Goal: Task Accomplishment & Management: Use online tool/utility

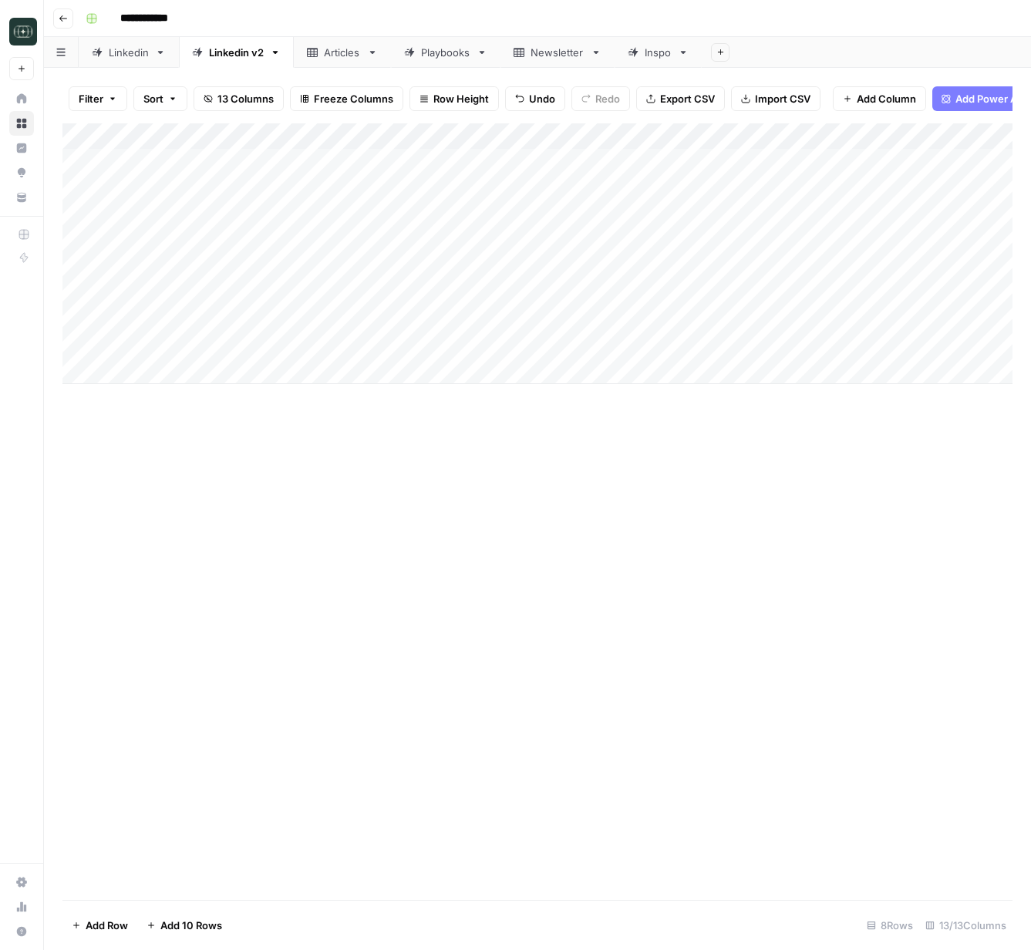
click at [359, 323] on div "Add Column" at bounding box center [537, 253] width 950 height 261
click at [378, 348] on div "Add Column" at bounding box center [537, 253] width 950 height 261
click at [69, 17] on button "Go back" at bounding box center [63, 18] width 20 height 20
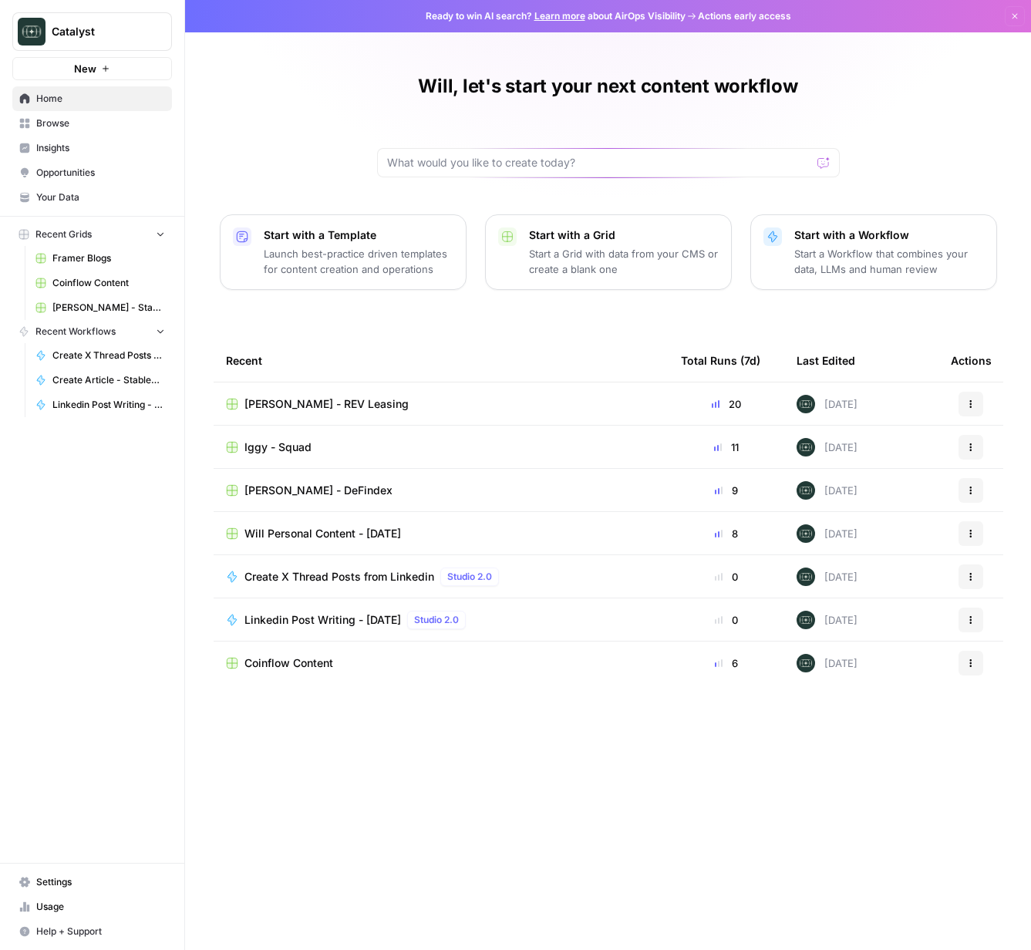
click at [309, 527] on span "Will Personal Content - [DATE]" at bounding box center [322, 533] width 157 height 15
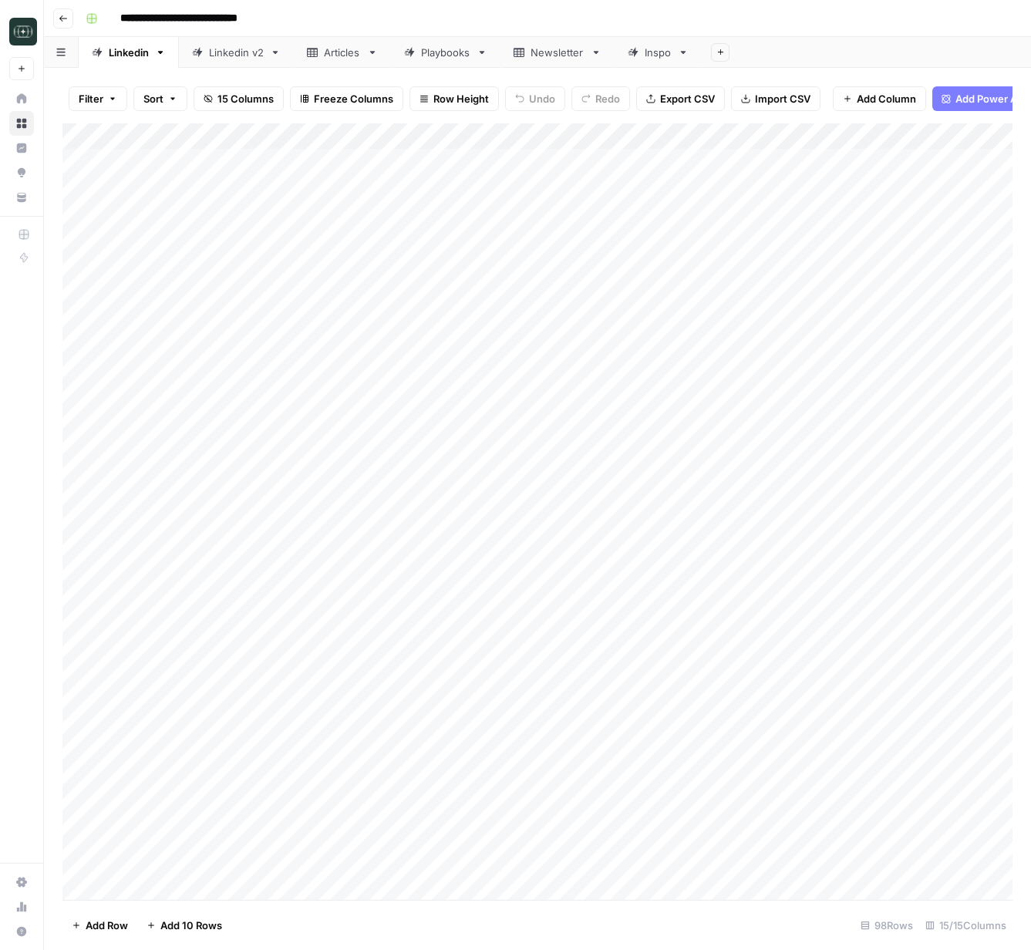
click at [231, 64] on link "Linkedin v2" at bounding box center [236, 52] width 115 height 31
click at [480, 512] on div "Add Column" at bounding box center [537, 319] width 950 height 392
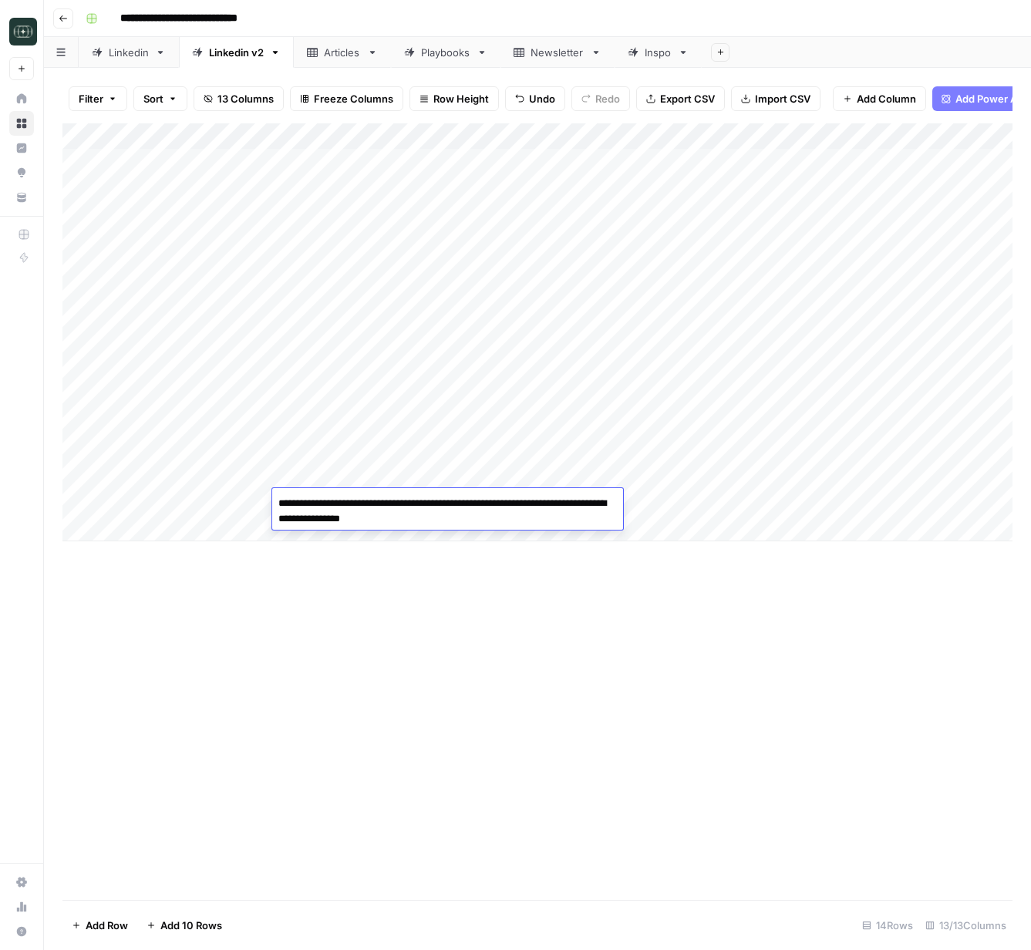
paste textarea "**********"
type textarea "**********"
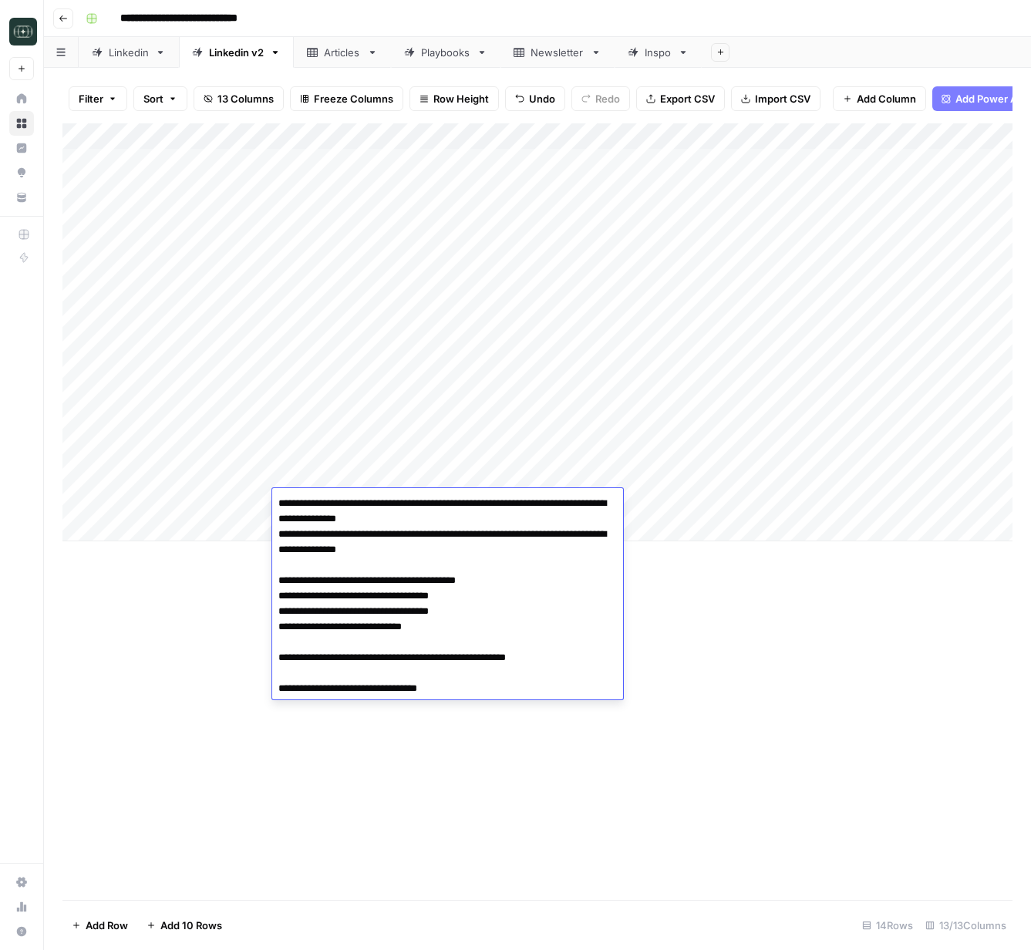
click at [690, 635] on div "Add Column" at bounding box center [537, 511] width 950 height 777
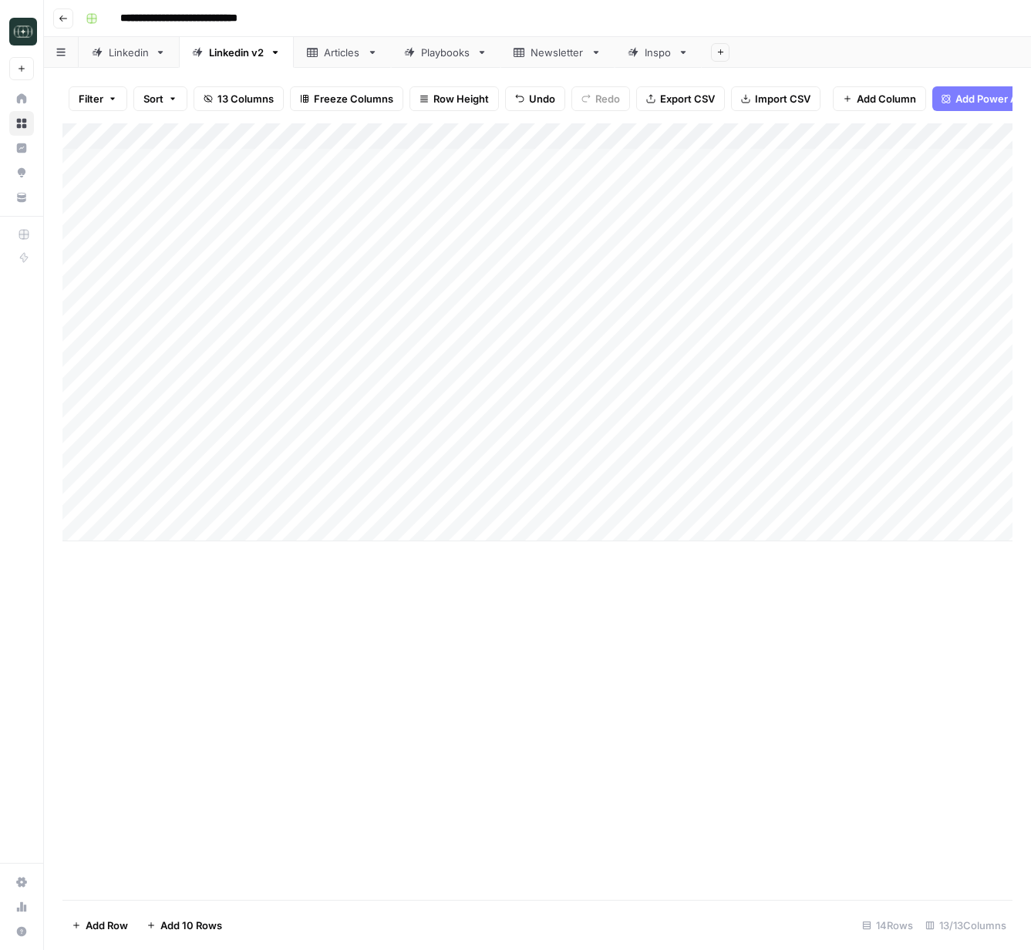
click at [770, 496] on div "Add Column" at bounding box center [537, 332] width 950 height 418
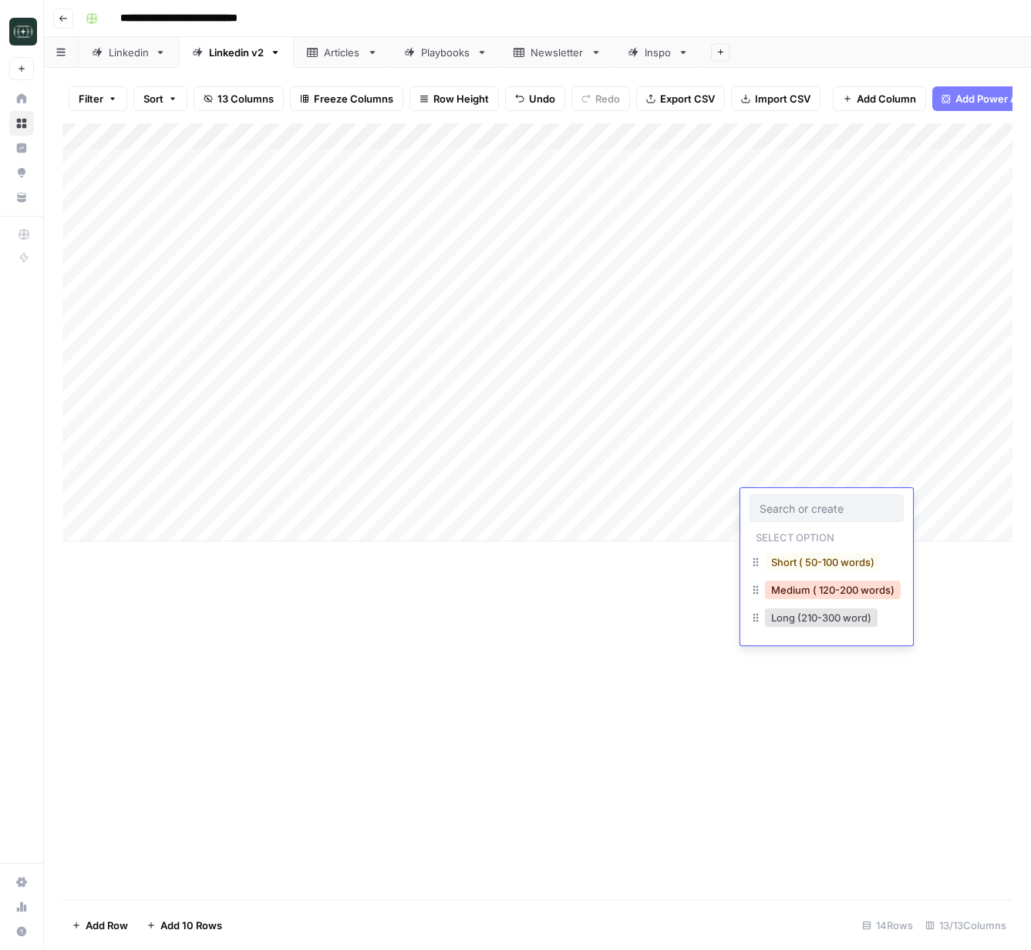
click at [800, 586] on button "Medium ( 120-200 words)" at bounding box center [833, 590] width 136 height 19
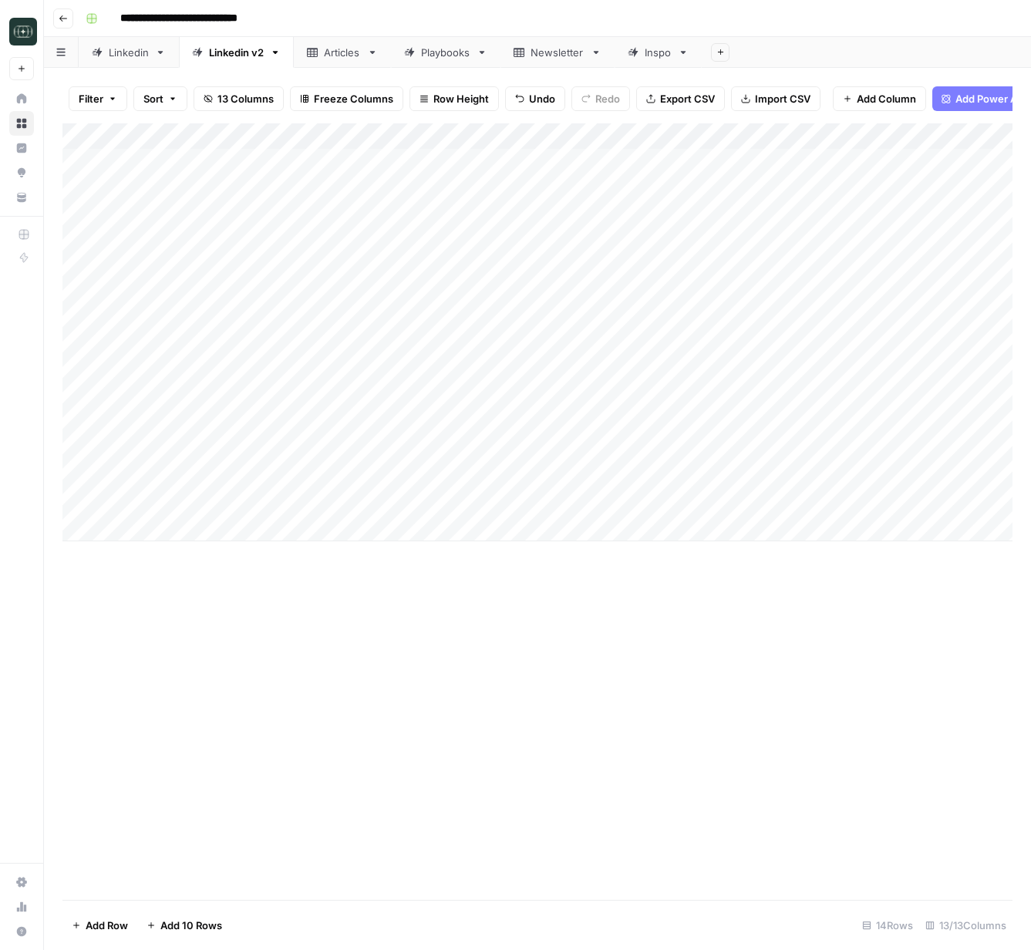
click at [911, 503] on div "Add Column" at bounding box center [537, 332] width 950 height 418
click at [680, 502] on div "Add Column" at bounding box center [537, 332] width 950 height 418
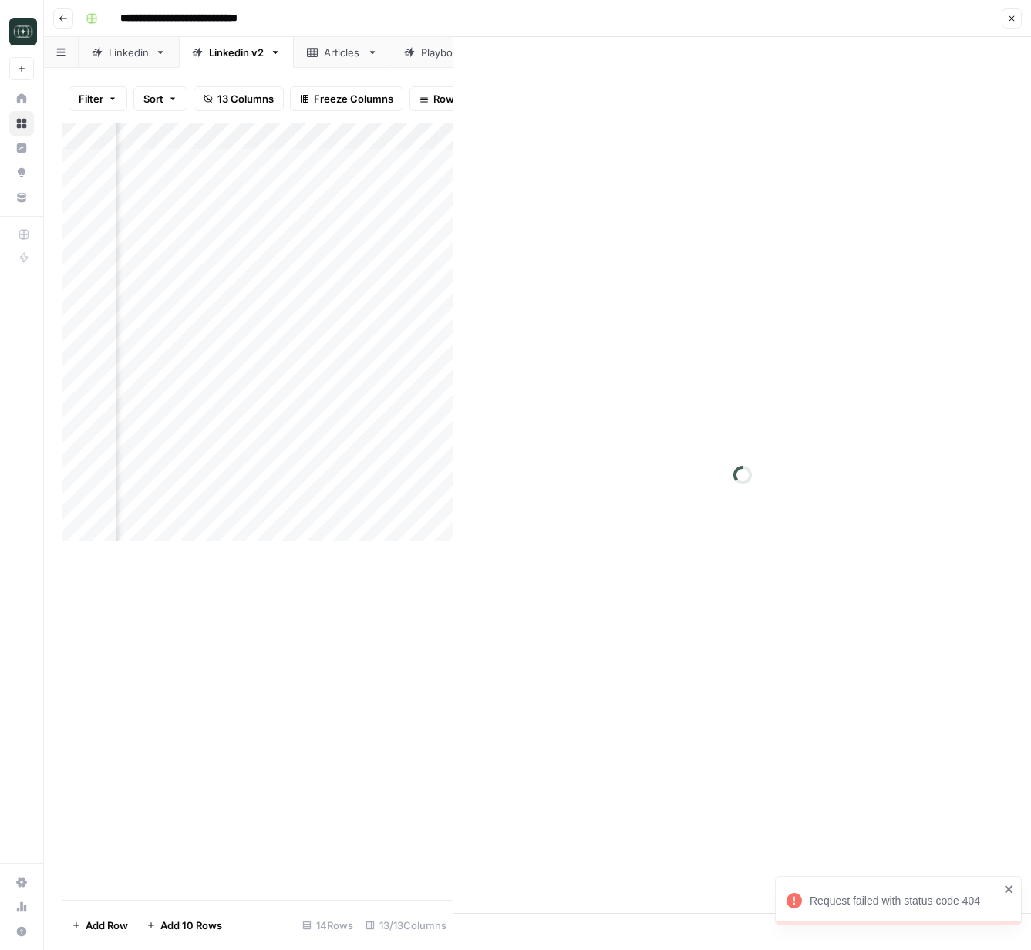
click at [759, 601] on div at bounding box center [742, 475] width 578 height 876
click at [1012, 24] on button "Close" at bounding box center [1012, 18] width 20 height 20
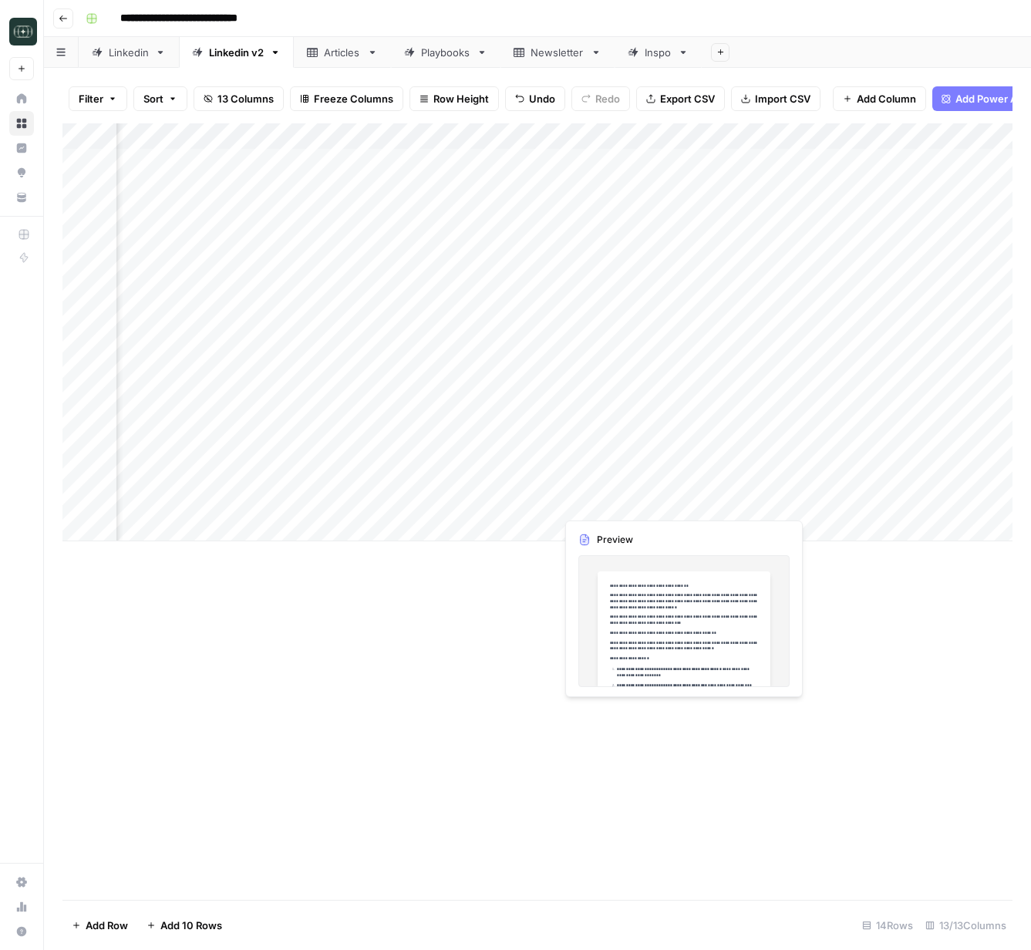
click at [682, 508] on div "Add Column" at bounding box center [537, 332] width 950 height 418
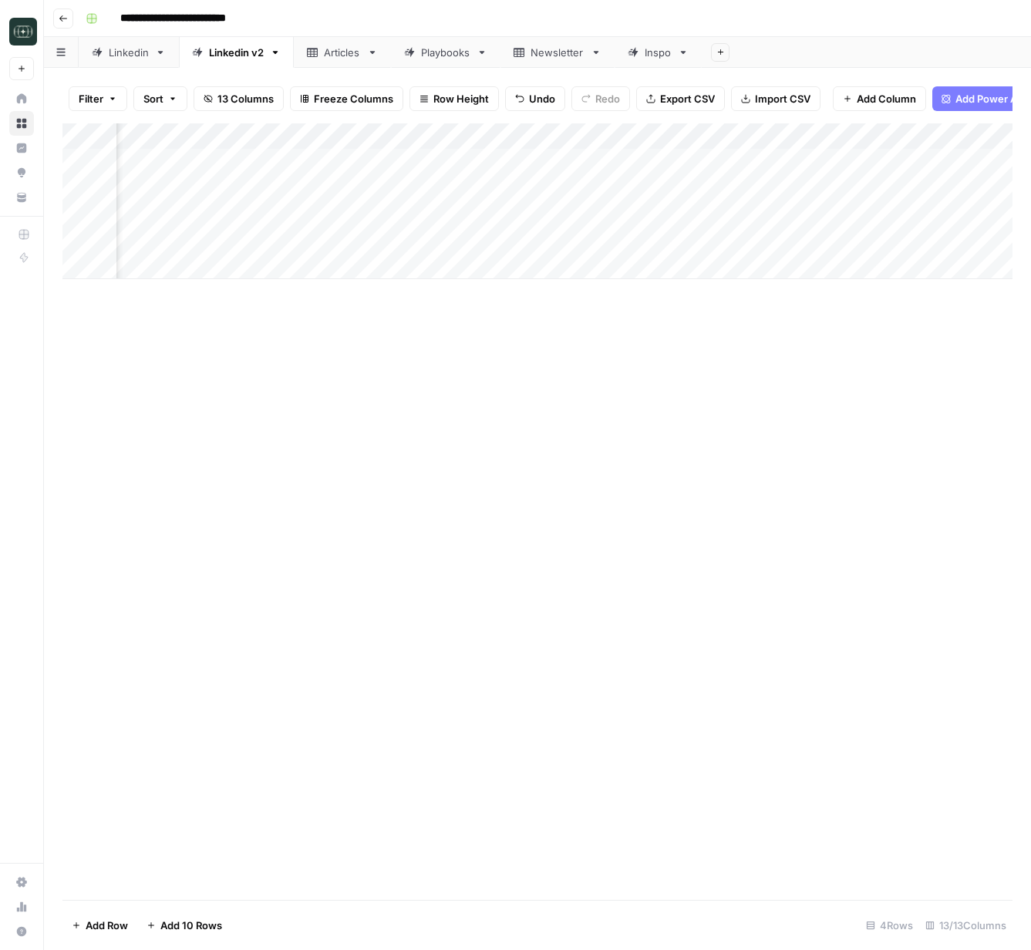
scroll to position [0, 66]
click at [379, 240] on div "Add Column" at bounding box center [537, 201] width 950 height 156
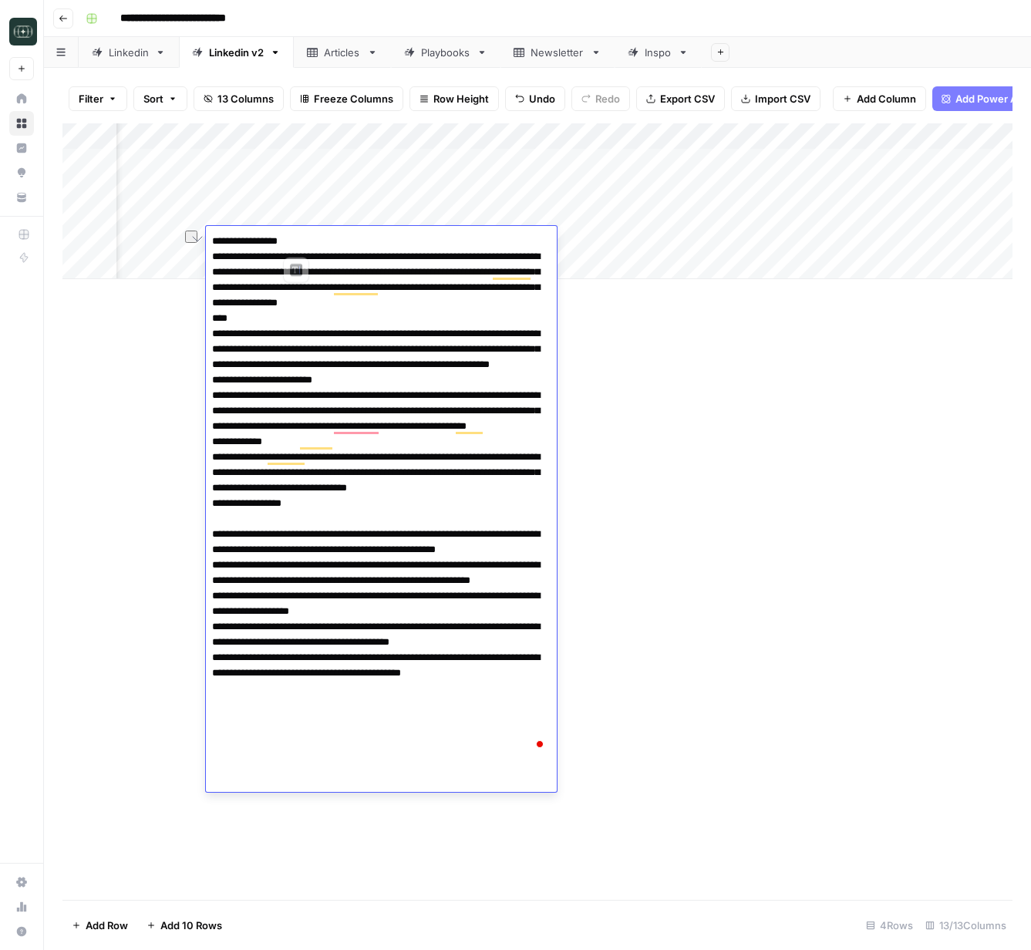
drag, startPoint x: 242, startPoint y: 241, endPoint x: 212, endPoint y: 239, distance: 30.2
click at [212, 239] on textarea "To enrich screen reader interactions, please activate Accessibility in Grammarl…" at bounding box center [381, 496] width 351 height 531
drag, startPoint x: 234, startPoint y: 320, endPoint x: 200, endPoint y: 318, distance: 34.0
click at [200, 318] on body "**********" at bounding box center [515, 475] width 1031 height 950
click at [256, 396] on textarea "To enrich screen reader interactions, please activate Accessibility in Grammarl…" at bounding box center [381, 496] width 351 height 531
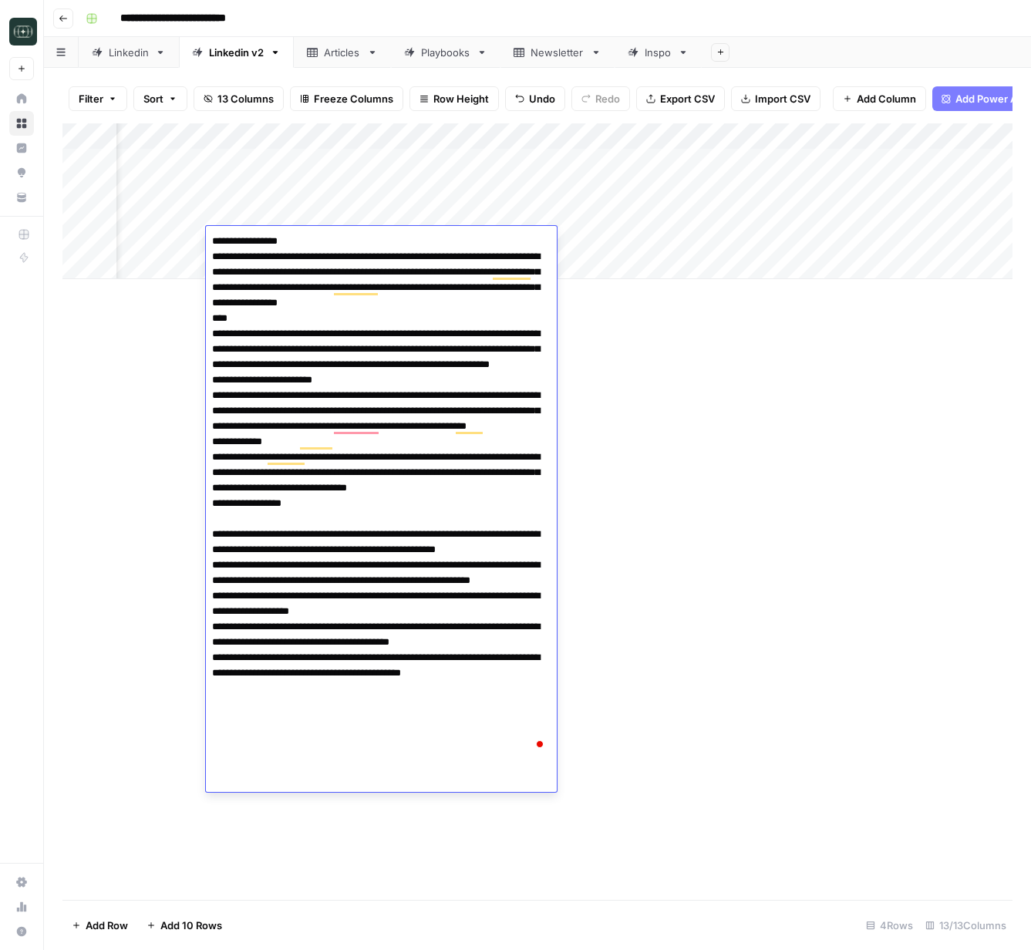
click at [256, 396] on textarea "To enrich screen reader interactions, please activate Accessibility in Grammarl…" at bounding box center [381, 496] width 351 height 531
click at [235, 476] on textarea "To enrich screen reader interactions, please activate Accessibility in Grammarl…" at bounding box center [381, 496] width 351 height 531
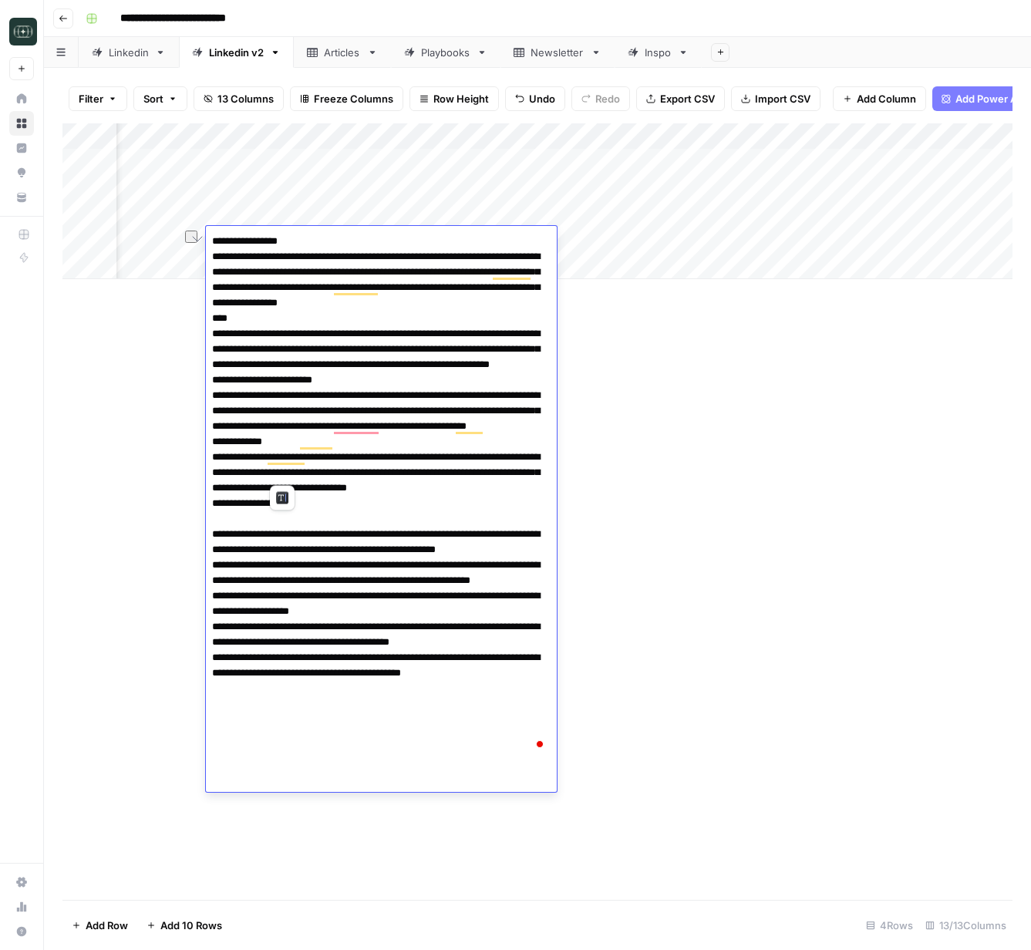
click at [234, 538] on textarea "To enrich screen reader interactions, please activate Accessibility in Grammarl…" at bounding box center [381, 496] width 351 height 531
click at [750, 627] on div "Add Column" at bounding box center [537, 511] width 950 height 777
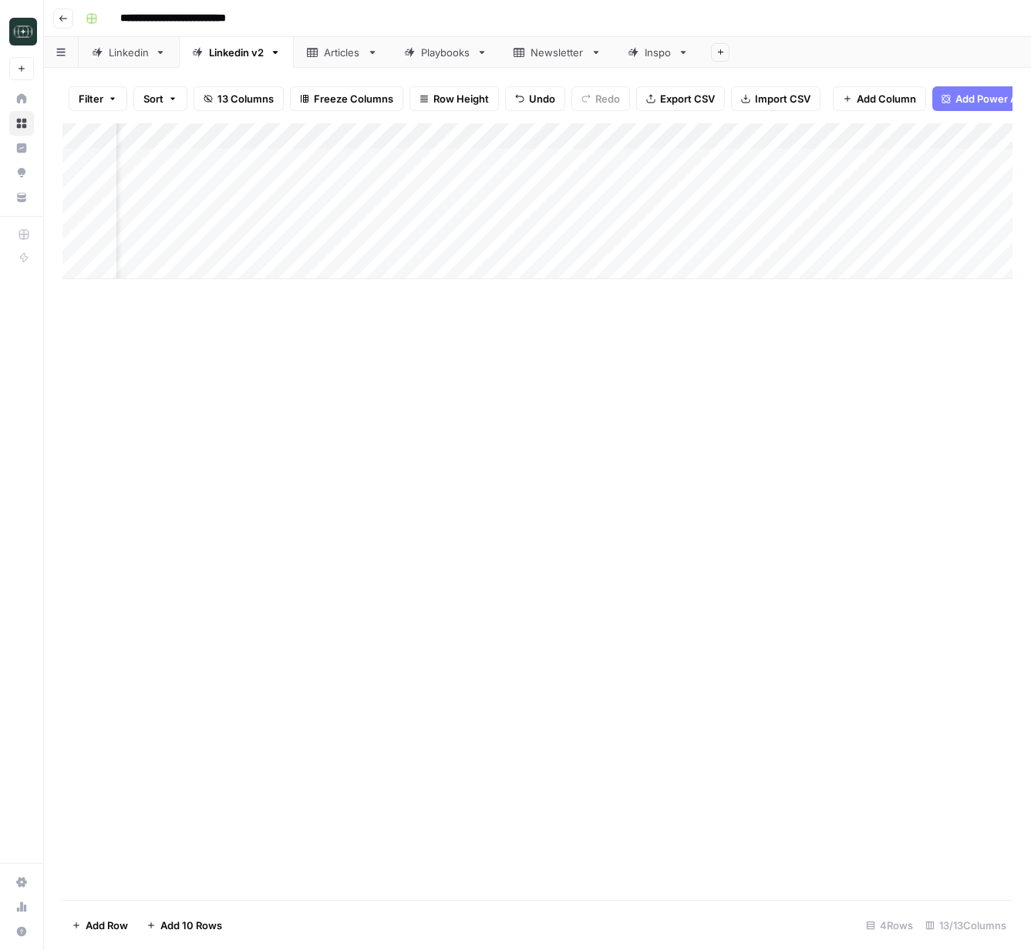
click at [62, 14] on icon "button" at bounding box center [63, 18] width 9 height 9
click at [66, 23] on button "Go back" at bounding box center [63, 18] width 20 height 20
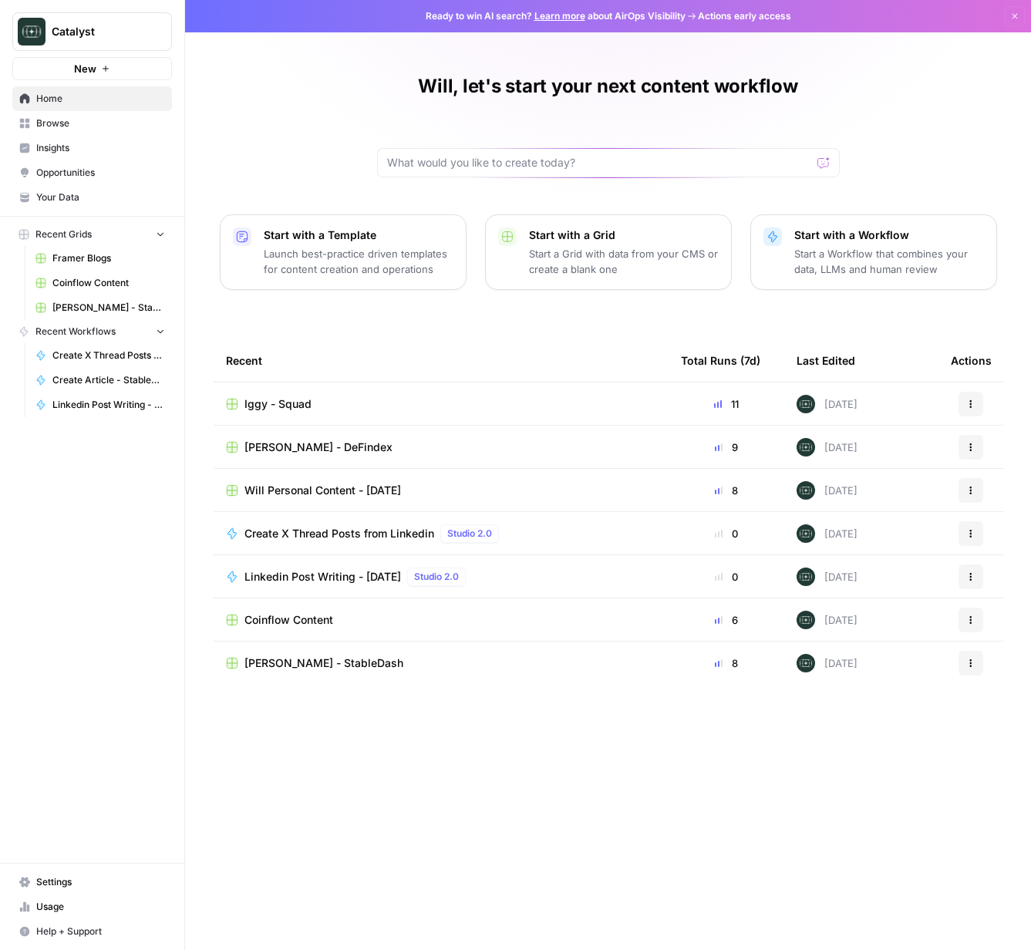
click at [62, 189] on link "Your Data" at bounding box center [92, 197] width 160 height 25
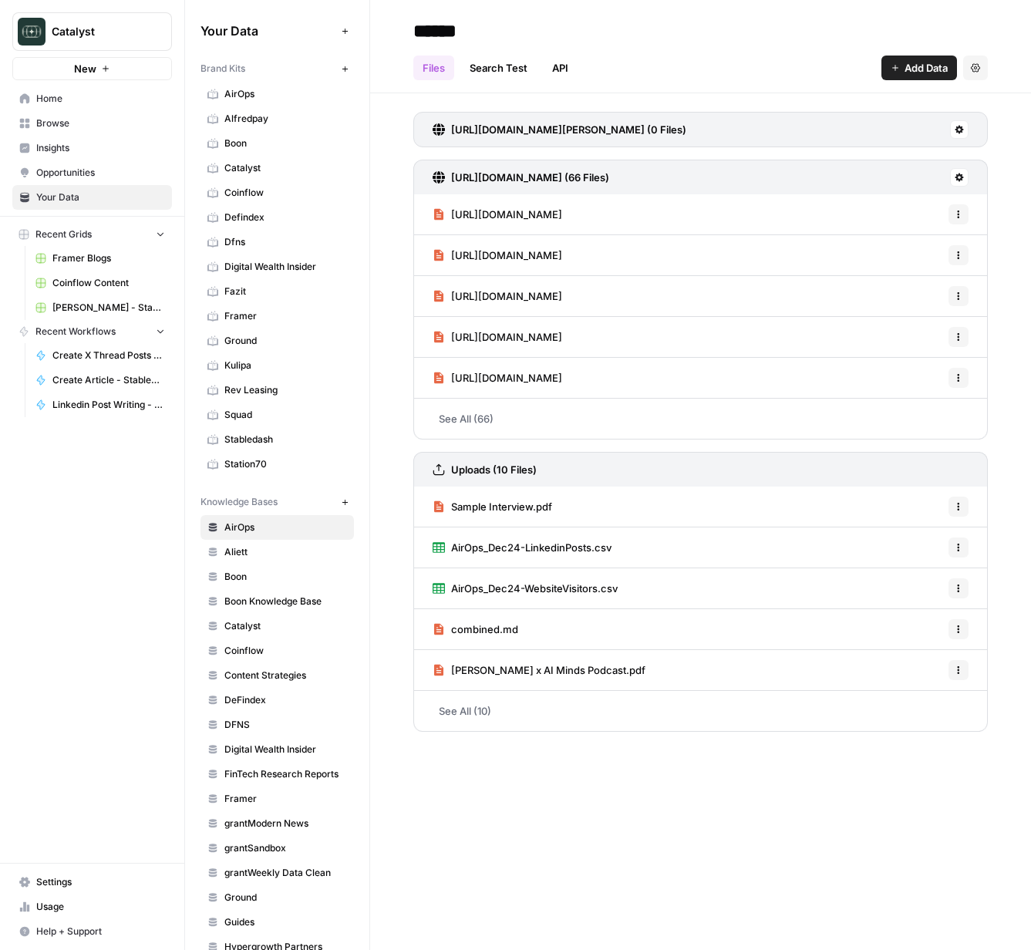
click at [41, 99] on span "Home" at bounding box center [100, 99] width 129 height 14
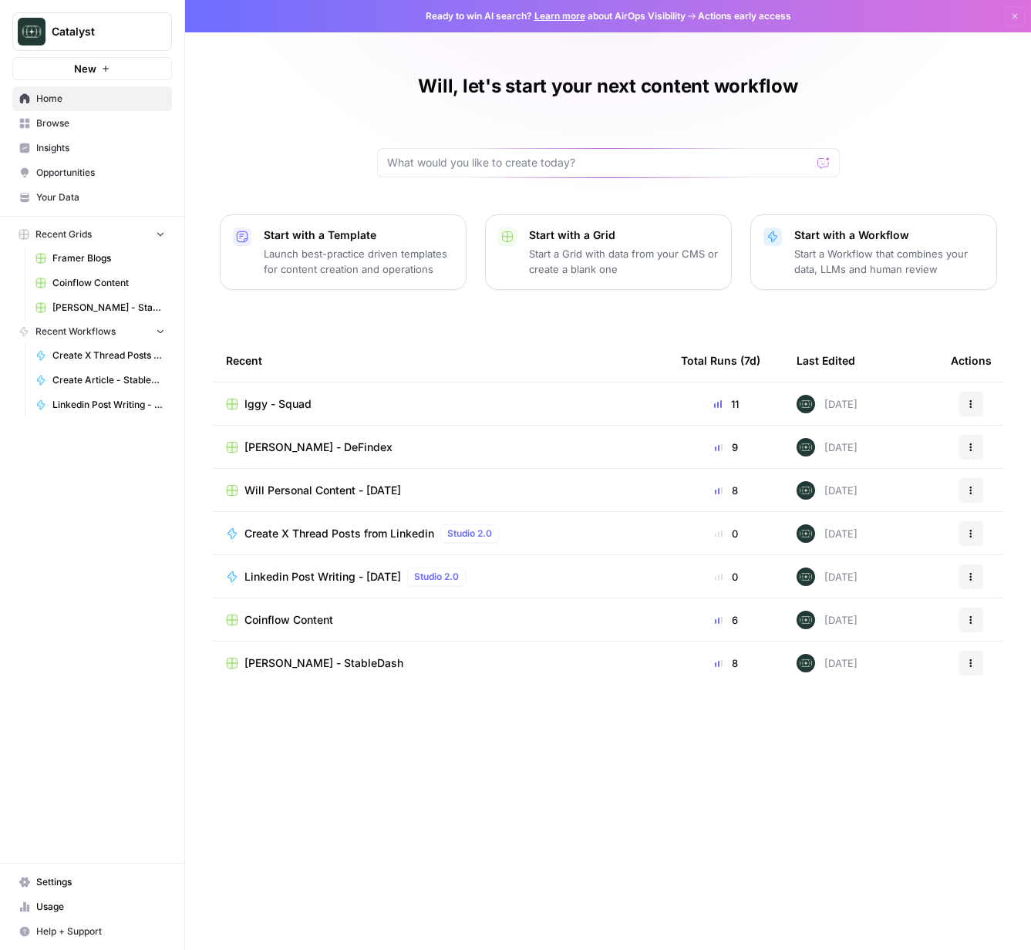
click at [64, 123] on span "Browse" at bounding box center [100, 123] width 129 height 14
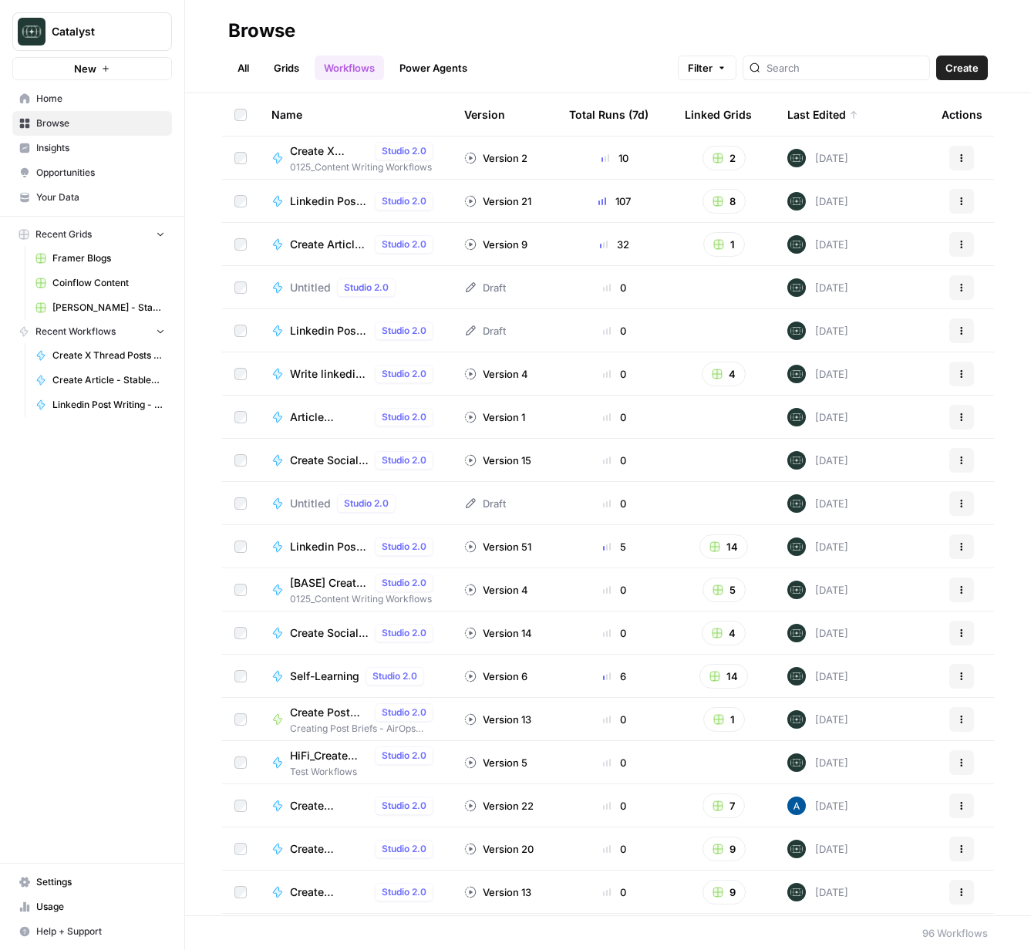
click at [281, 57] on link "Grids" at bounding box center [286, 68] width 44 height 25
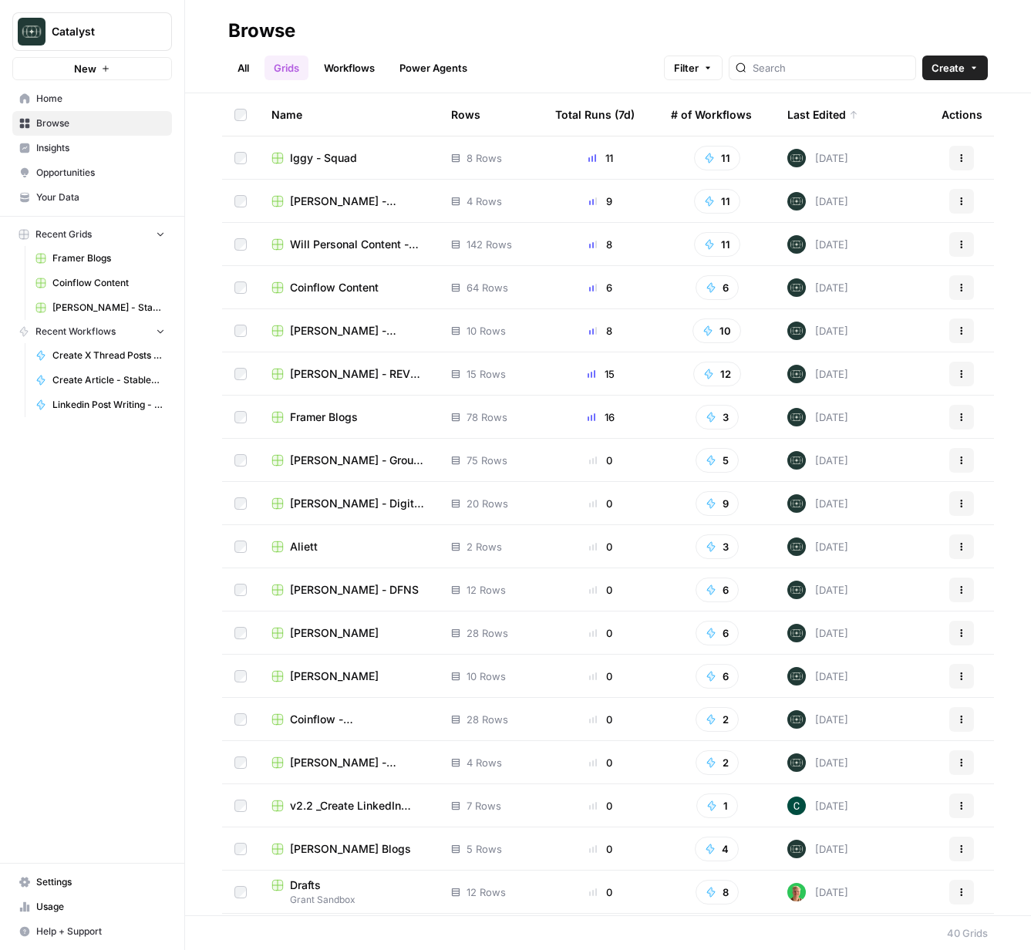
click at [318, 378] on span "Peter Roisman - REV Leasing" at bounding box center [358, 373] width 136 height 15
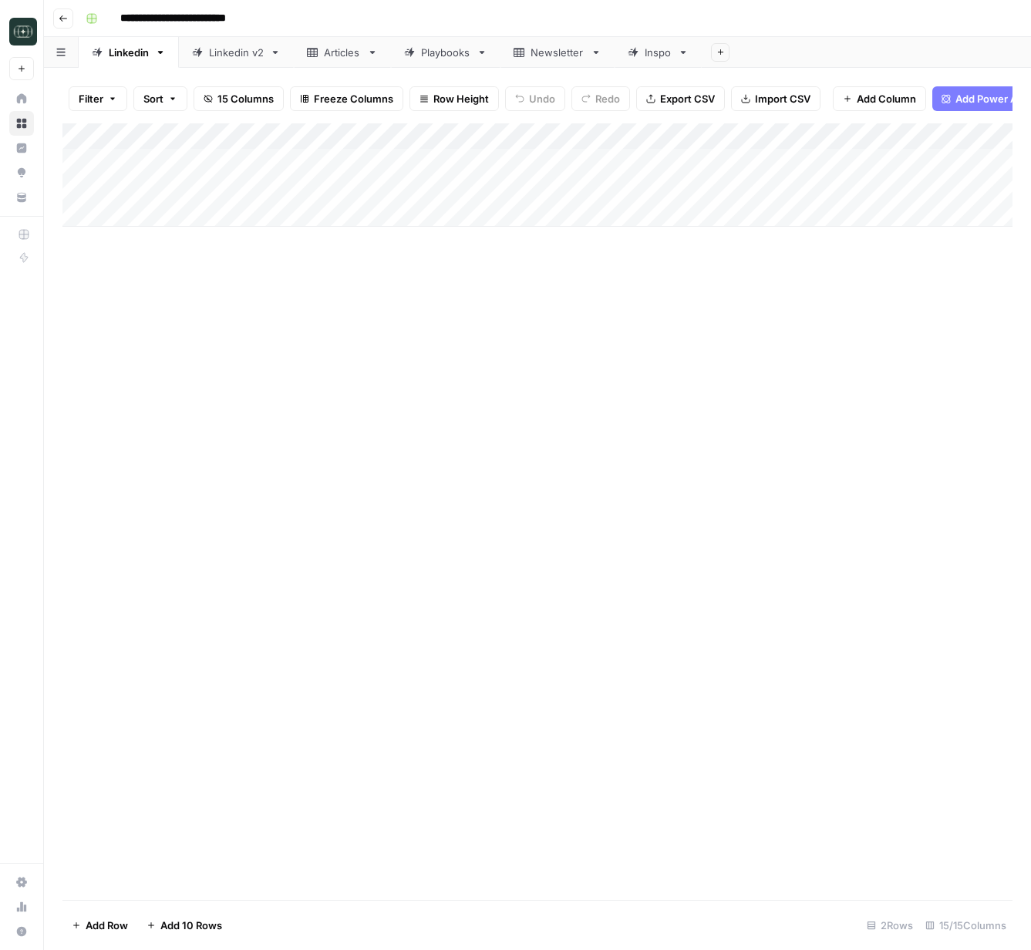
click at [227, 61] on link "Linkedin v2" at bounding box center [236, 52] width 115 height 31
click at [374, 512] on div "Add Column" at bounding box center [537, 319] width 950 height 392
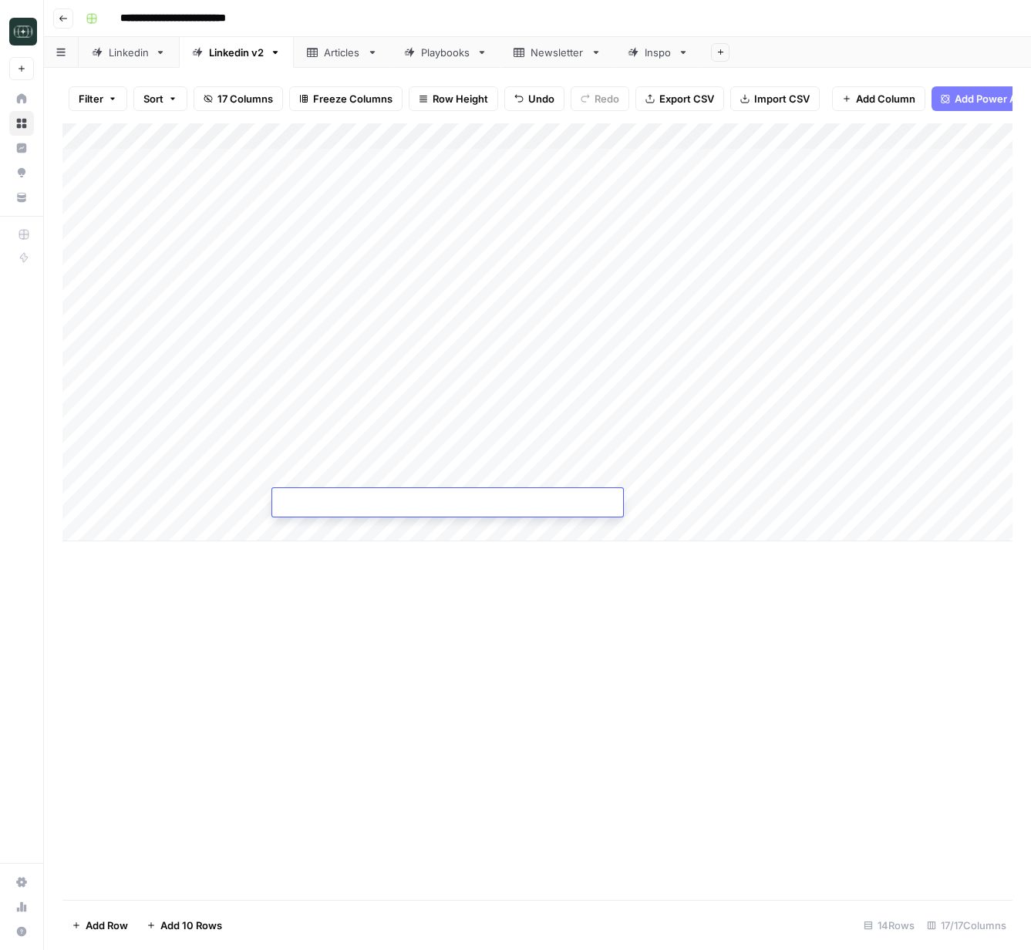
type textarea "**********"
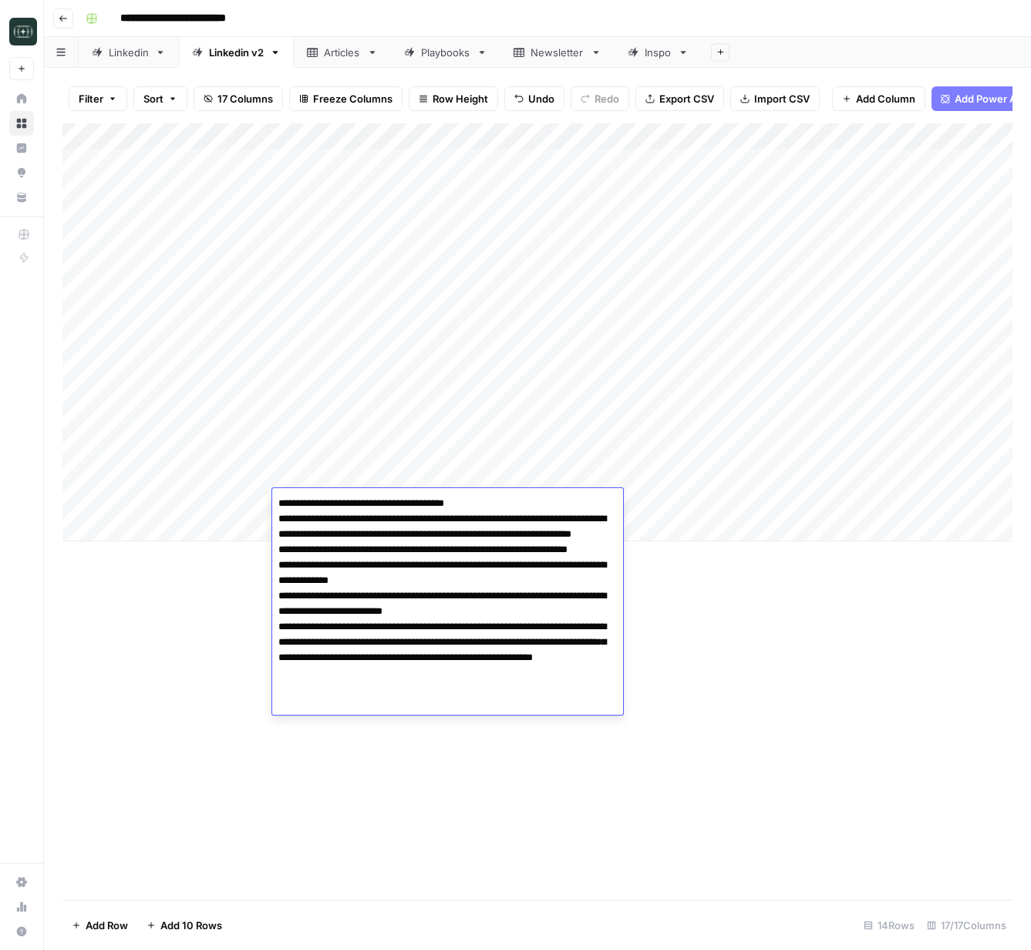
click at [744, 628] on div "Add Column" at bounding box center [537, 511] width 950 height 777
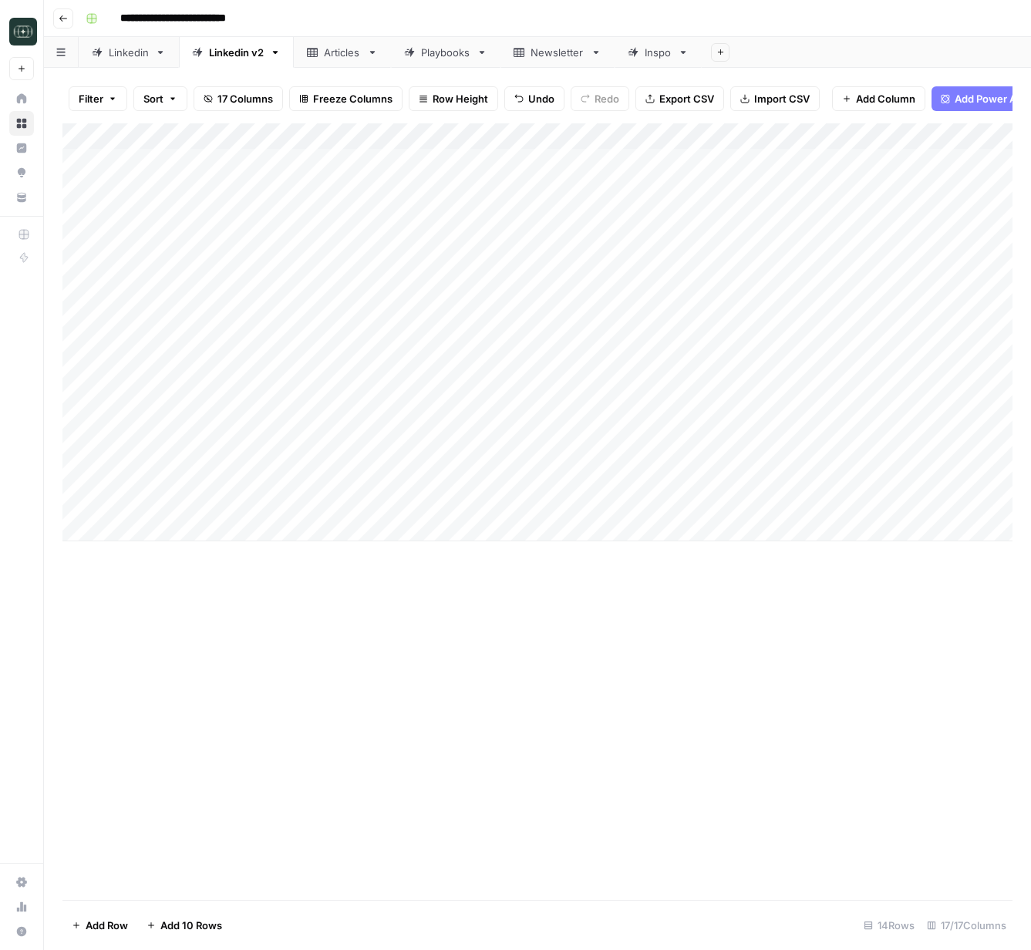
click at [823, 504] on div "Add Column" at bounding box center [537, 332] width 950 height 418
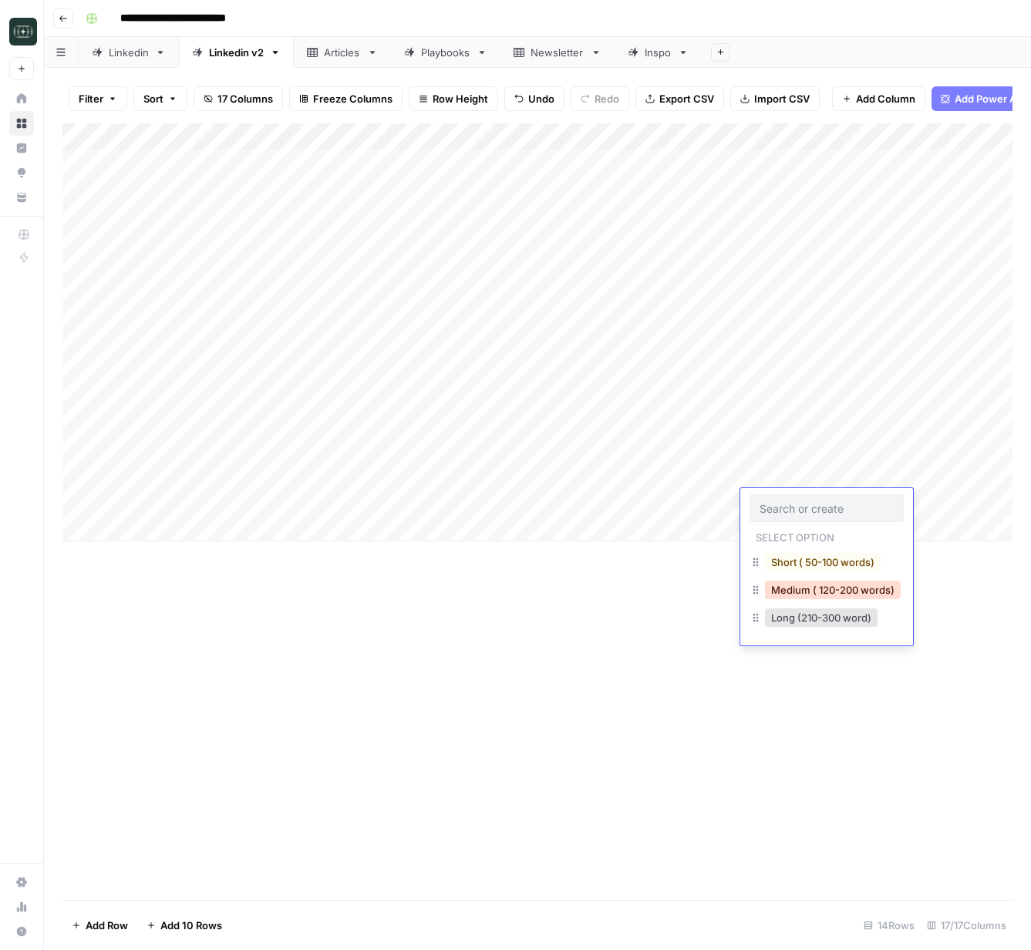
click at [816, 589] on button "Medium ( 120-200 words)" at bounding box center [833, 590] width 136 height 19
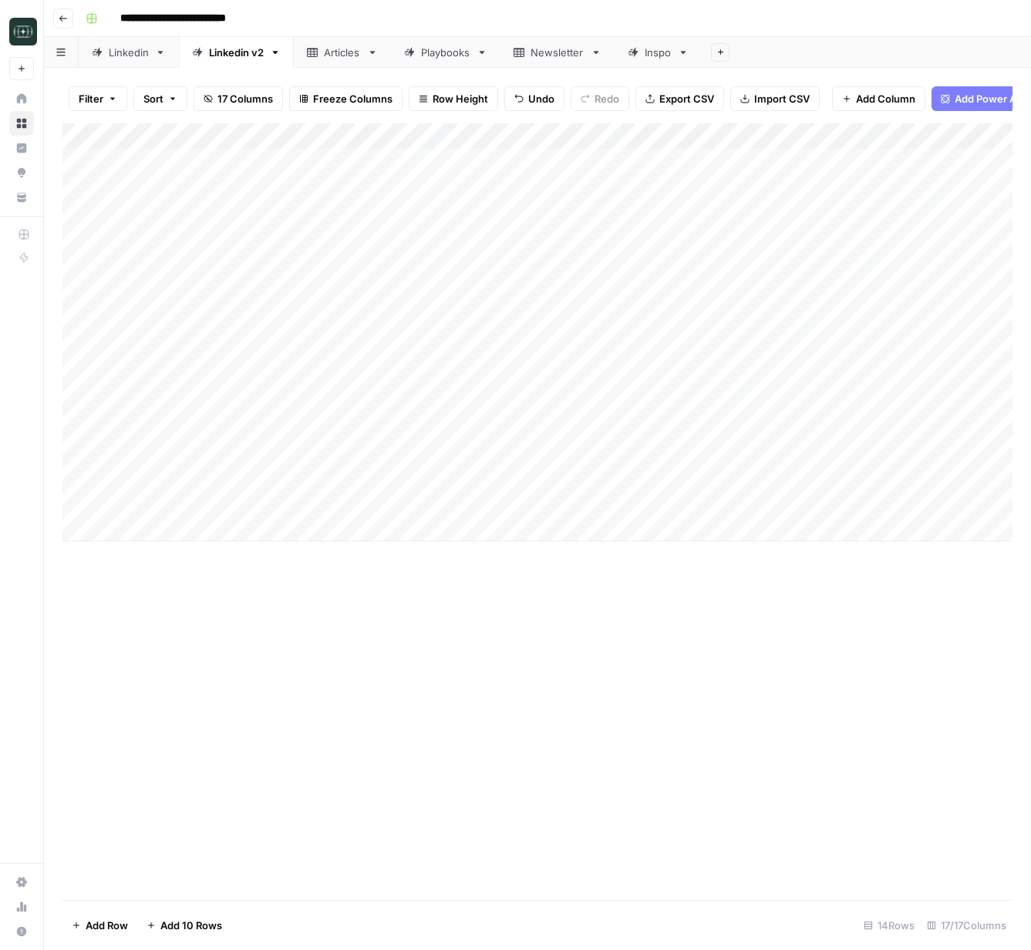
click at [915, 501] on div "Add Column" at bounding box center [537, 332] width 950 height 418
click at [320, 529] on div "Add Column" at bounding box center [537, 332] width 950 height 418
click at [731, 665] on div "Add Column" at bounding box center [537, 511] width 950 height 777
click at [790, 532] on div "Add Column" at bounding box center [537, 345] width 950 height 444
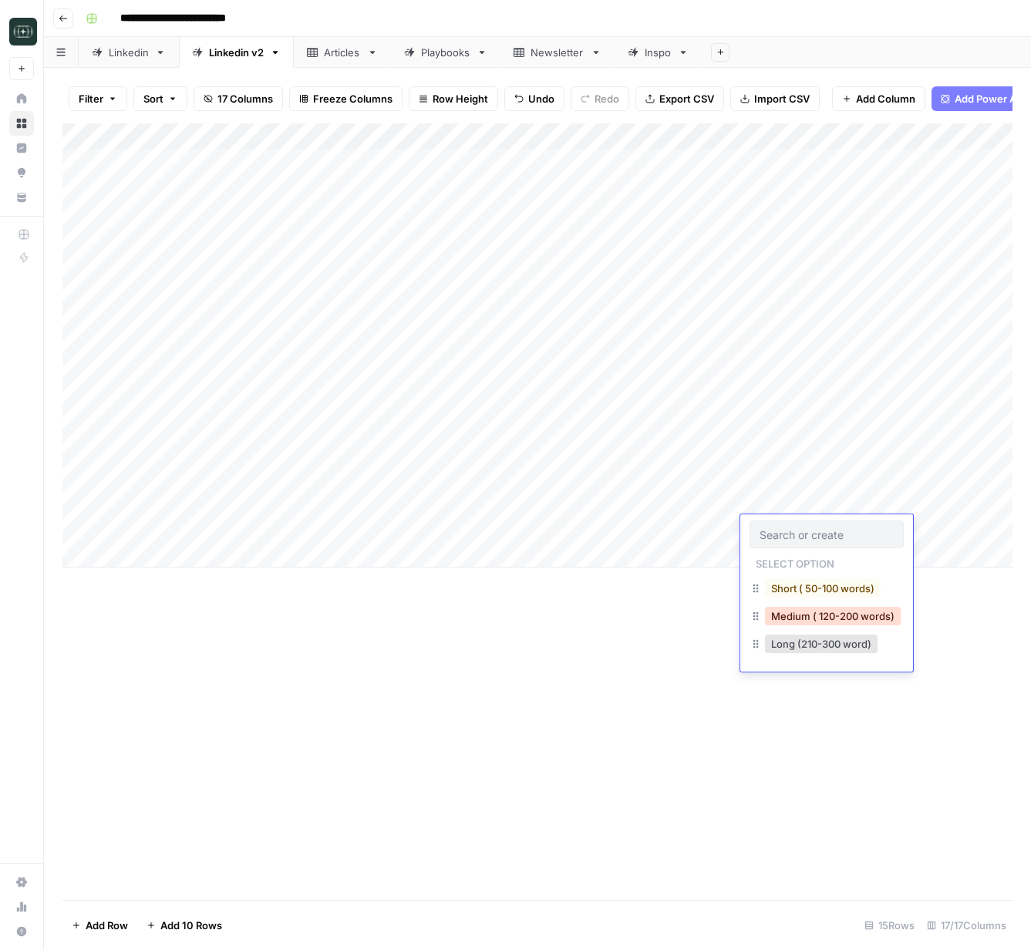
click at [819, 618] on button "Medium ( 120-200 words)" at bounding box center [833, 616] width 136 height 19
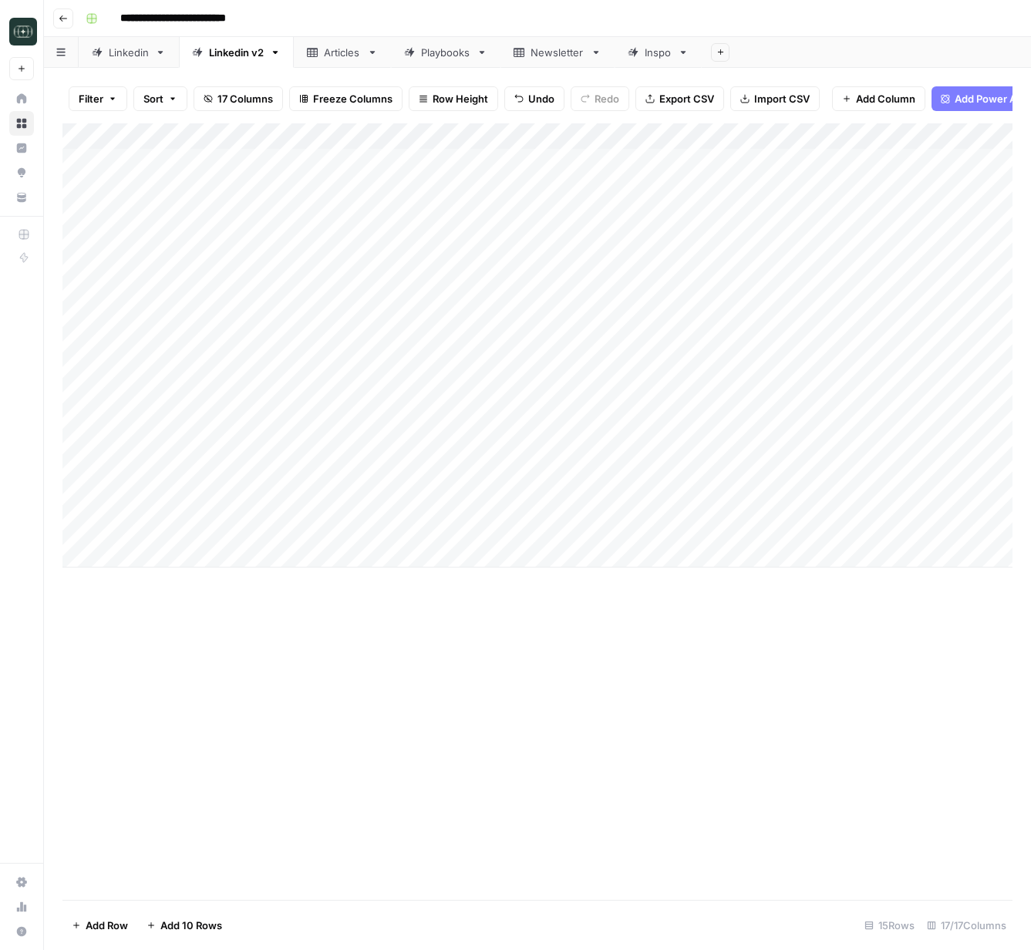
click at [935, 523] on div "Add Column" at bounding box center [537, 345] width 950 height 444
click at [355, 557] on div "Add Column" at bounding box center [537, 345] width 950 height 444
type textarea "**********"
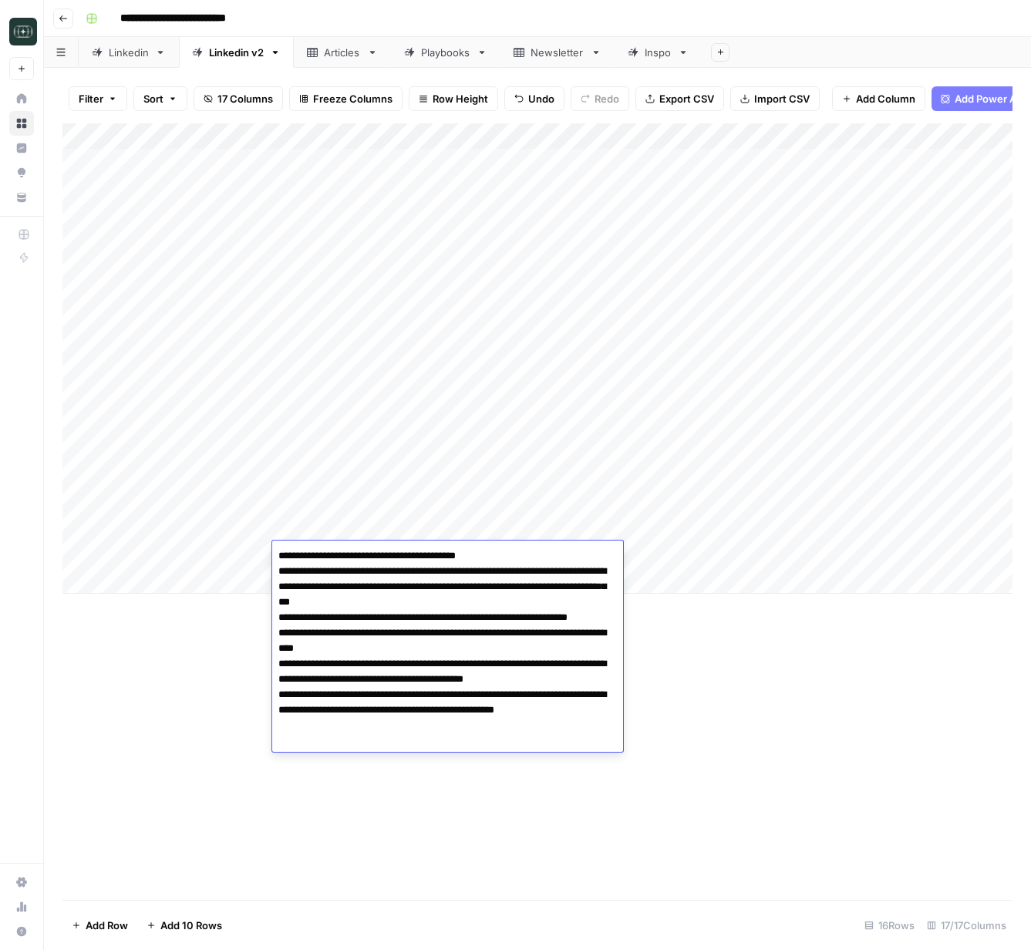
click at [780, 552] on div "Add Column" at bounding box center [537, 358] width 950 height 470
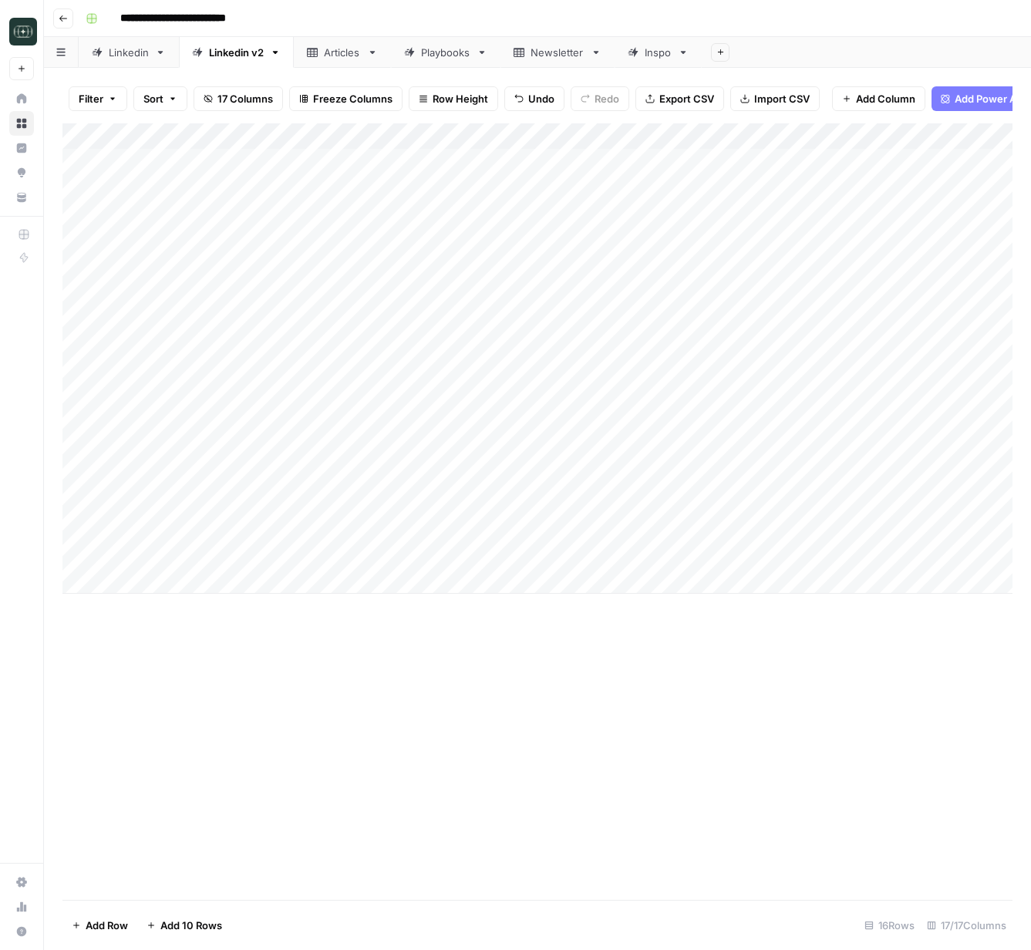
click at [780, 553] on div "Add Column" at bounding box center [537, 358] width 950 height 470
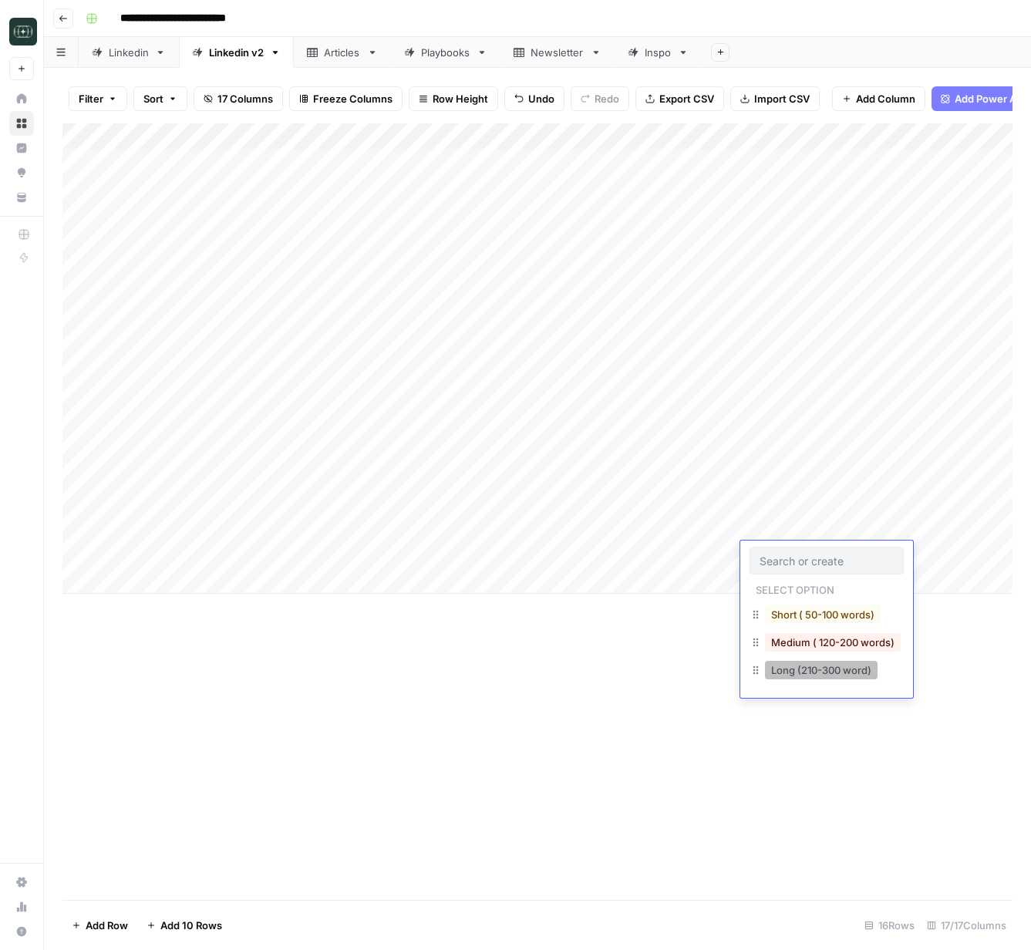
click at [827, 675] on button "Long (210-300 word)" at bounding box center [821, 670] width 113 height 19
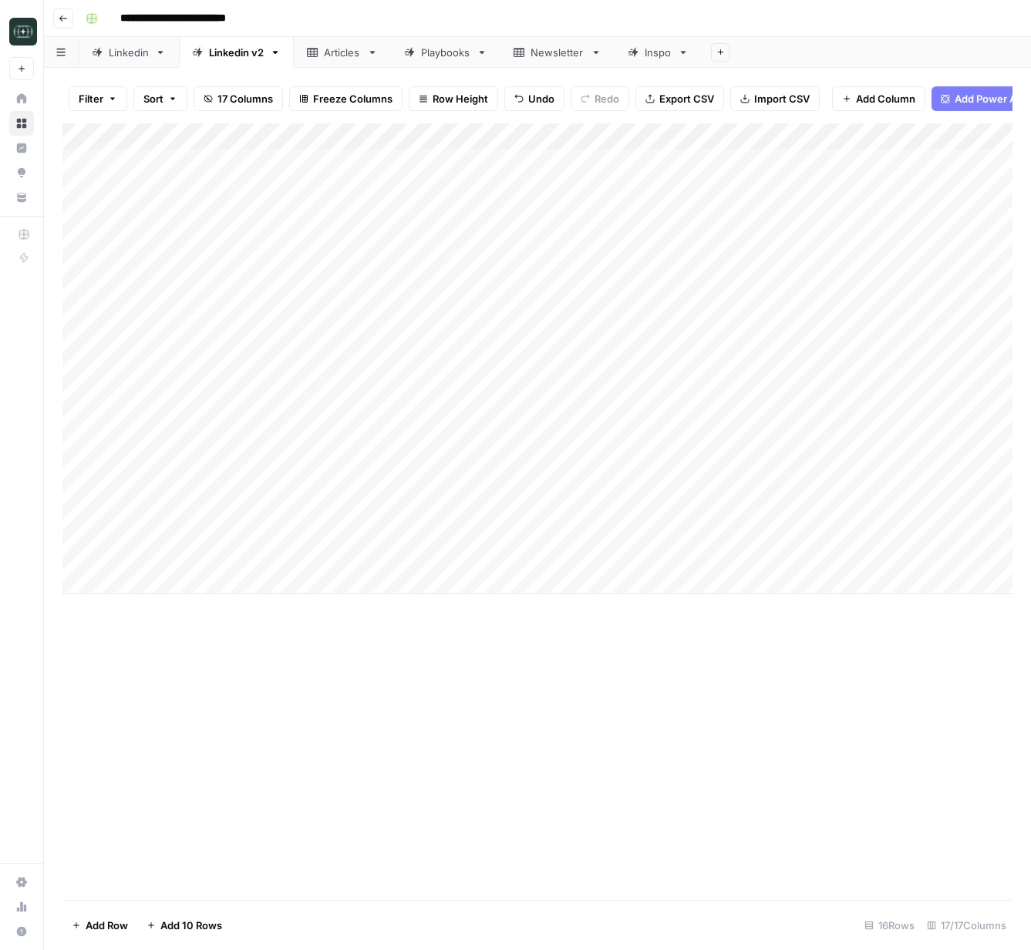
drag, startPoint x: 922, startPoint y: 551, endPoint x: 914, endPoint y: 551, distance: 8.5
click at [922, 551] on div "Add Column" at bounding box center [537, 358] width 950 height 470
click at [380, 583] on div "Add Column" at bounding box center [537, 358] width 950 height 470
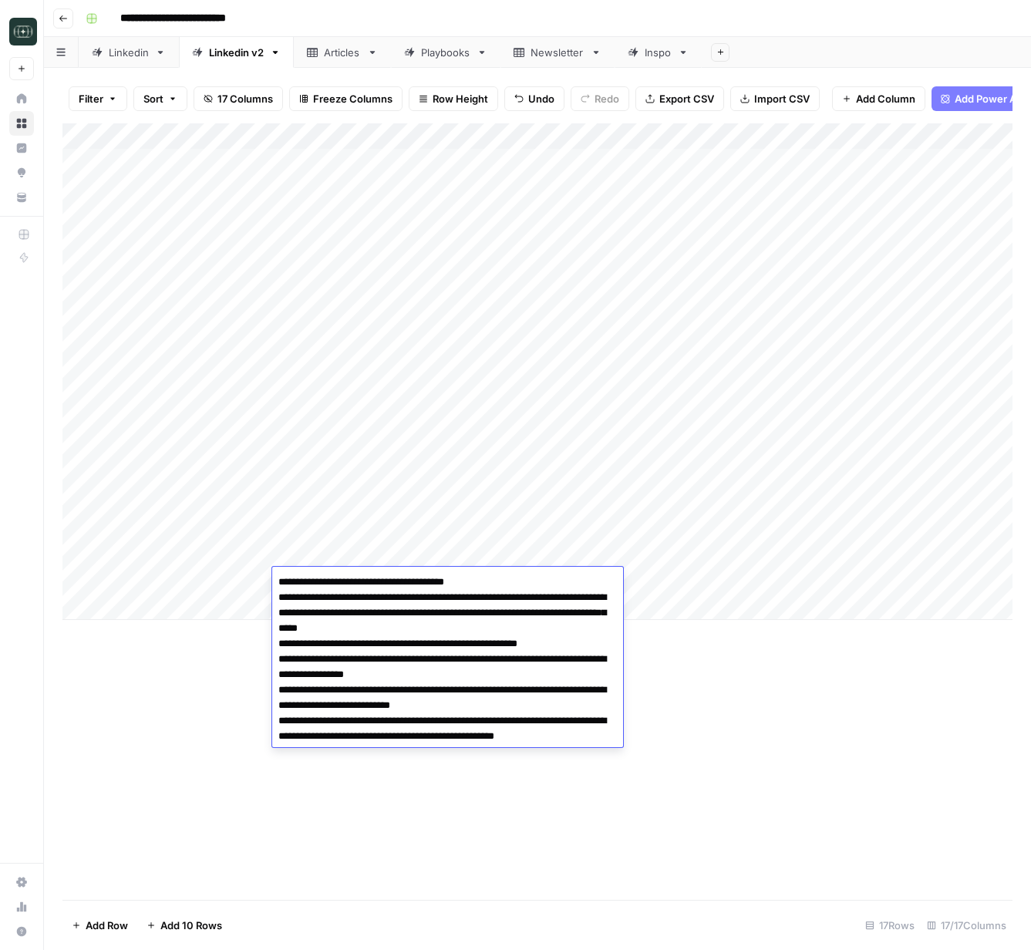
click at [830, 741] on div "Add Column" at bounding box center [537, 511] width 950 height 777
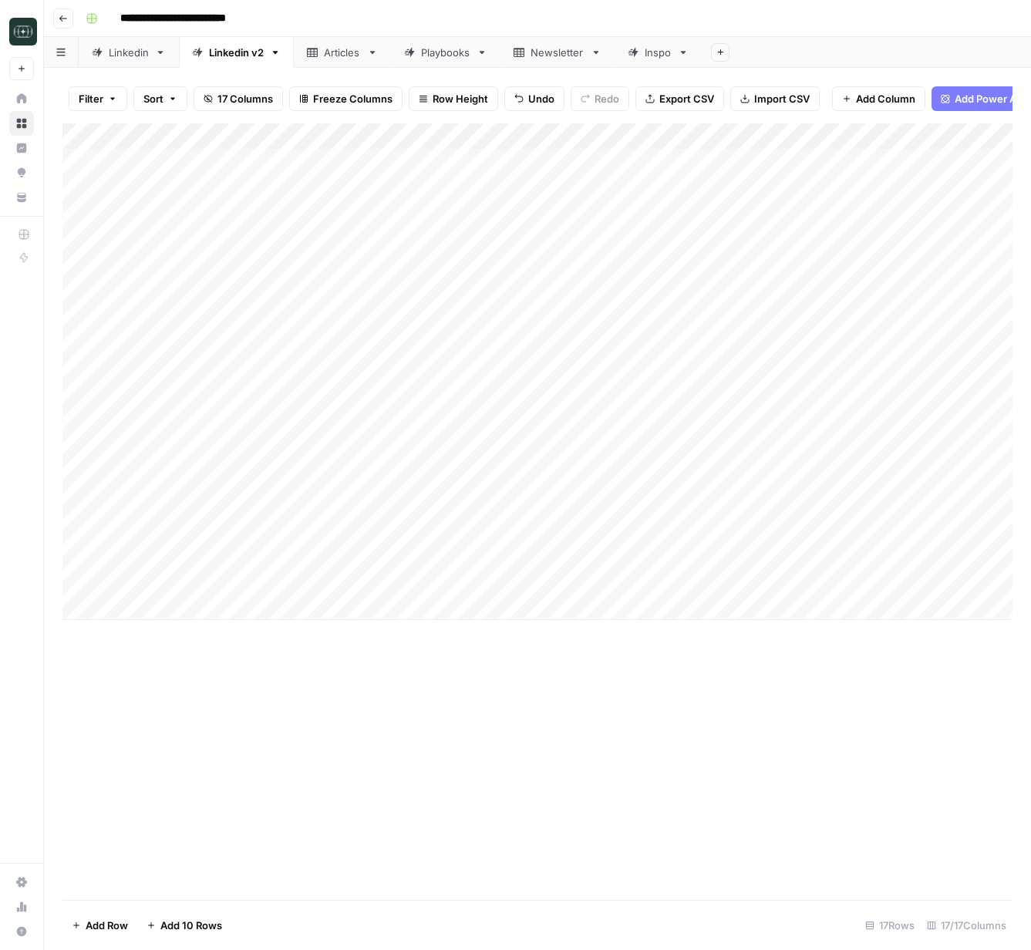
click at [799, 579] on div "Add Column" at bounding box center [537, 371] width 950 height 497
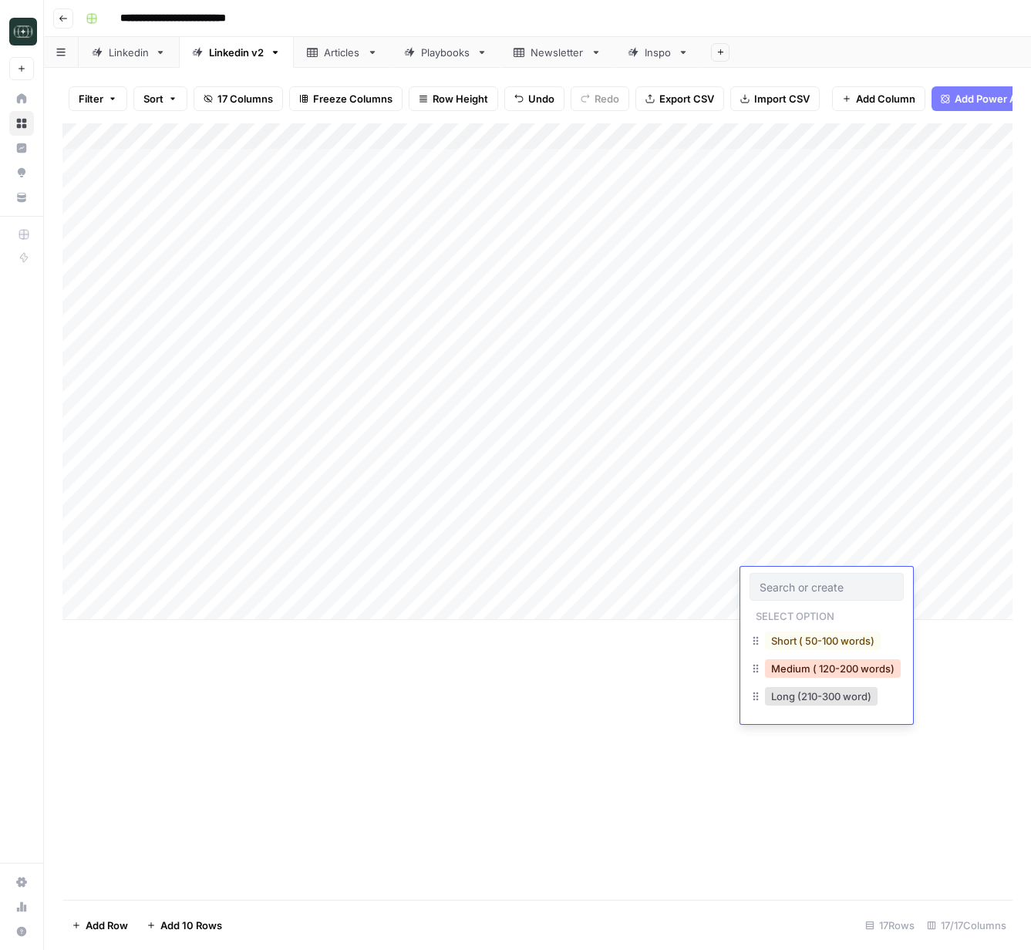
click at [817, 675] on button "Medium ( 120-200 words)" at bounding box center [833, 668] width 136 height 19
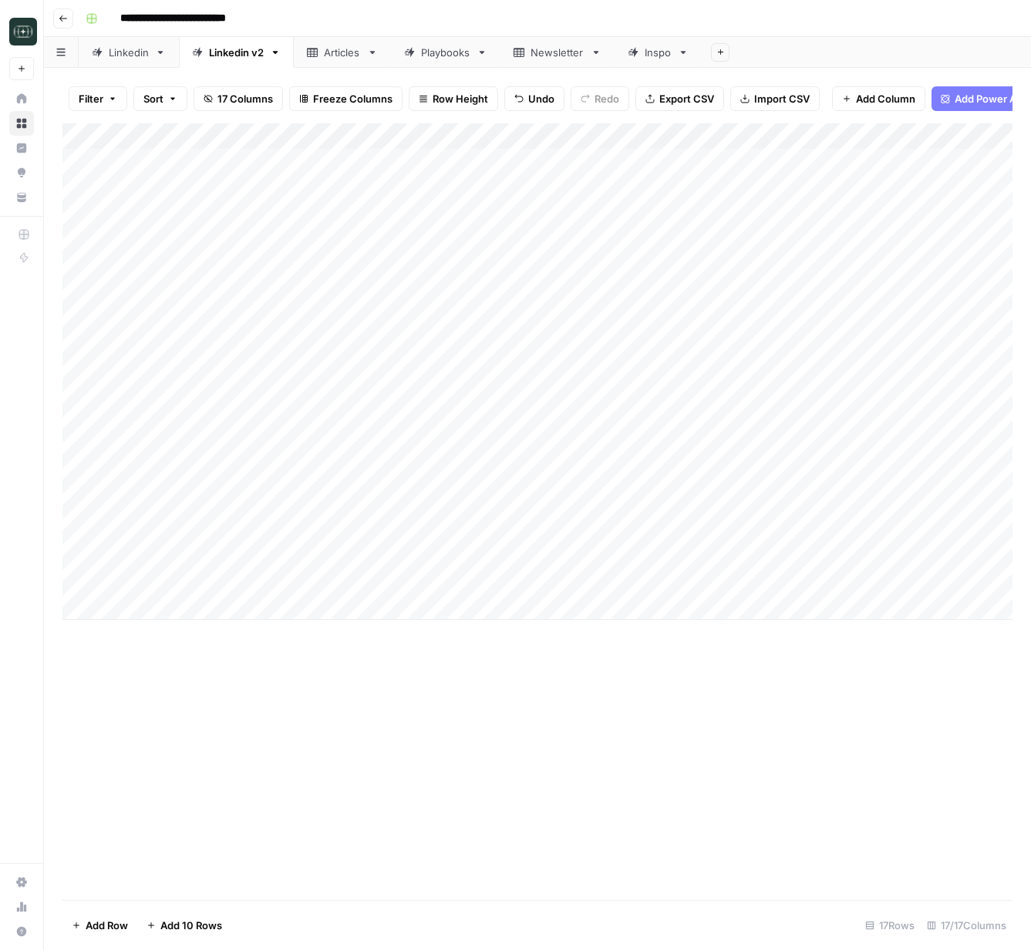
click at [911, 588] on div "Add Column" at bounding box center [537, 371] width 950 height 497
click at [295, 606] on div "Add Column" at bounding box center [537, 371] width 950 height 497
type textarea "**********"
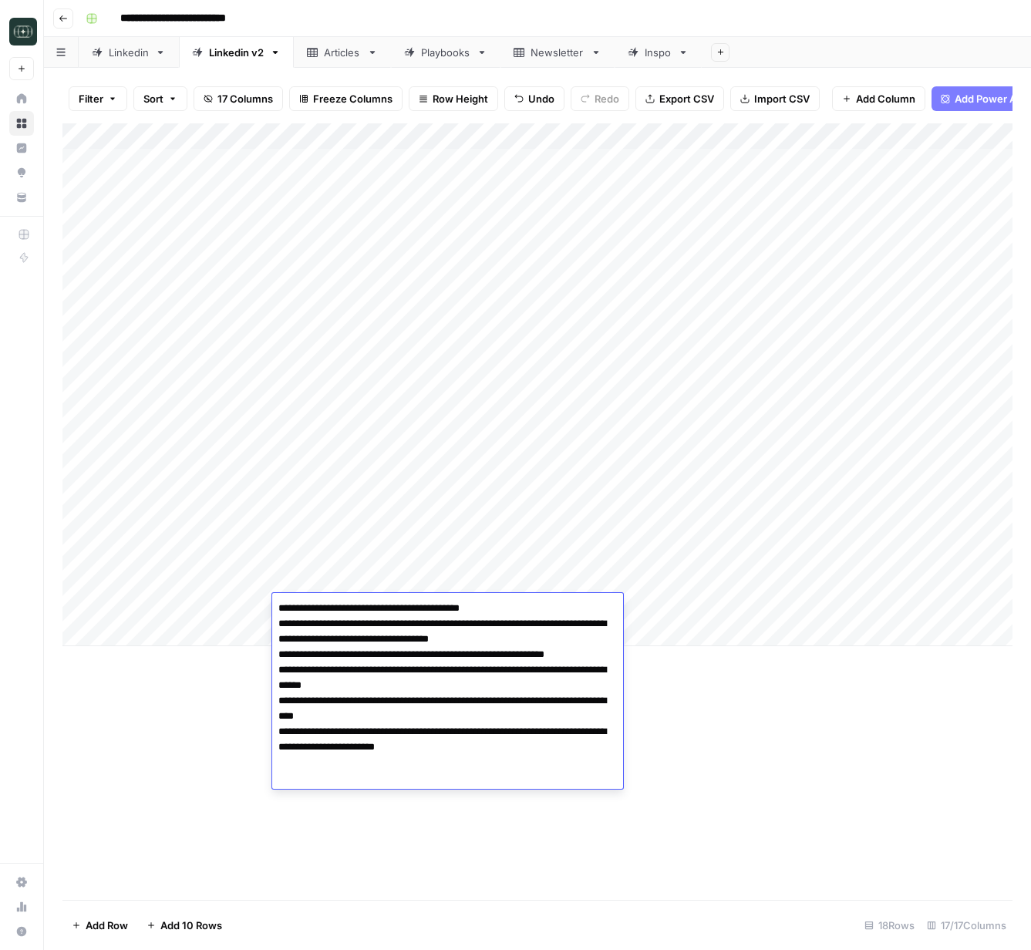
click at [883, 628] on div "Add Column" at bounding box center [537, 384] width 950 height 523
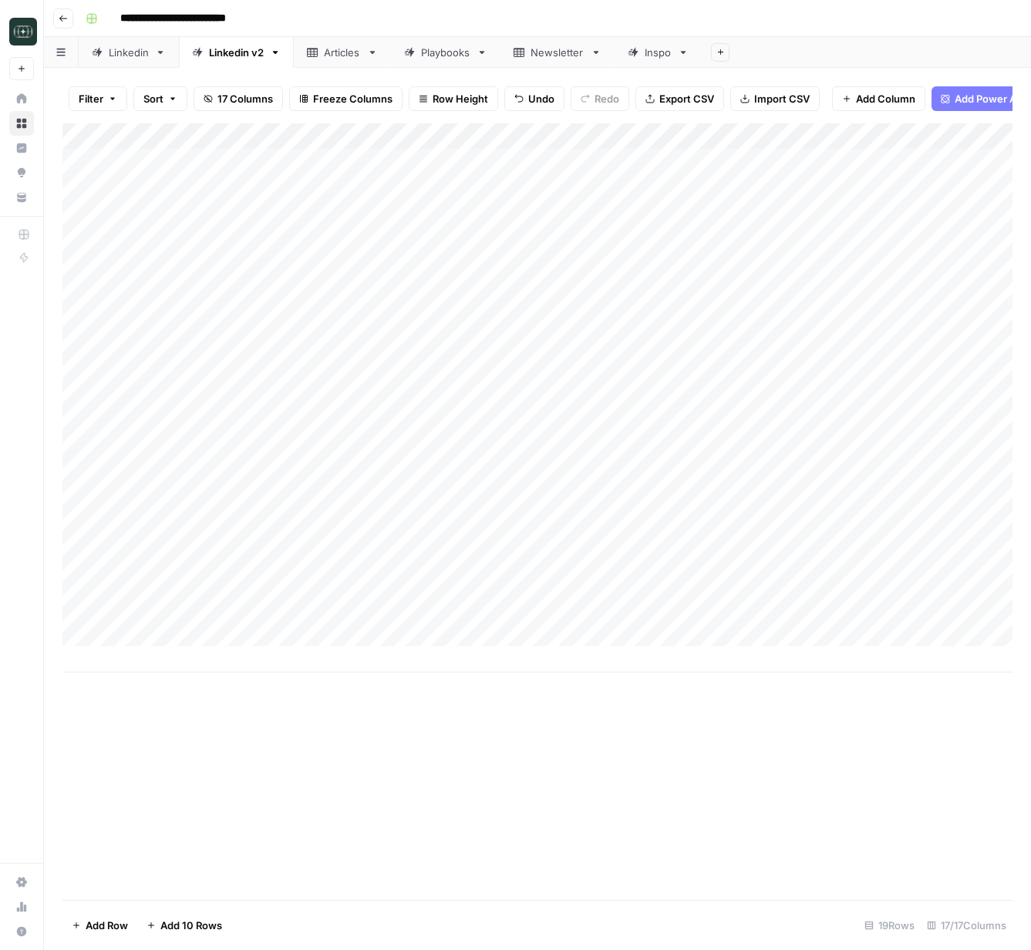
scroll to position [0, 51]
click at [780, 611] on div "Add Column" at bounding box center [537, 397] width 950 height 549
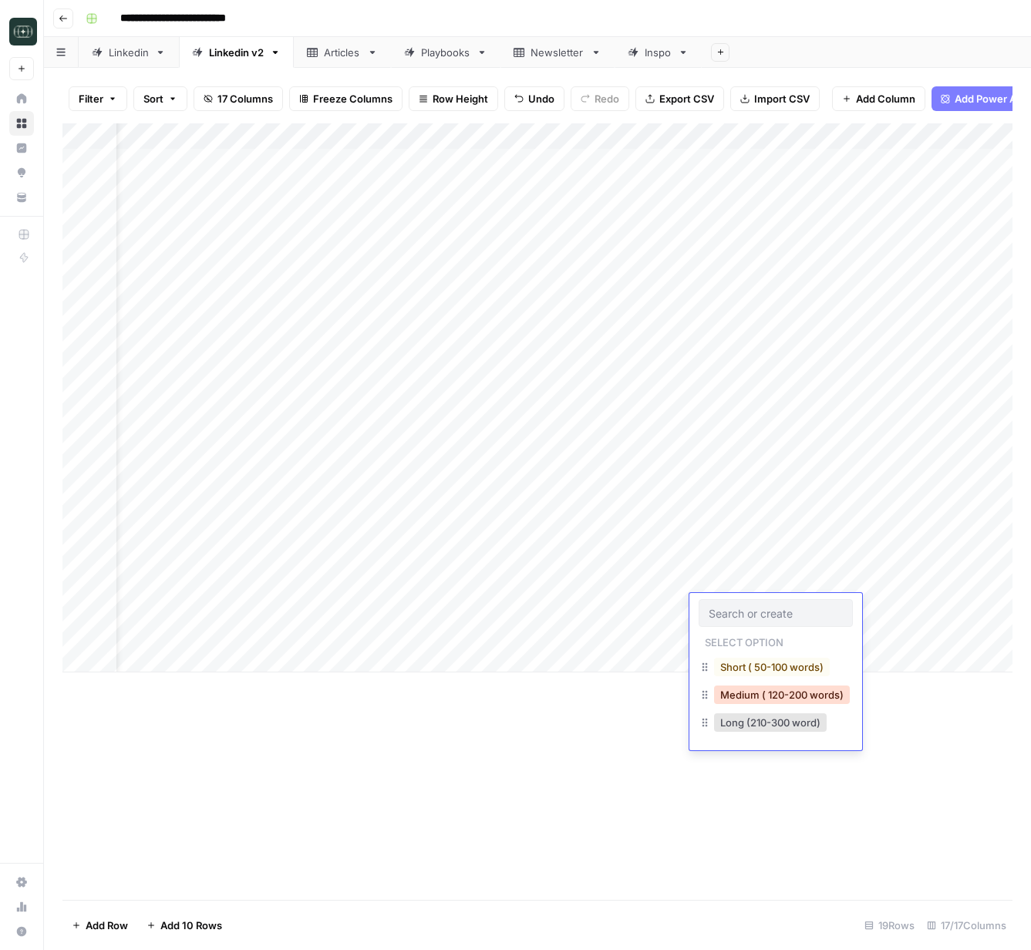
click at [780, 699] on button "Medium ( 120-200 words)" at bounding box center [782, 695] width 136 height 19
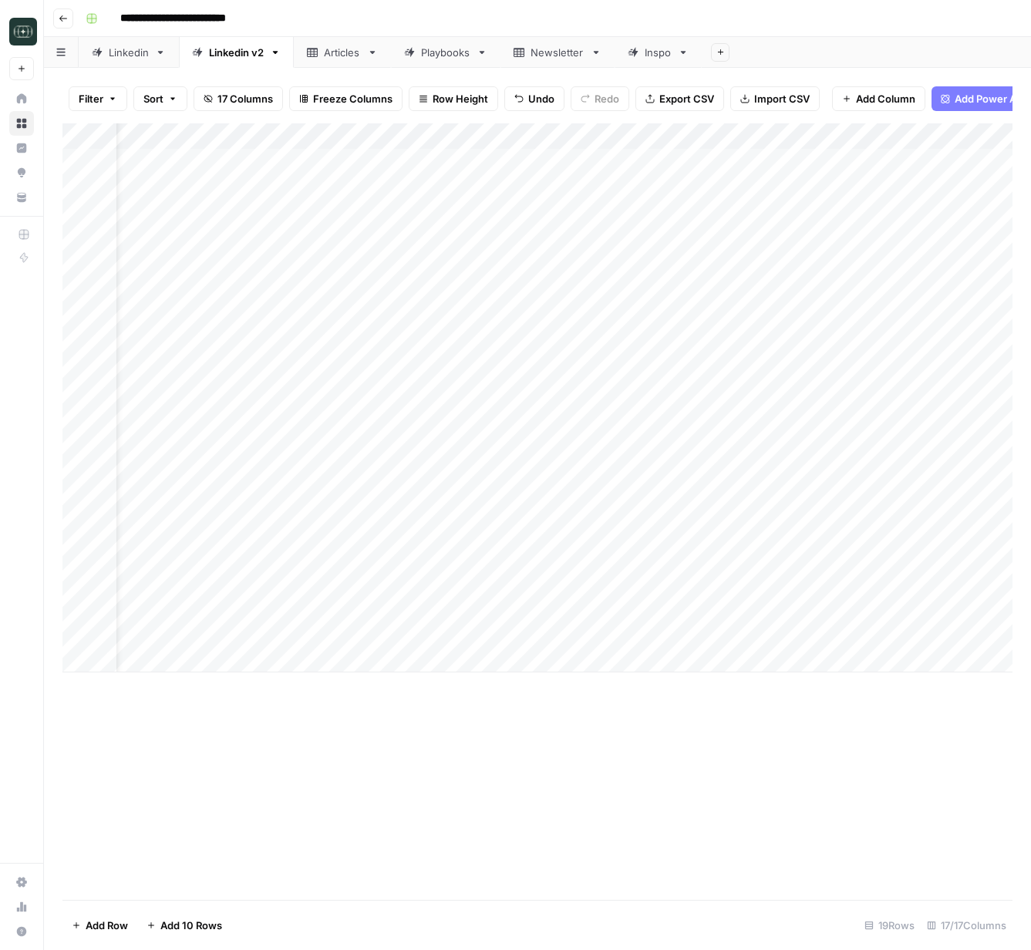
click at [914, 606] on div "Add Column" at bounding box center [537, 397] width 950 height 549
click at [805, 524] on div "Add Column" at bounding box center [537, 397] width 950 height 549
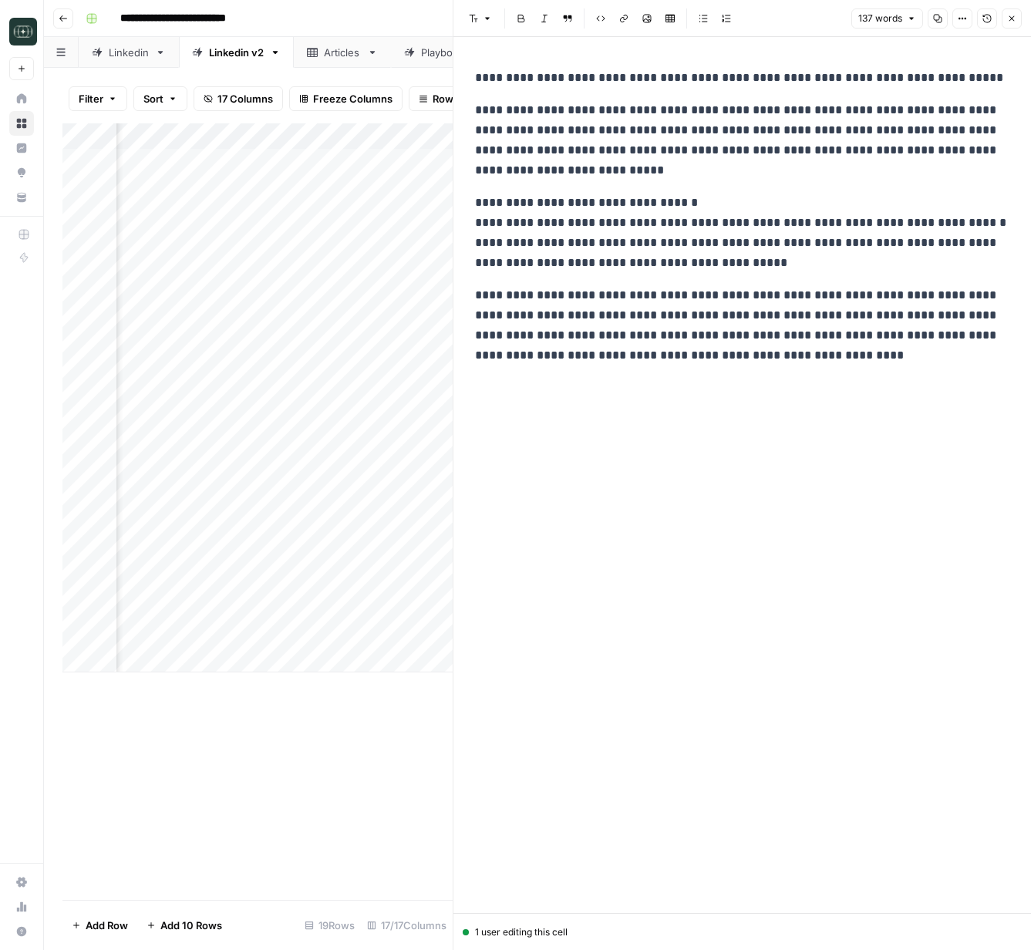
click at [1016, 15] on icon "button" at bounding box center [1011, 18] width 9 height 9
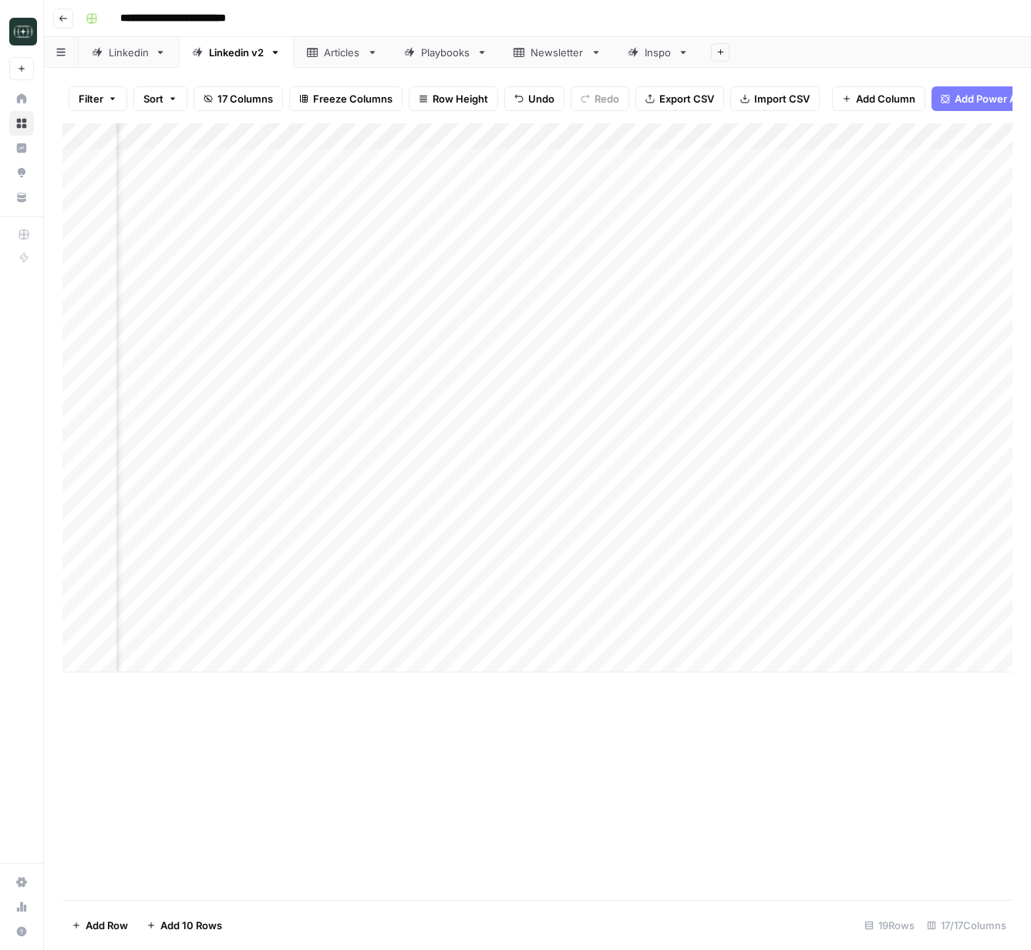
drag, startPoint x: 637, startPoint y: 853, endPoint x: 637, endPoint y: 816, distance: 37.0
click at [641, 844] on div "Add Column" at bounding box center [537, 511] width 950 height 777
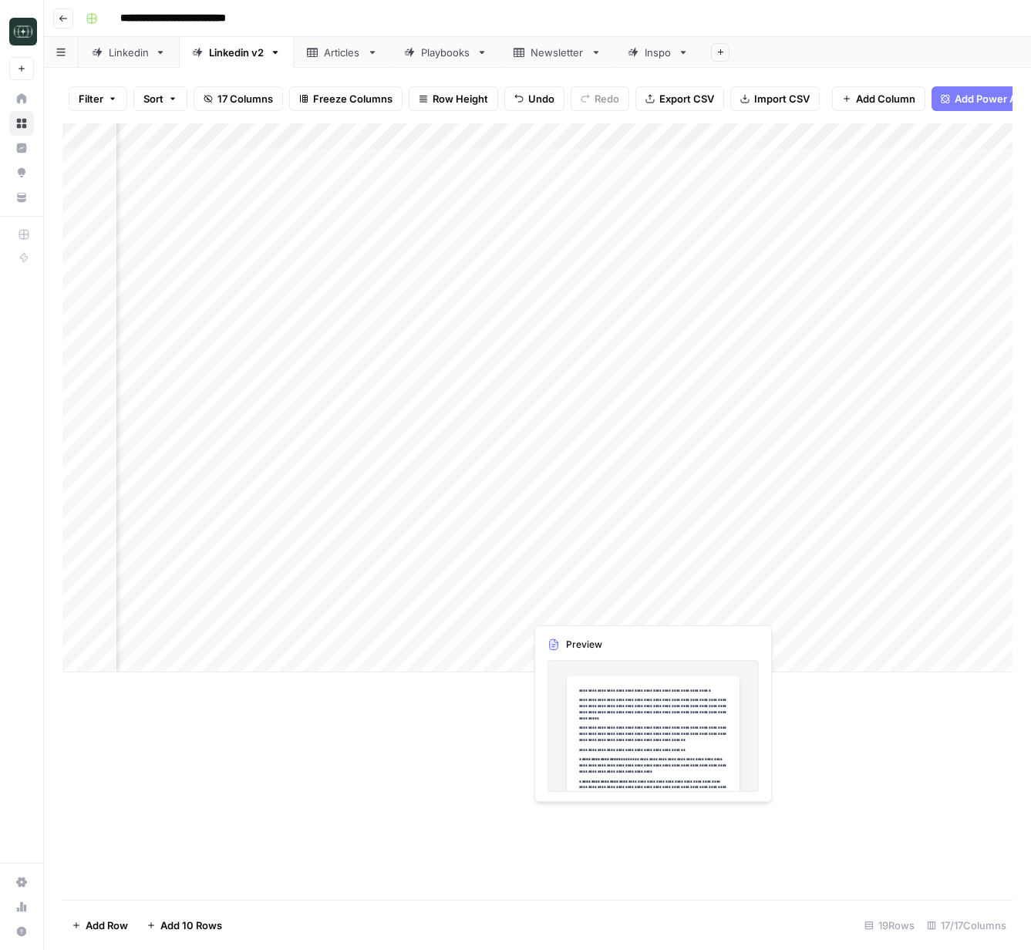
click at [723, 609] on div "Add Column" at bounding box center [537, 397] width 950 height 549
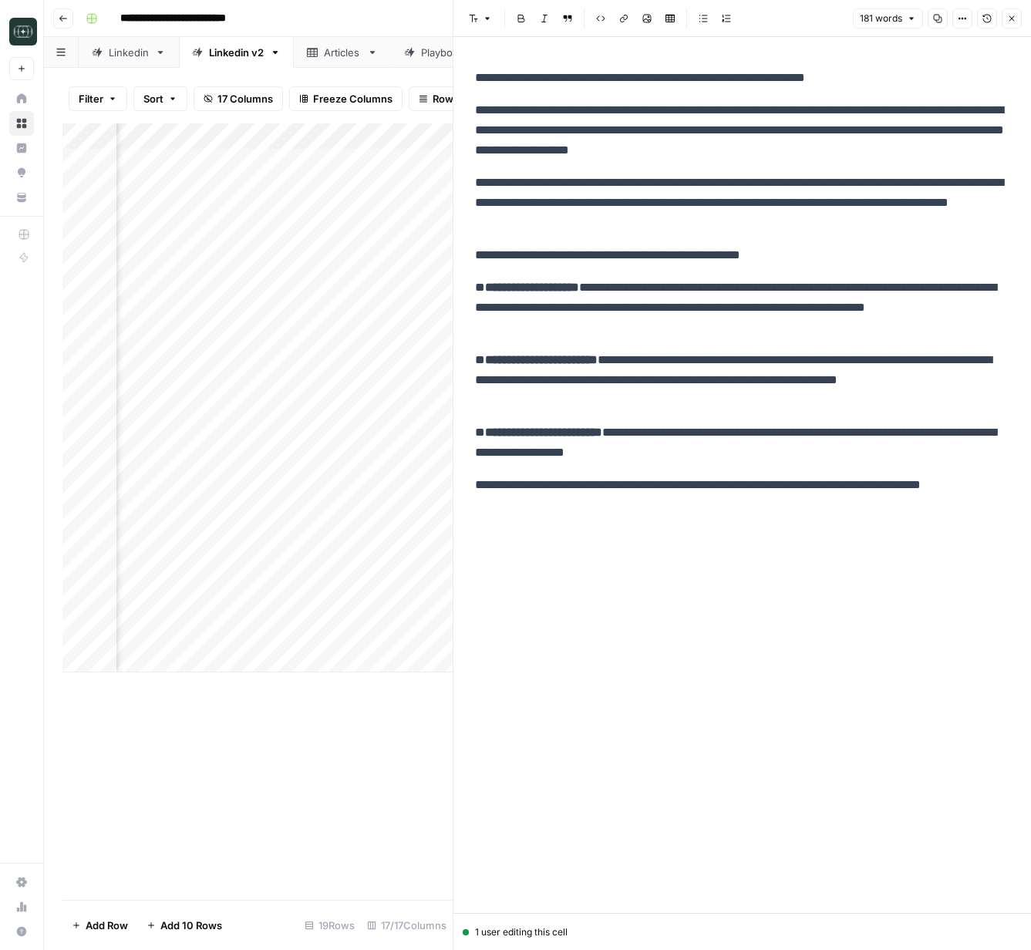
click at [1009, 17] on icon "button" at bounding box center [1011, 18] width 9 height 9
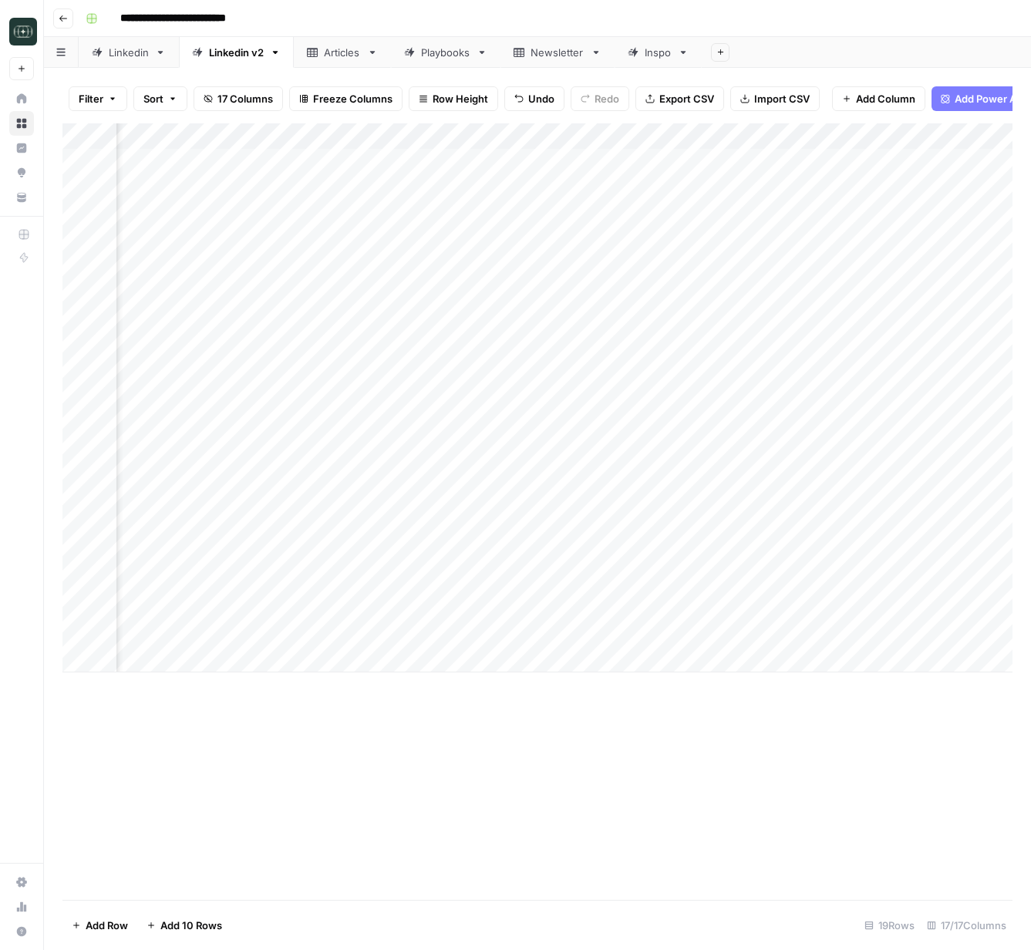
click at [812, 556] on div "Add Column" at bounding box center [537, 397] width 950 height 549
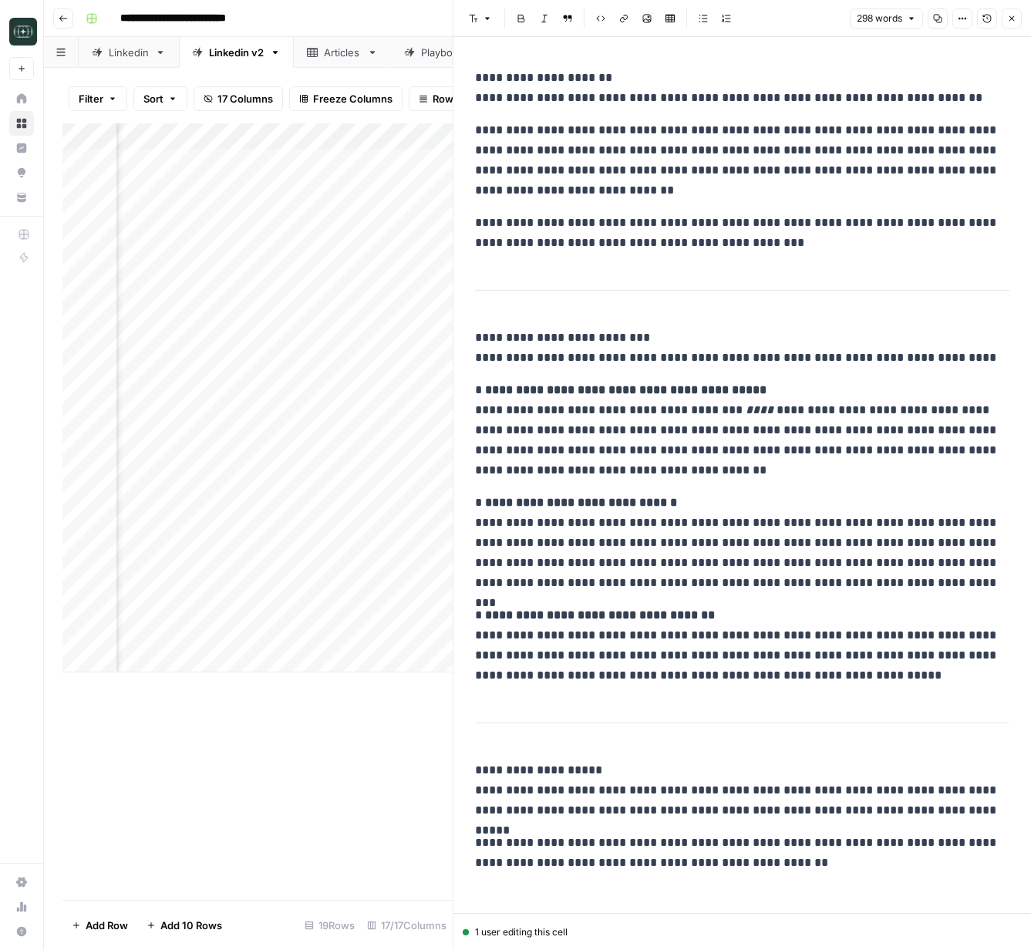
drag, startPoint x: 1009, startPoint y: 19, endPoint x: 787, endPoint y: 297, distance: 356.6
click at [1009, 19] on icon "button" at bounding box center [1011, 18] width 9 height 9
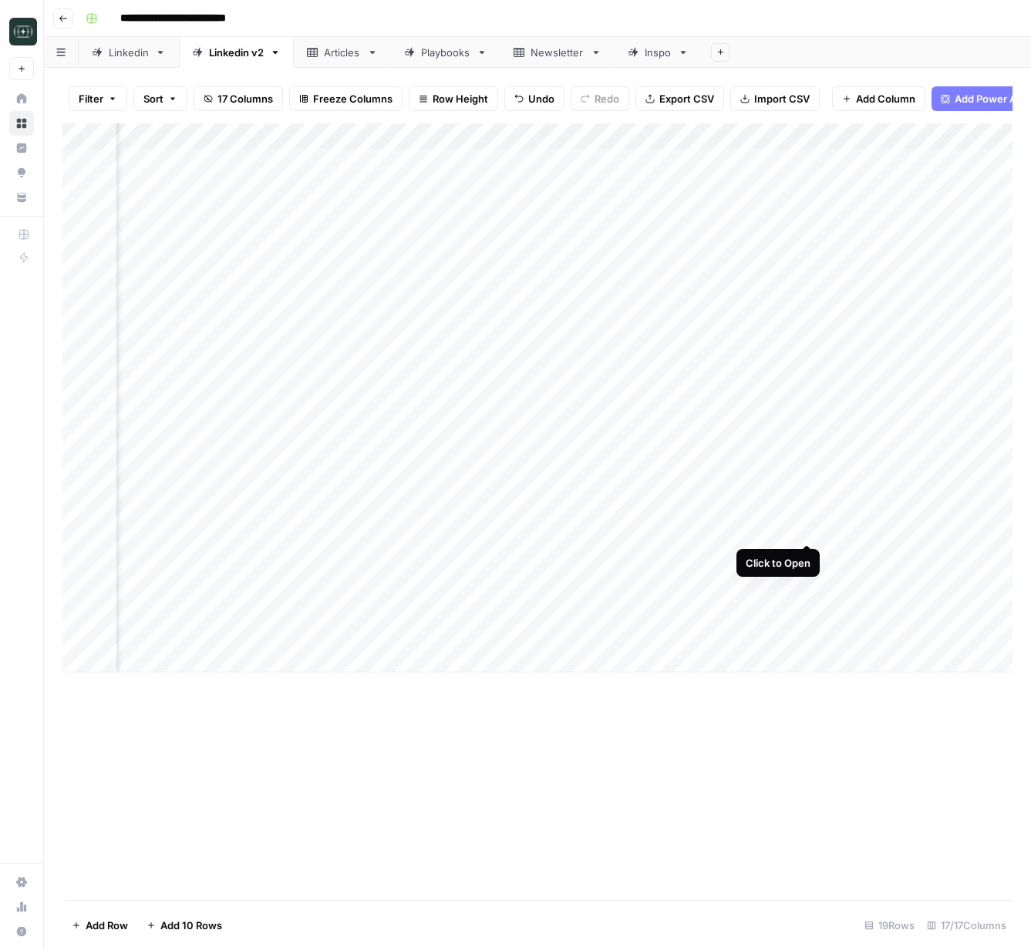
click at [803, 526] on div "Add Column" at bounding box center [537, 397] width 950 height 549
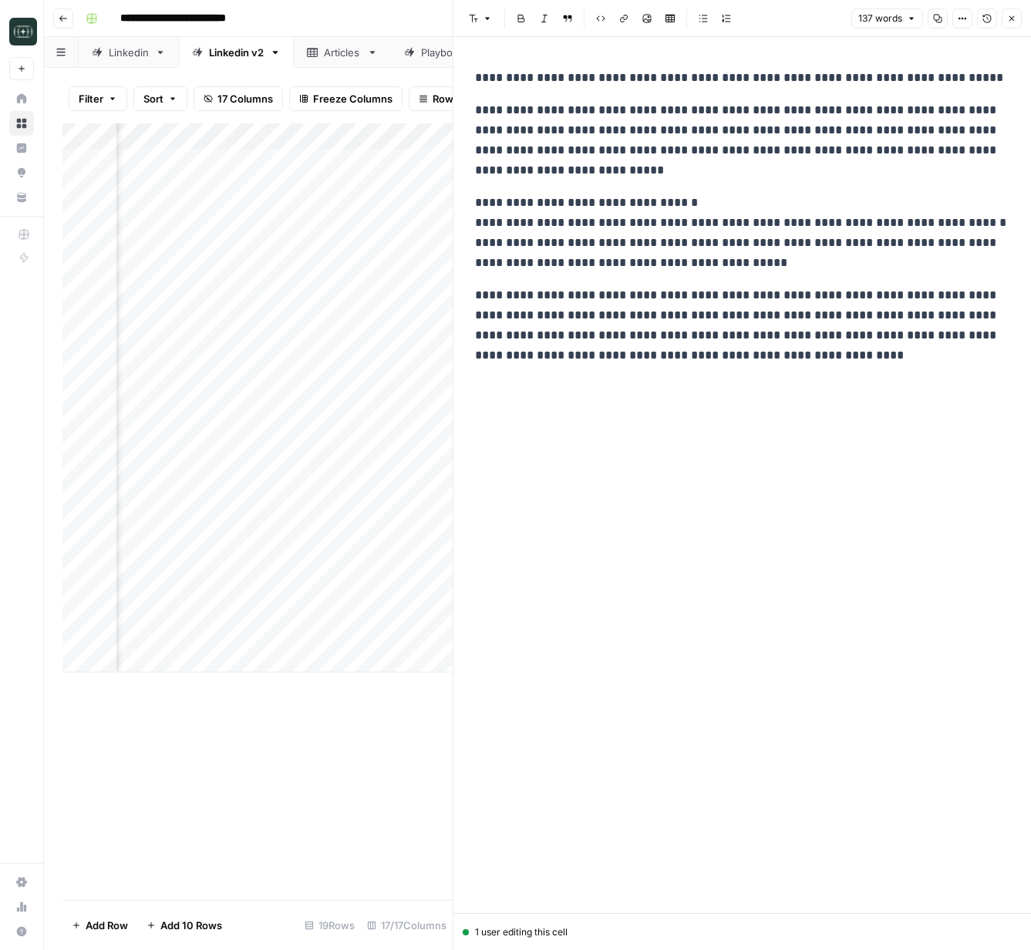
click at [1013, 19] on icon "button" at bounding box center [1011, 18] width 9 height 9
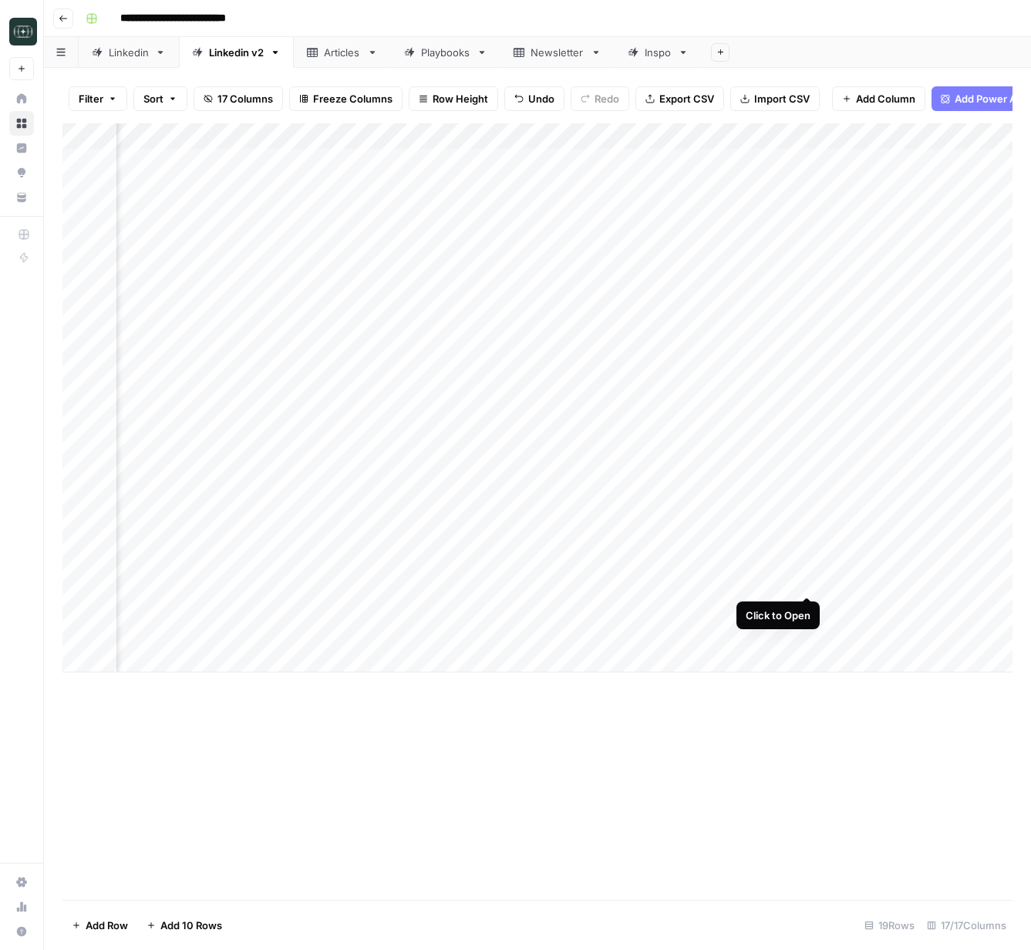
click at [810, 580] on div "Add Column" at bounding box center [537, 397] width 950 height 549
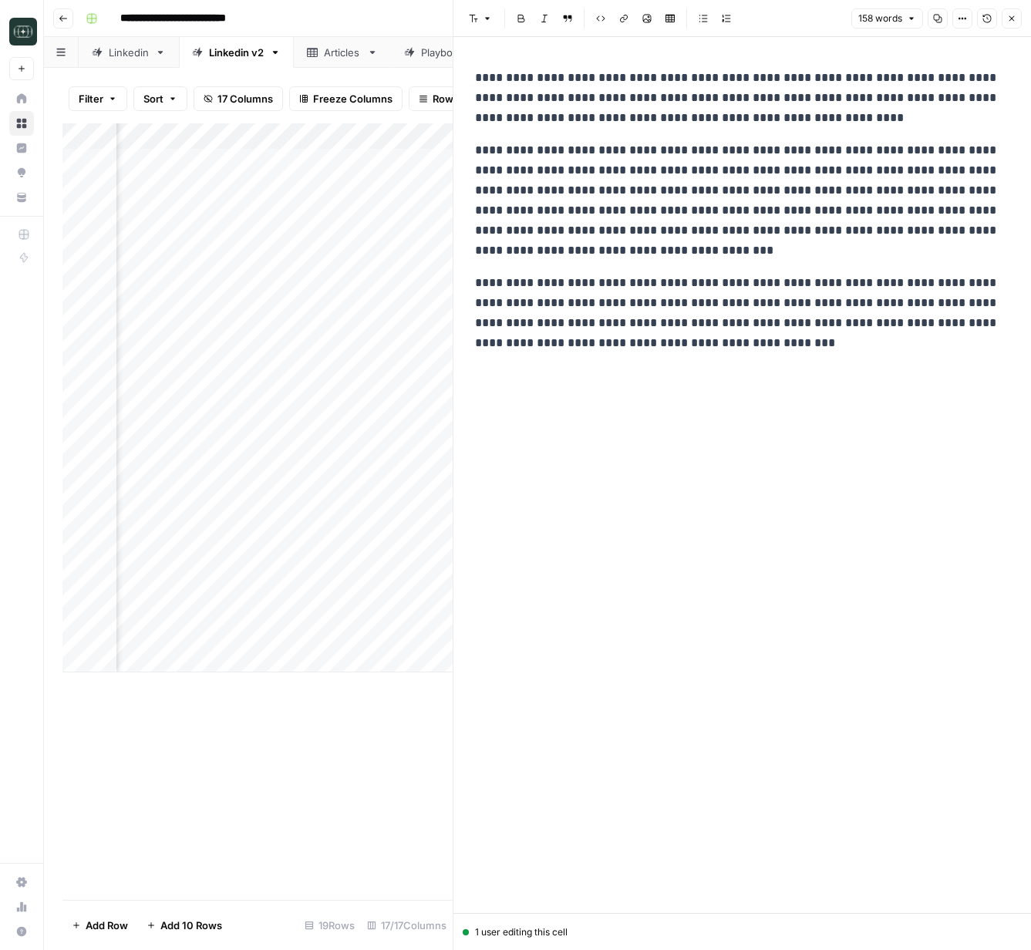
click at [1011, 21] on icon "button" at bounding box center [1011, 18] width 9 height 9
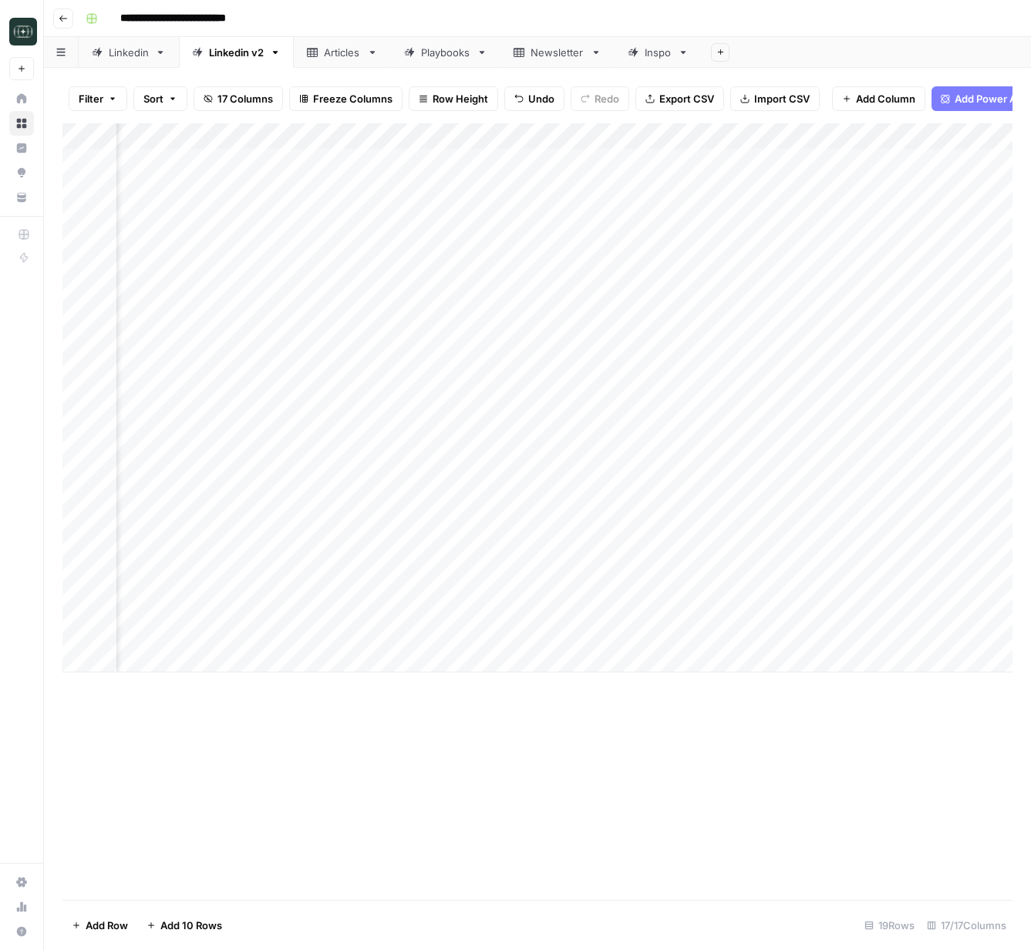
scroll to position [0, 69]
click at [394, 589] on div "Add Column" at bounding box center [537, 397] width 950 height 549
click at [531, 806] on div "Add Column" at bounding box center [537, 511] width 950 height 777
click at [271, 638] on div "Add Column" at bounding box center [537, 397] width 950 height 549
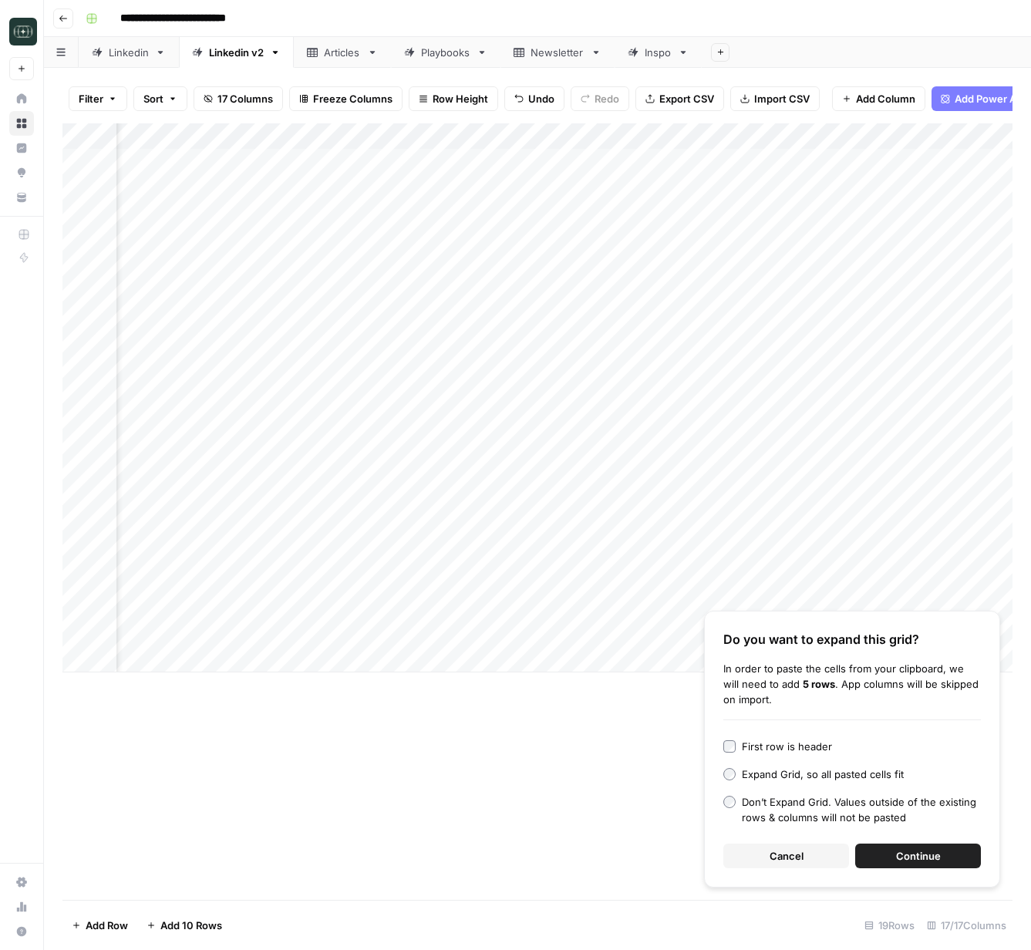
click at [336, 640] on div "Add Column" at bounding box center [537, 397] width 950 height 549
type textarea "**********"
drag, startPoint x: 613, startPoint y: 815, endPoint x: 716, endPoint y: 675, distance: 173.8
click at [616, 814] on div "Add Column Do you want to expand this grid? In order to paste the cells from yo…" at bounding box center [537, 511] width 950 height 777
click at [771, 850] on span "Cancel" at bounding box center [787, 855] width 34 height 15
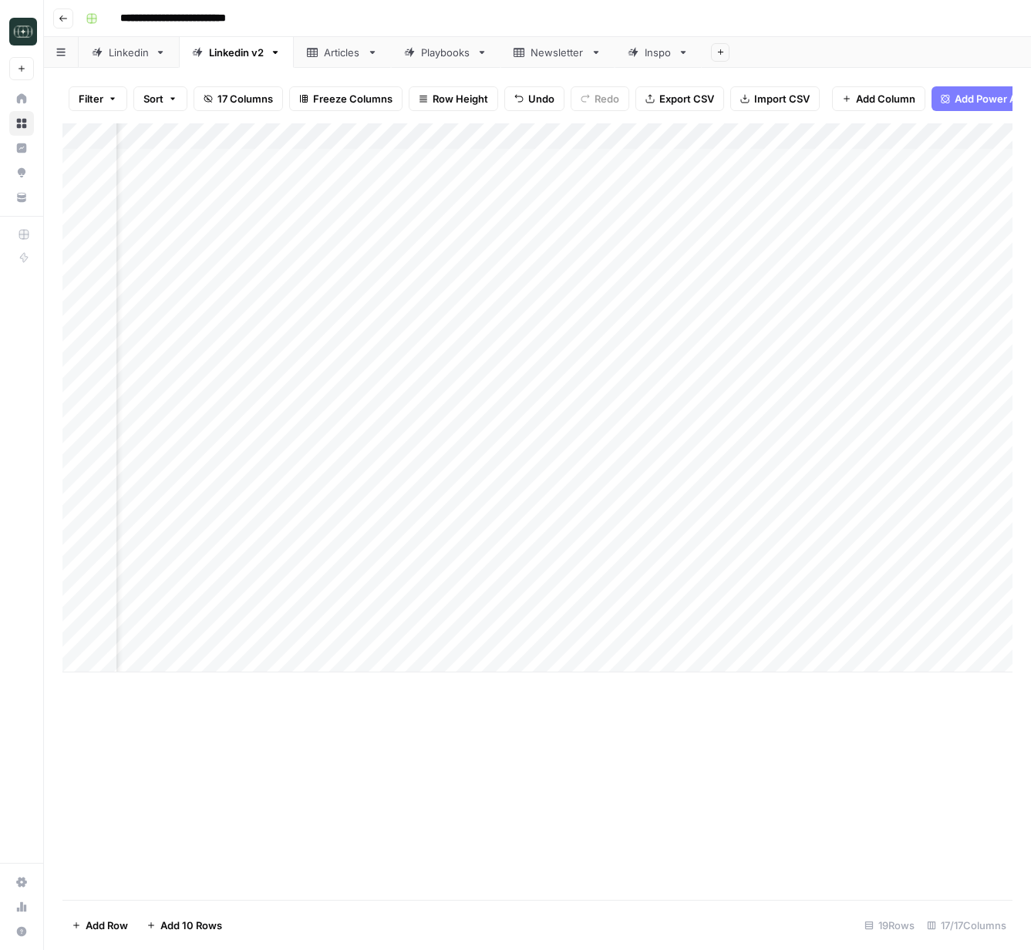
click at [736, 636] on div "Add Column" at bounding box center [537, 397] width 950 height 549
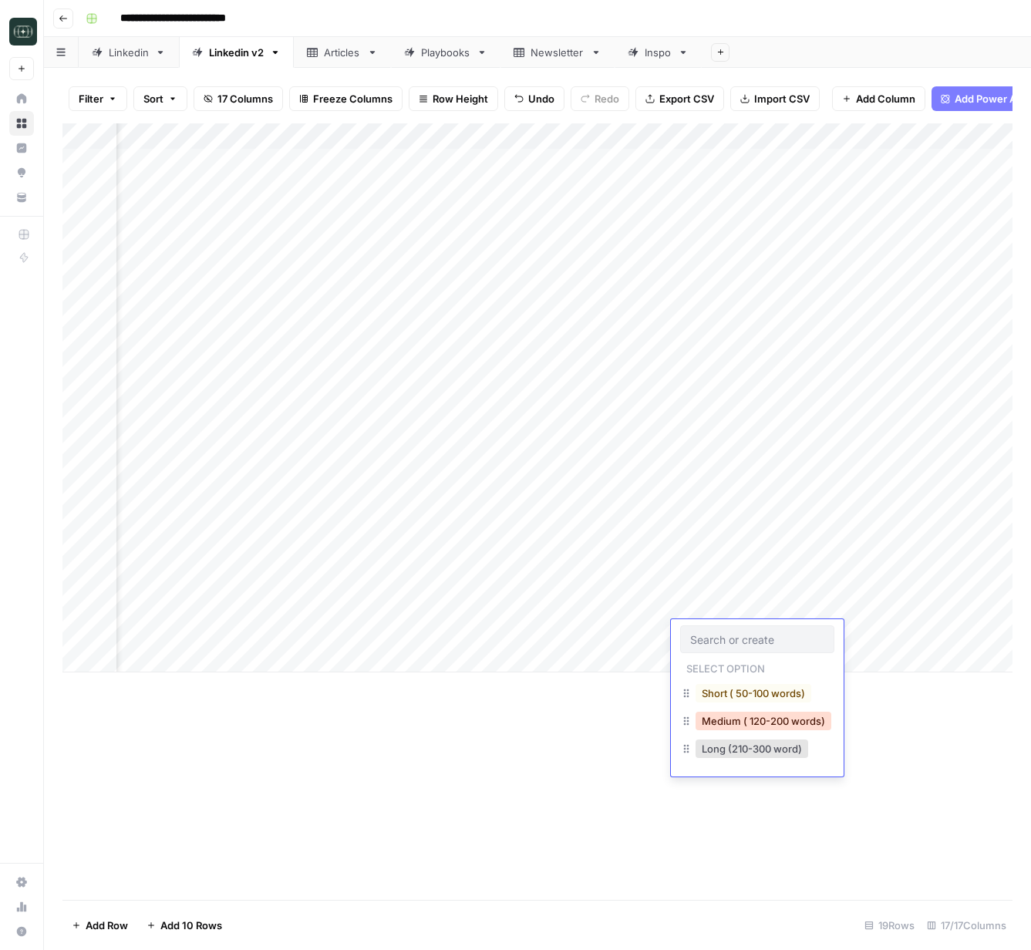
click at [754, 717] on button "Medium ( 120-200 words)" at bounding box center [764, 721] width 136 height 19
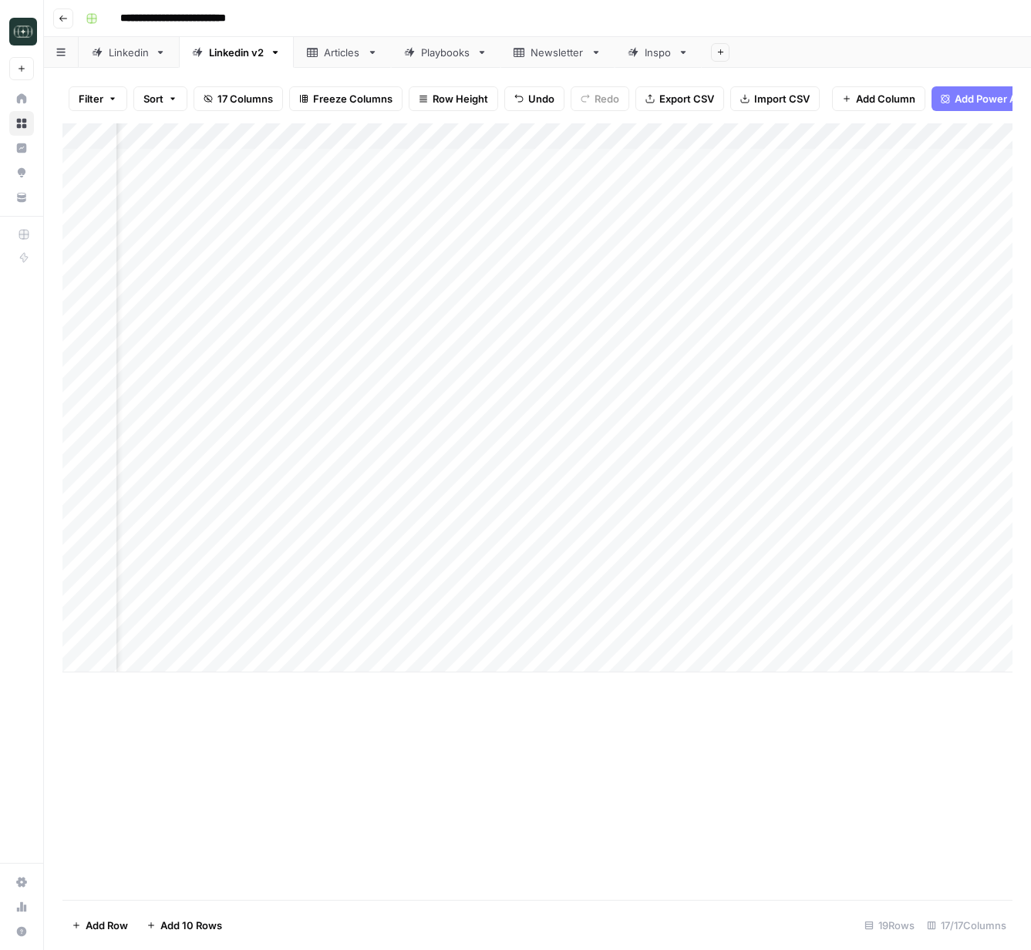
click at [870, 632] on div "Add Column" at bounding box center [537, 397] width 950 height 549
click at [961, 136] on div "Add Column" at bounding box center [537, 397] width 950 height 549
click at [904, 111] on div "Filter Sort 17 Columns Freeze Columns Row Height Undo Redo Export CSV Import CS…" at bounding box center [537, 98] width 950 height 49
click at [955, 606] on div "Add Column" at bounding box center [537, 397] width 950 height 549
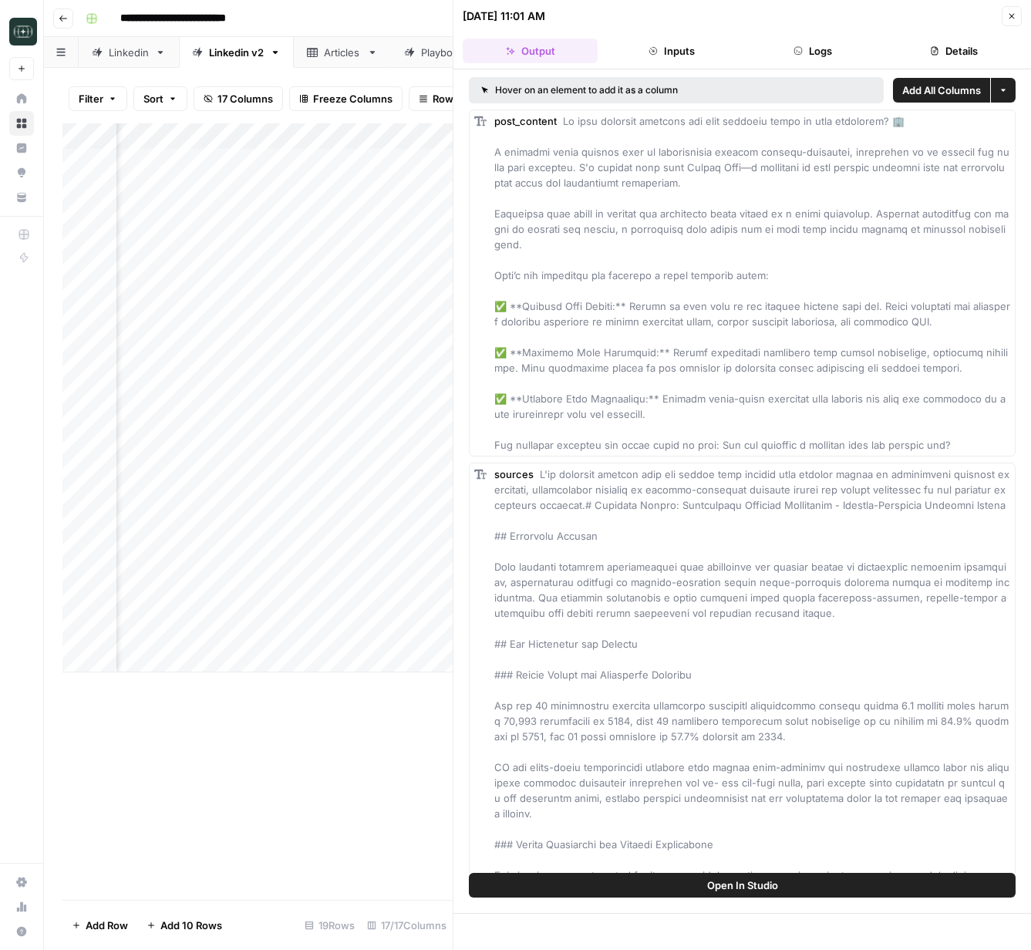
click at [814, 39] on button "Logs" at bounding box center [813, 51] width 135 height 25
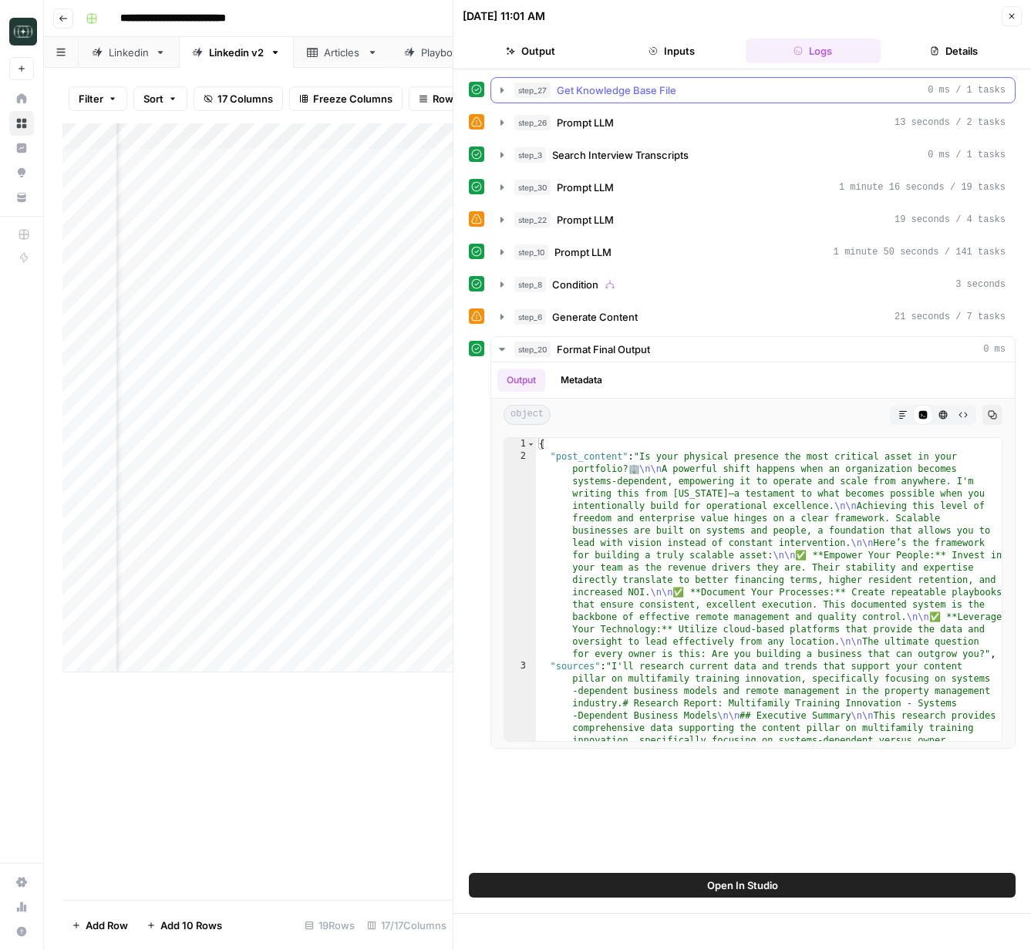
click at [504, 91] on icon "button" at bounding box center [502, 90] width 12 height 12
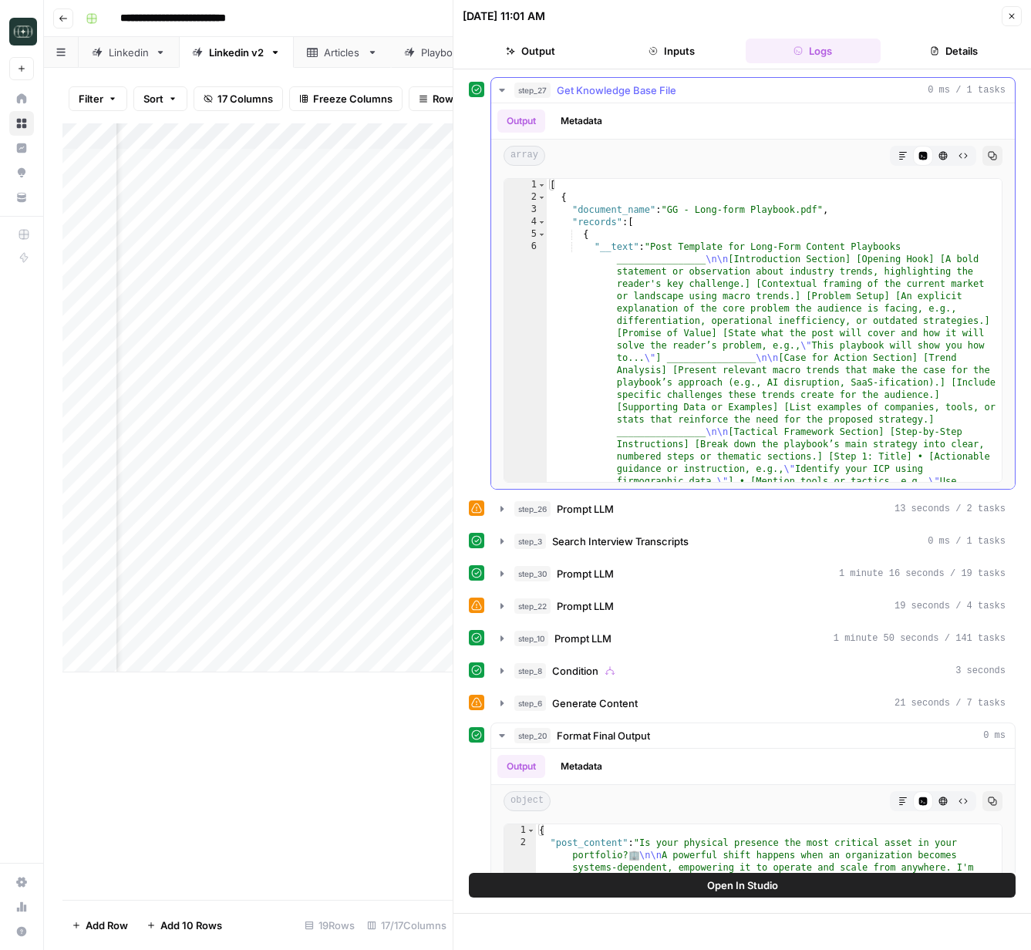
click at [504, 91] on icon "button" at bounding box center [502, 90] width 12 height 12
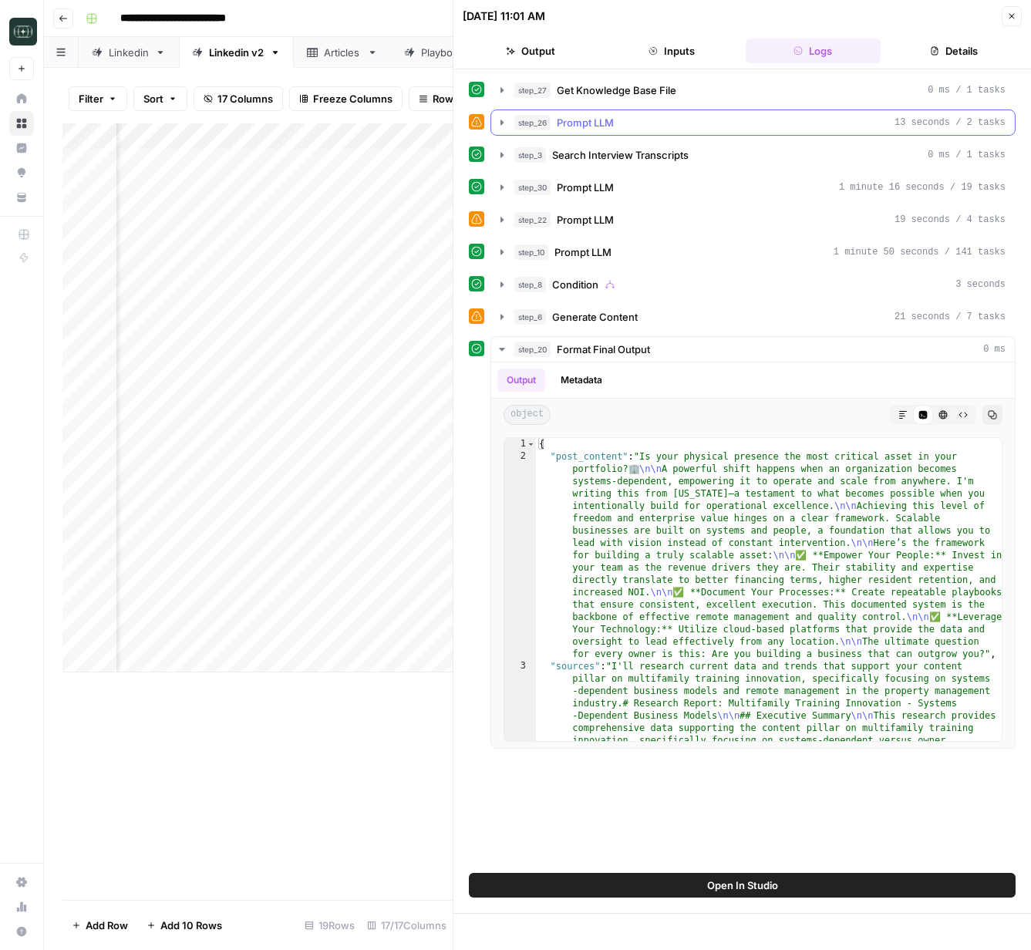
click at [504, 120] on icon "button" at bounding box center [502, 122] width 12 height 12
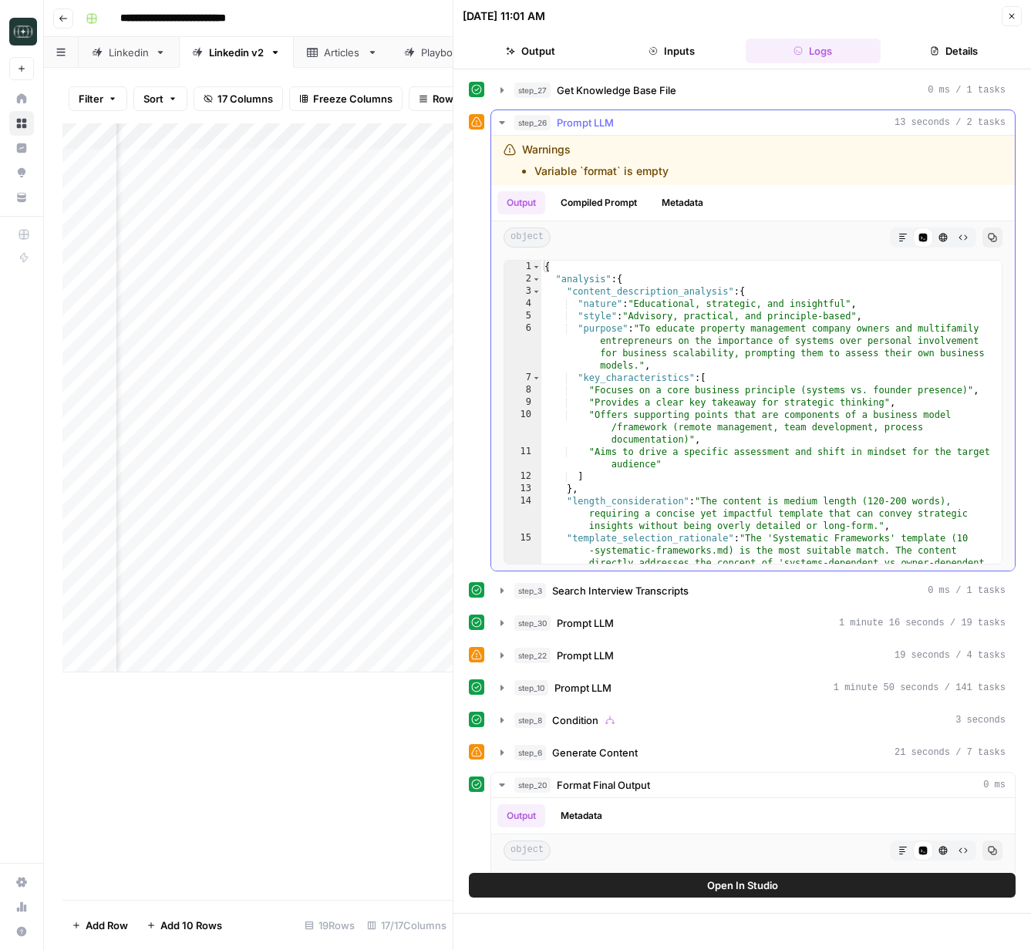
click at [504, 120] on icon "button" at bounding box center [502, 122] width 12 height 12
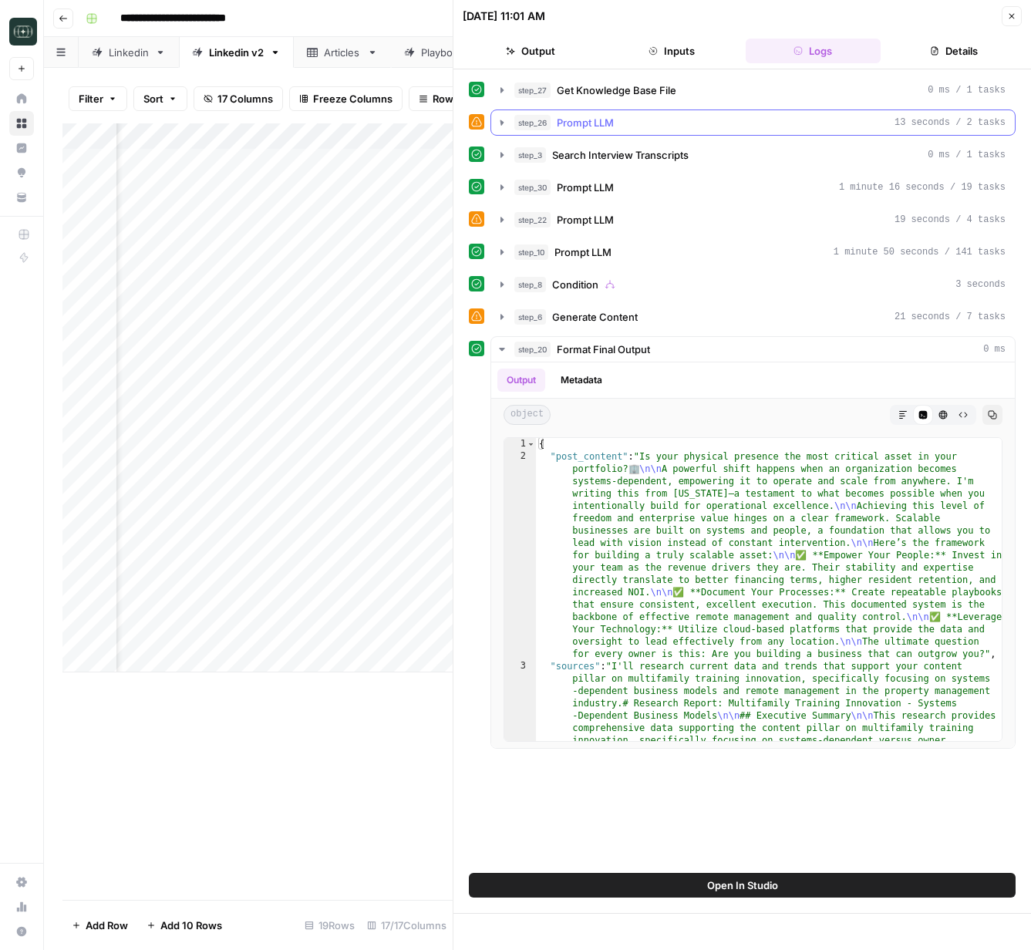
click at [504, 120] on icon "button" at bounding box center [502, 123] width 14 height 14
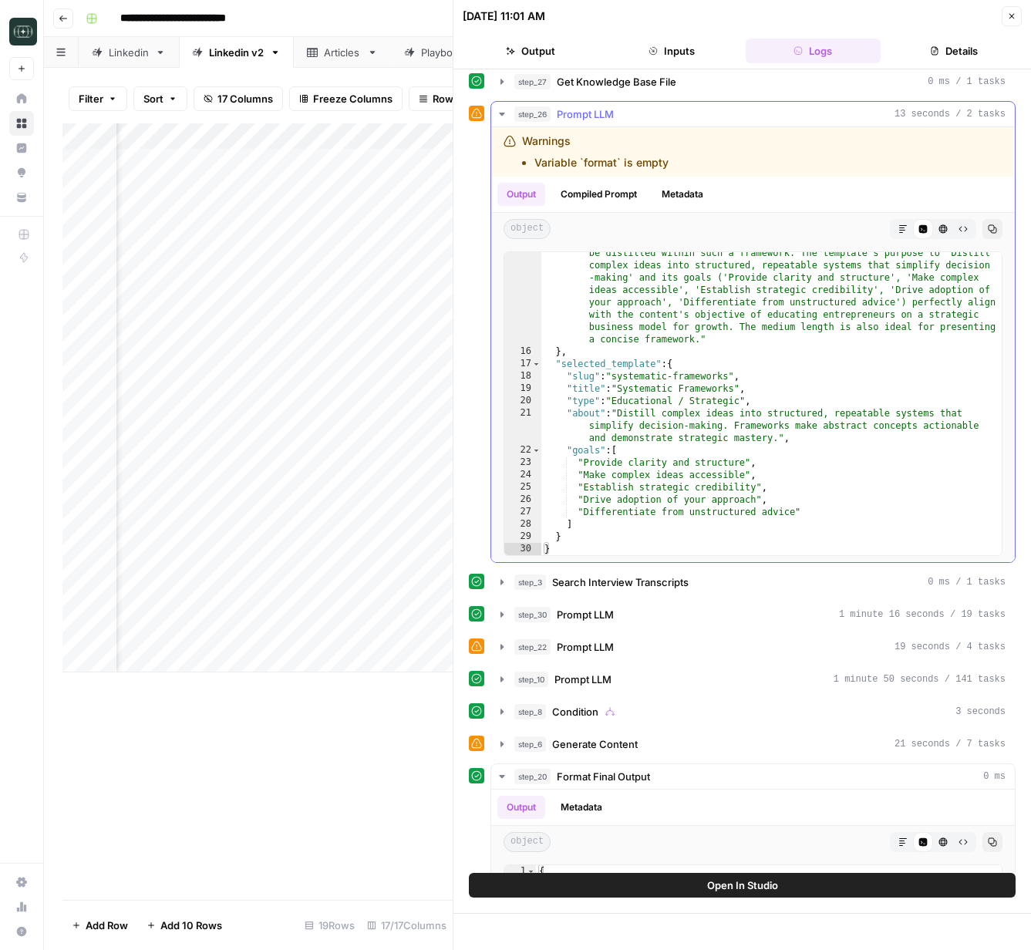
scroll to position [376, 0]
click at [504, 120] on icon "button" at bounding box center [502, 114] width 12 height 12
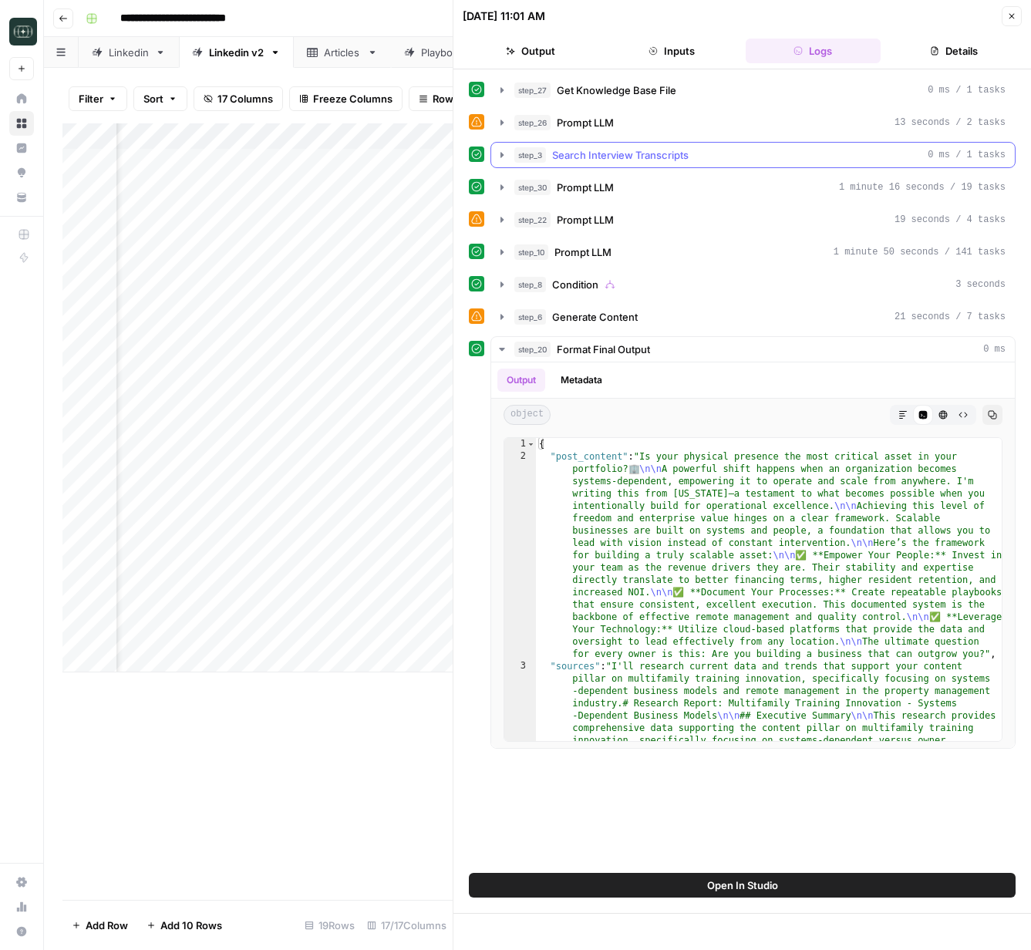
click at [507, 161] on button "step_3 Search Interview Transcripts 0 ms / 1 tasks" at bounding box center [753, 155] width 524 height 25
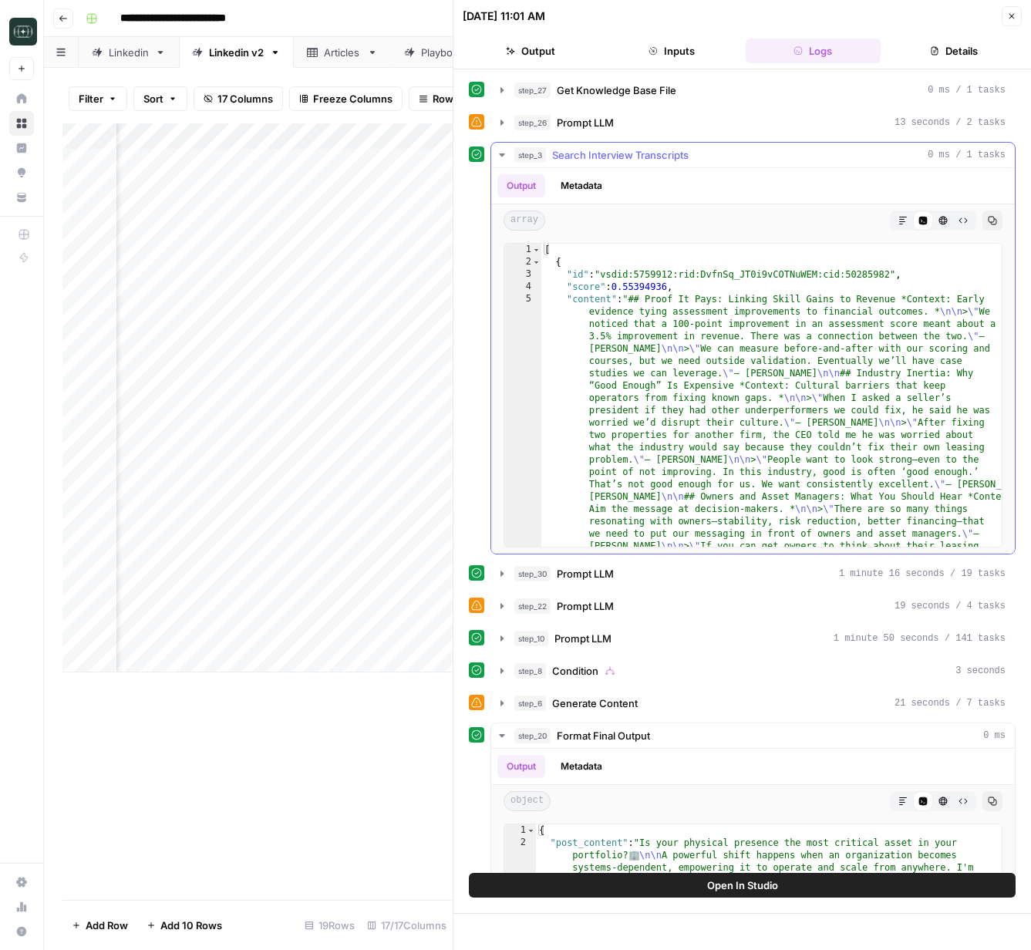
click at [507, 161] on button "step_3 Search Interview Transcripts 0 ms / 1 tasks" at bounding box center [753, 155] width 524 height 25
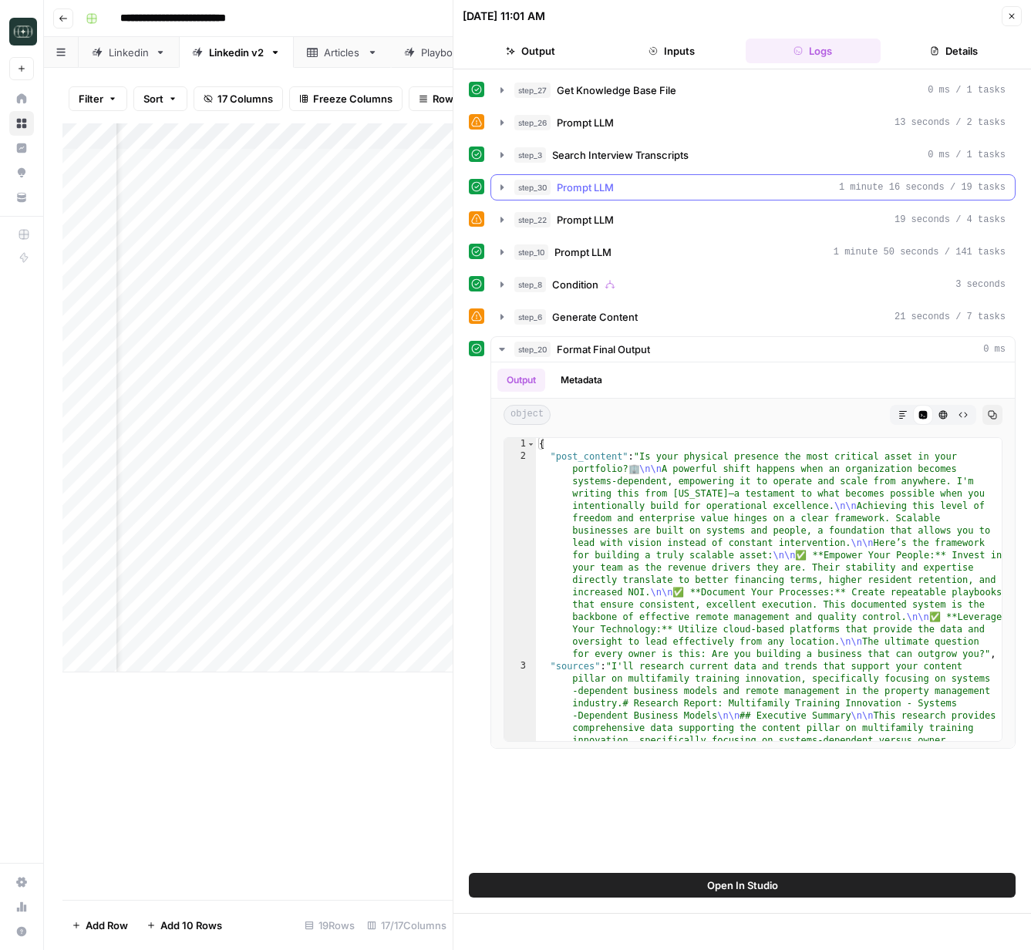
click at [506, 184] on icon "button" at bounding box center [502, 187] width 12 height 12
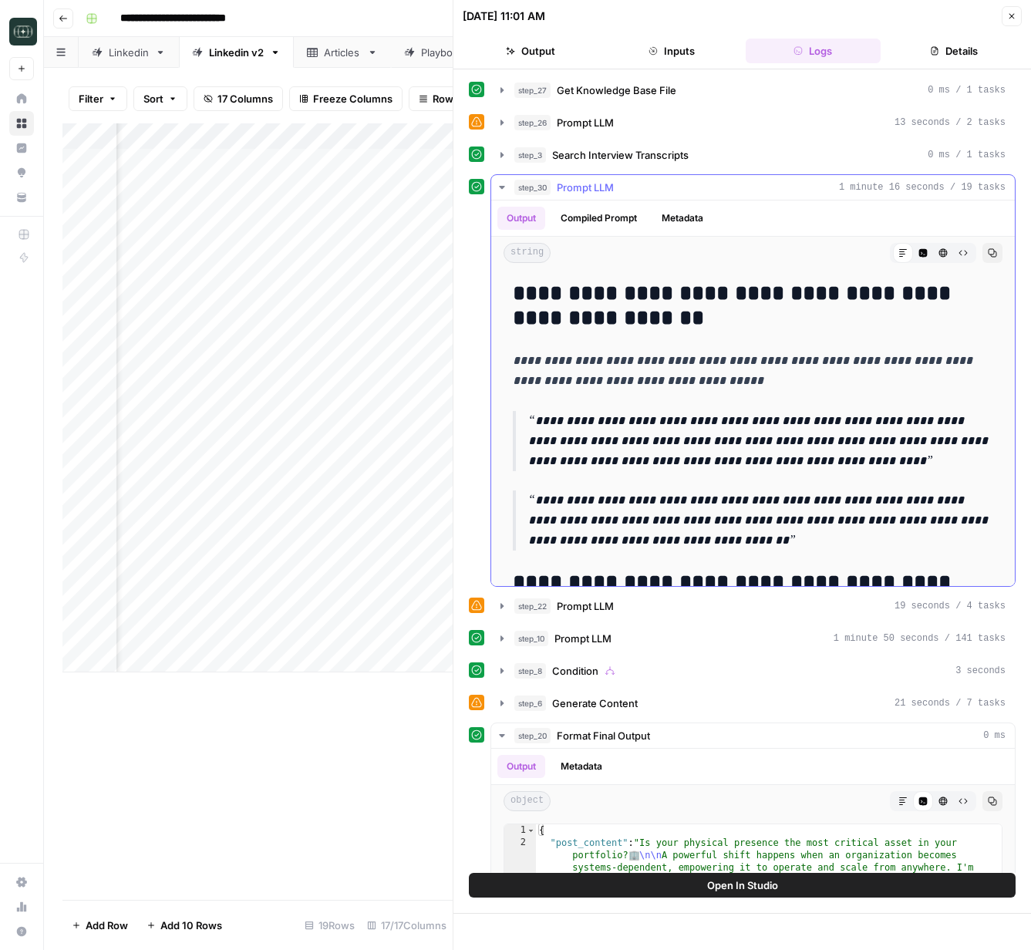
click at [506, 184] on icon "button" at bounding box center [502, 187] width 12 height 12
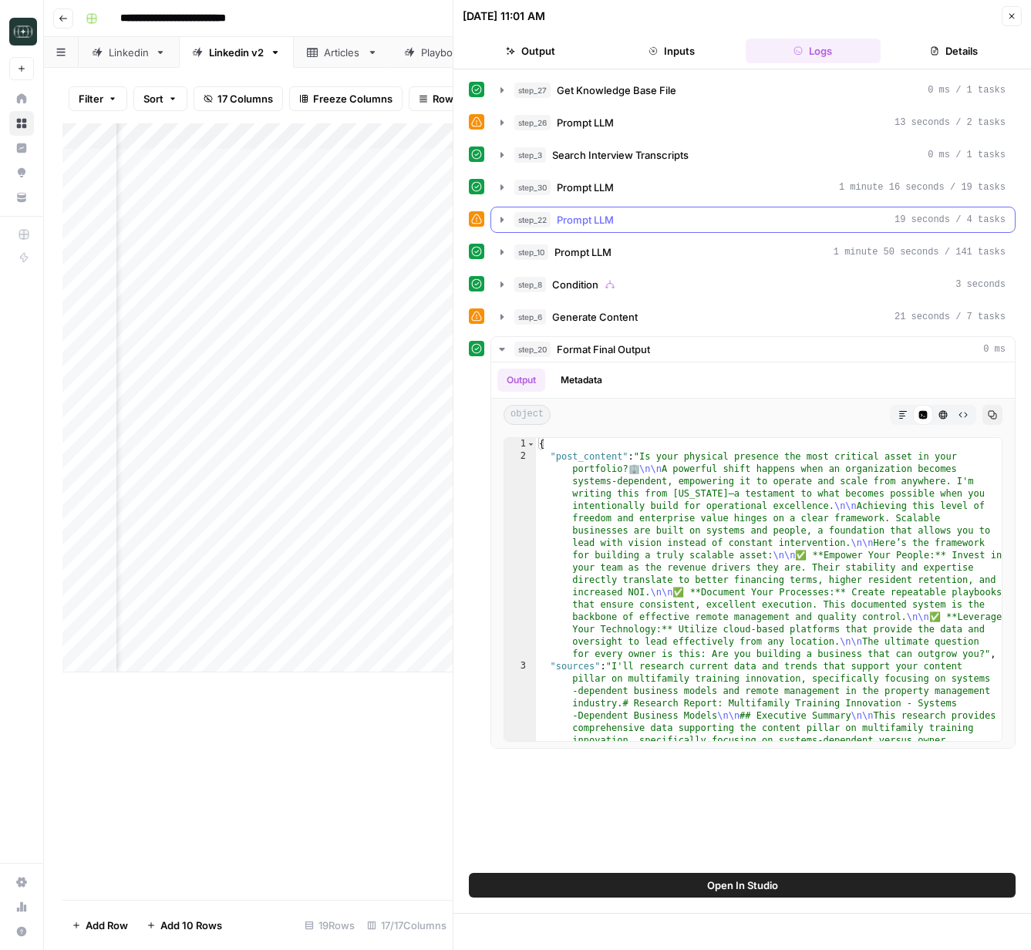
click at [511, 231] on button "step_22 Prompt LLM 19 seconds / 4 tasks" at bounding box center [753, 219] width 524 height 25
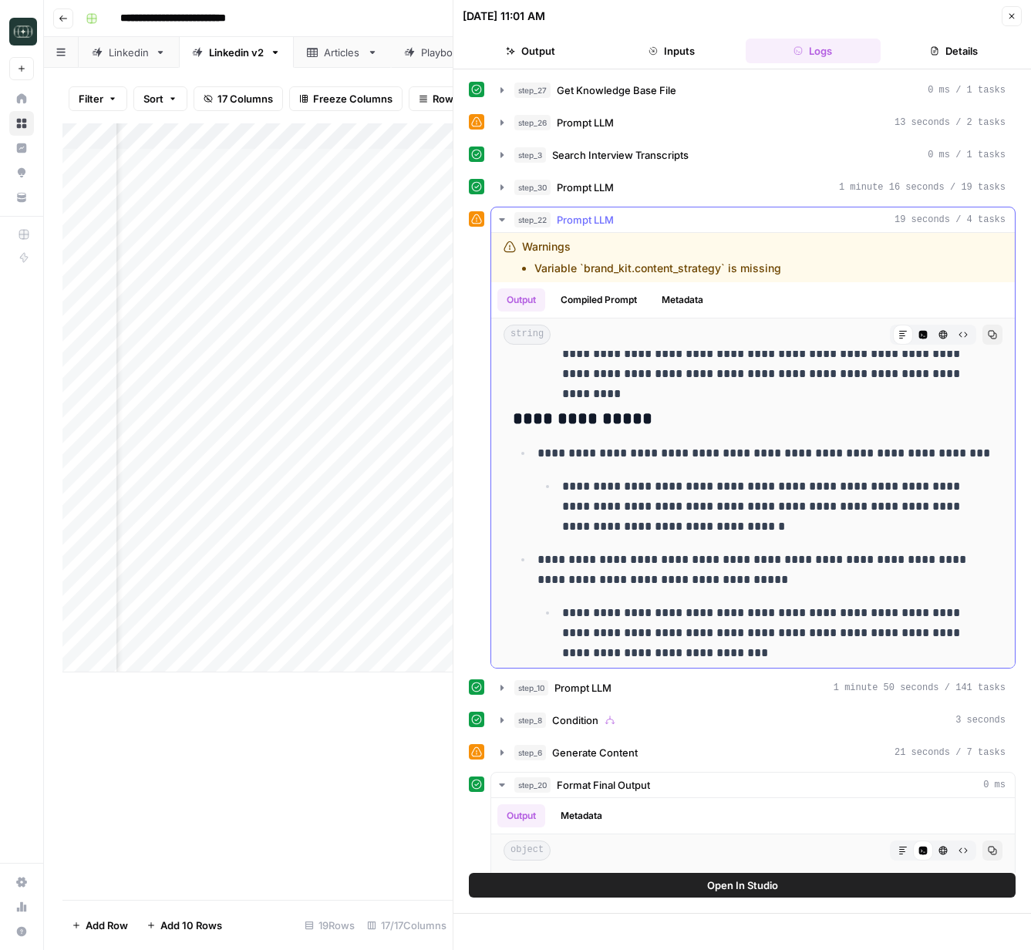
scroll to position [295, 0]
click at [495, 221] on button "step_22 Prompt LLM 19 seconds / 4 tasks" at bounding box center [753, 219] width 524 height 25
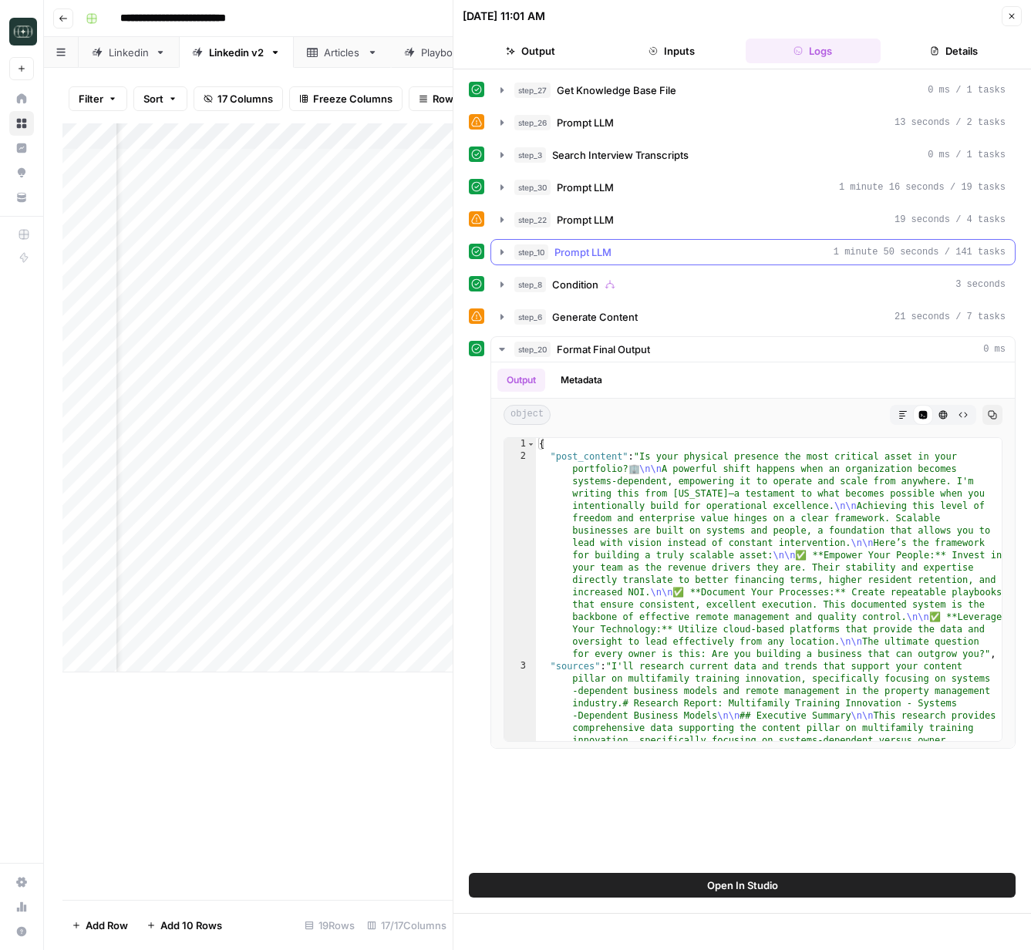
click at [497, 257] on icon "button" at bounding box center [502, 252] width 12 height 12
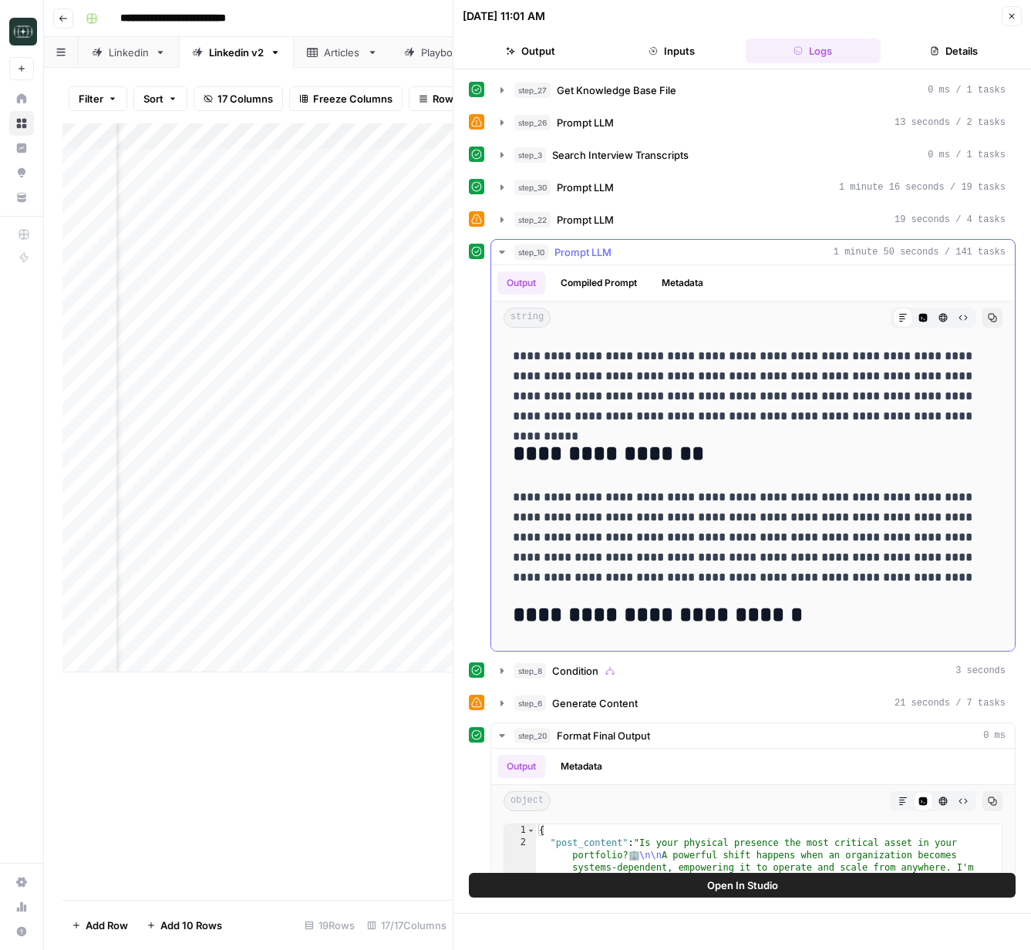
scroll to position [328, 0]
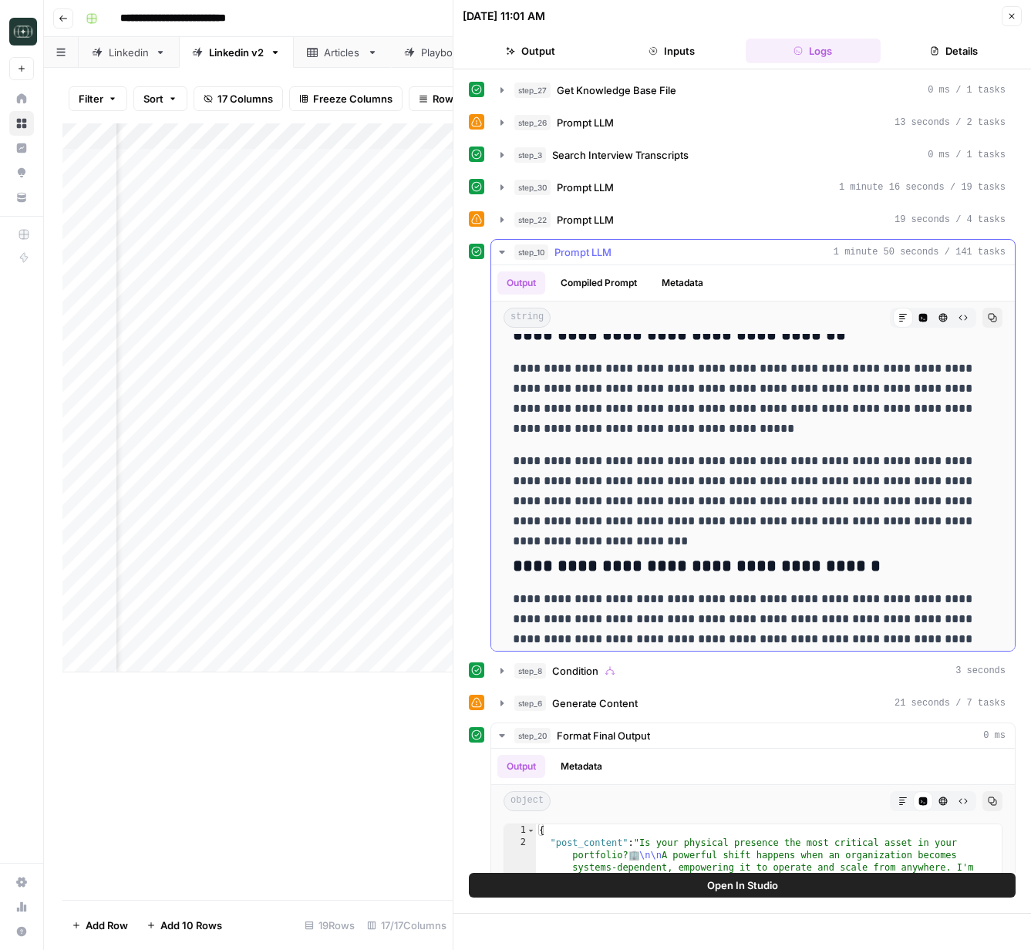
drag, startPoint x: 504, startPoint y: 258, endPoint x: 517, endPoint y: 305, distance: 49.0
click at [504, 258] on button "step_10 Prompt LLM 1 minute 50 seconds / 141 tasks" at bounding box center [753, 252] width 524 height 25
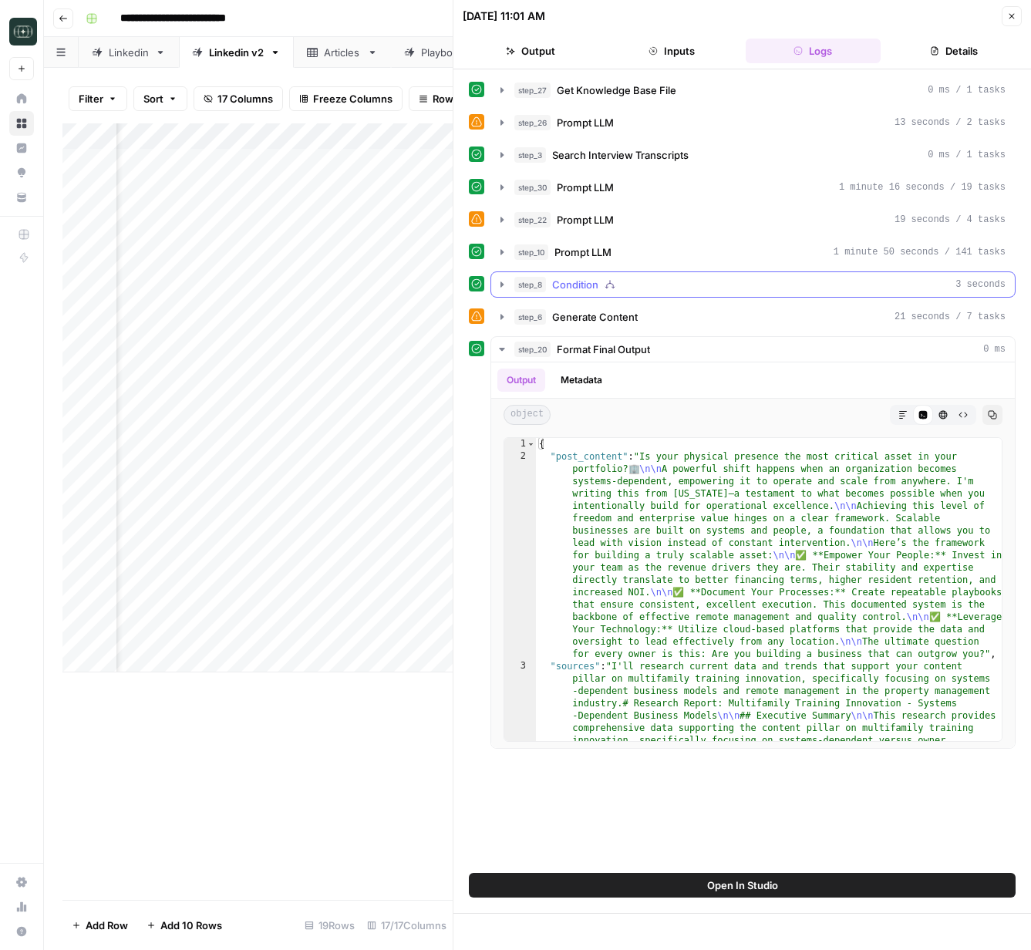
click at [497, 286] on icon "button" at bounding box center [502, 284] width 12 height 12
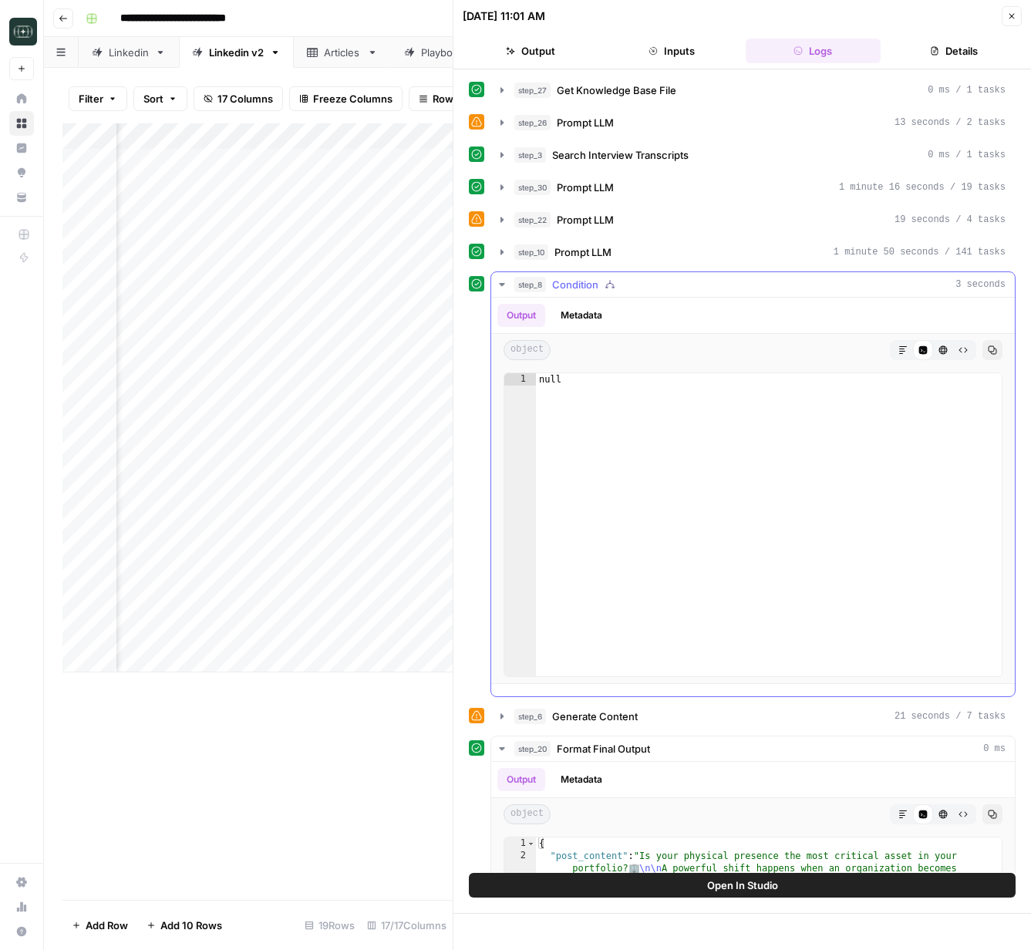
click at [499, 286] on icon "button" at bounding box center [502, 284] width 12 height 12
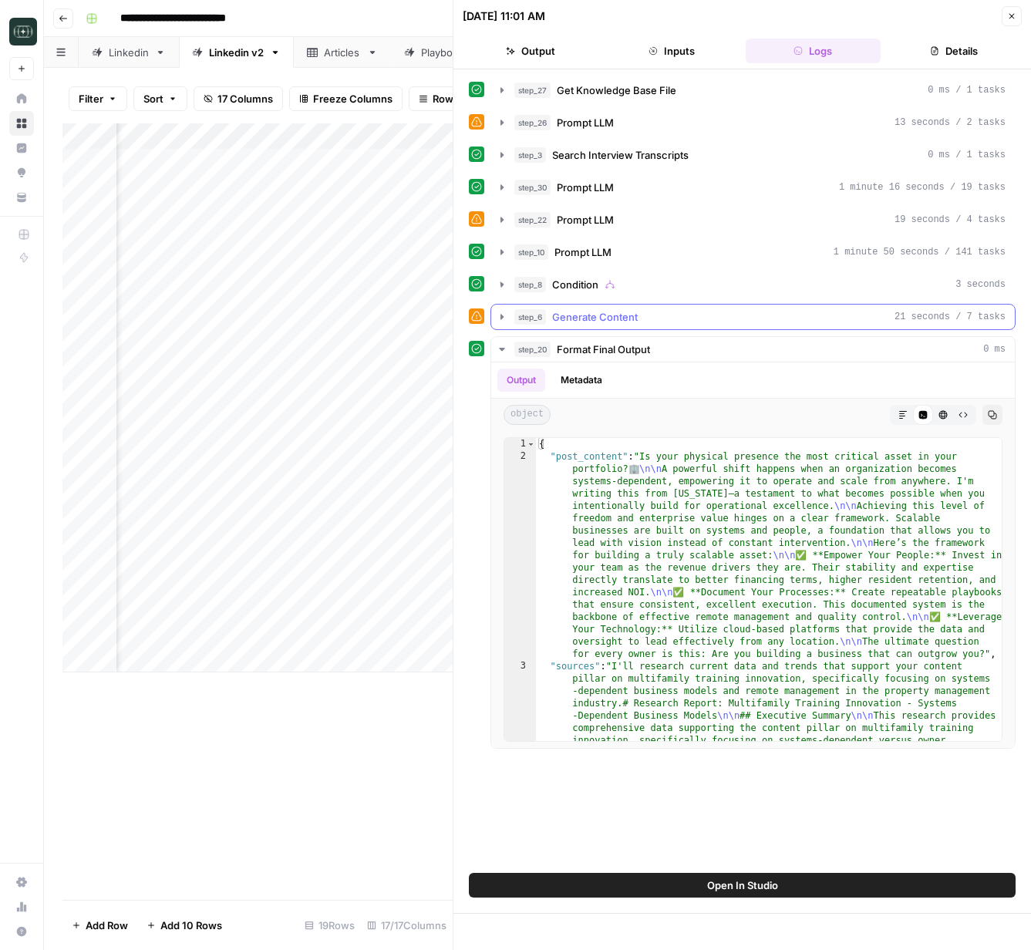
click at [500, 326] on button "step_6 Generate Content 21 seconds / 7 tasks" at bounding box center [753, 317] width 524 height 25
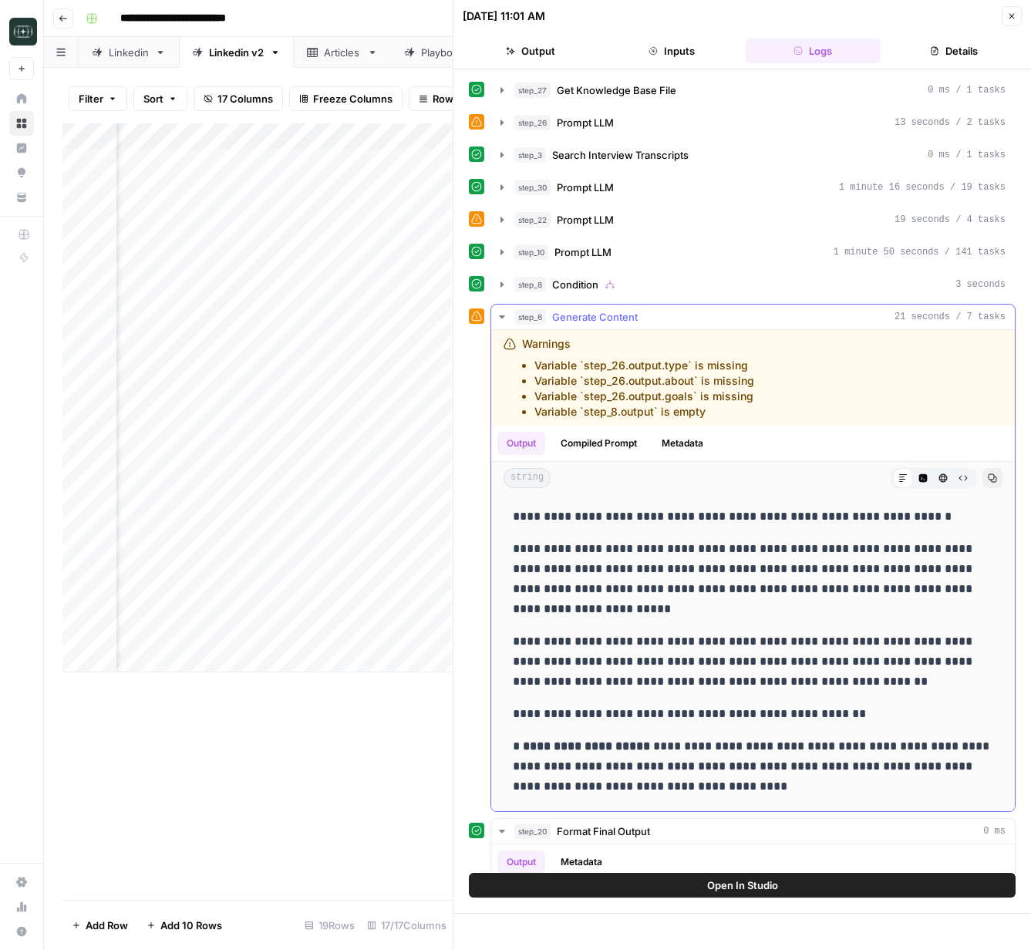
click at [497, 320] on icon "button" at bounding box center [502, 317] width 12 height 12
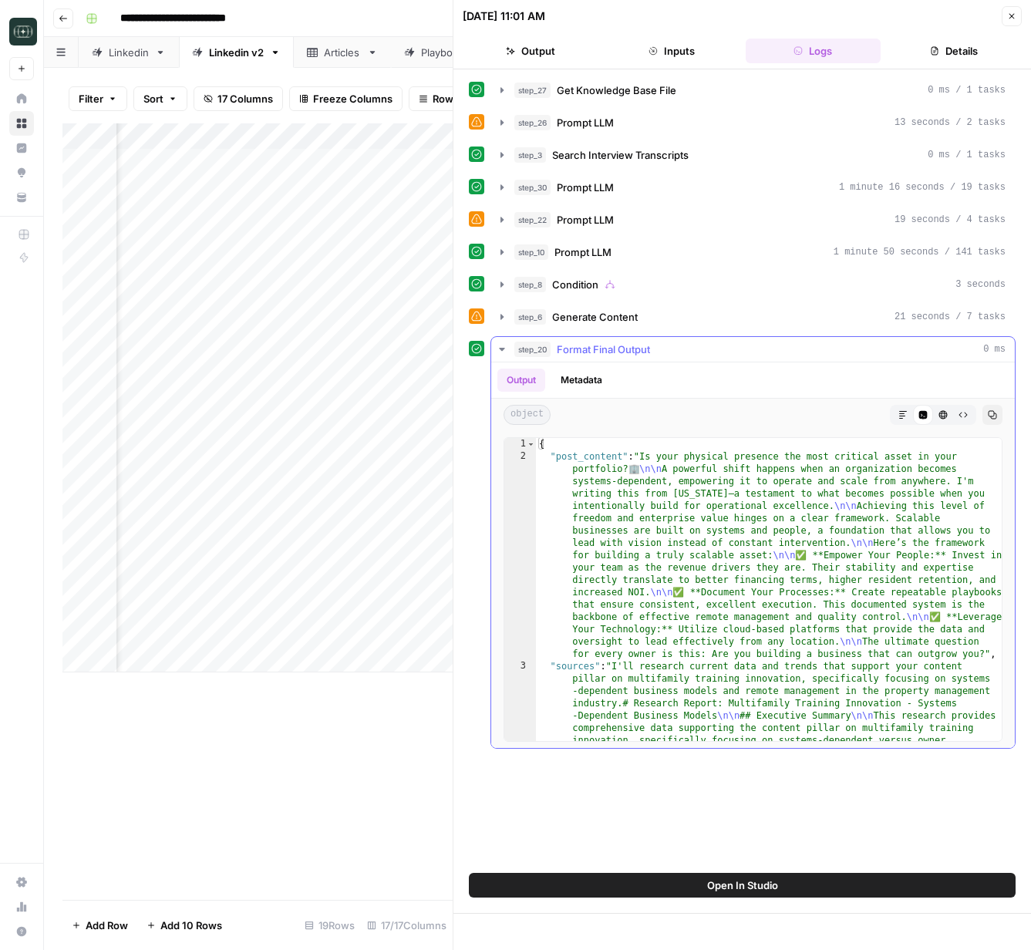
click at [505, 356] on button "step_20 Format Final Output 0 ms" at bounding box center [753, 349] width 524 height 25
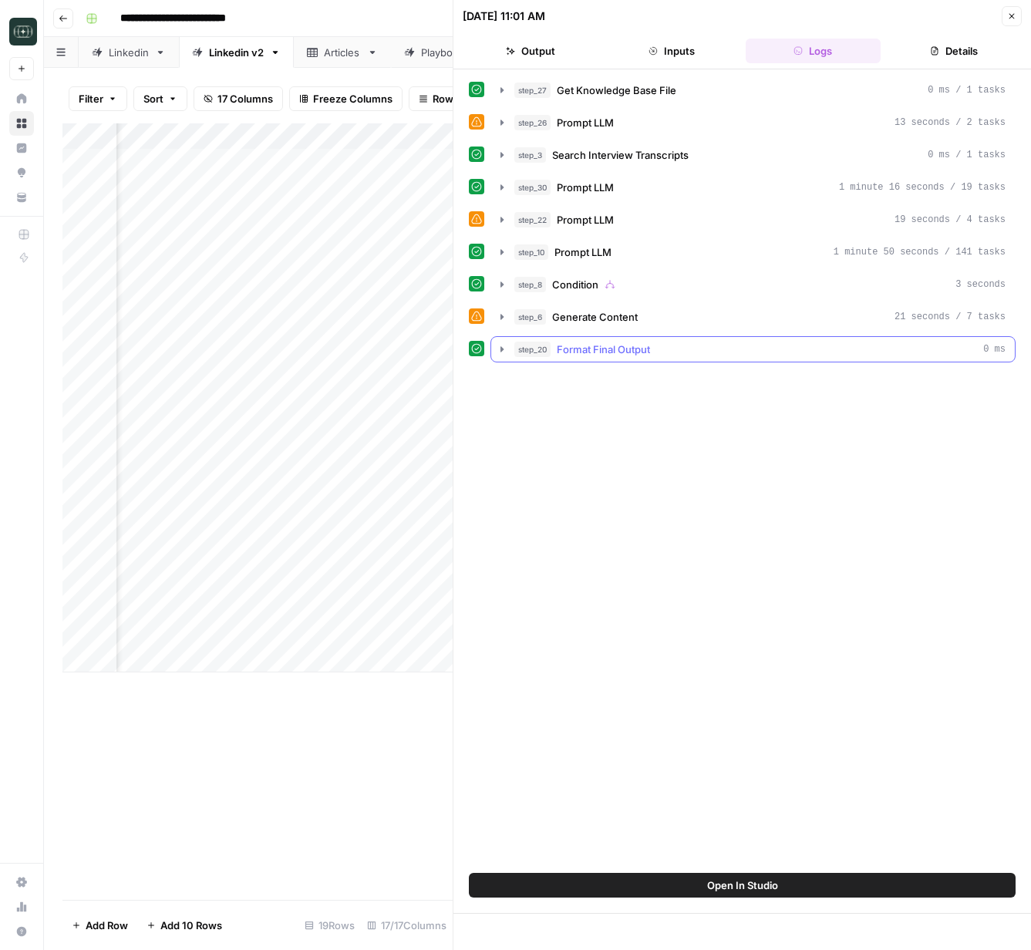
click at [504, 352] on icon "button" at bounding box center [502, 349] width 12 height 12
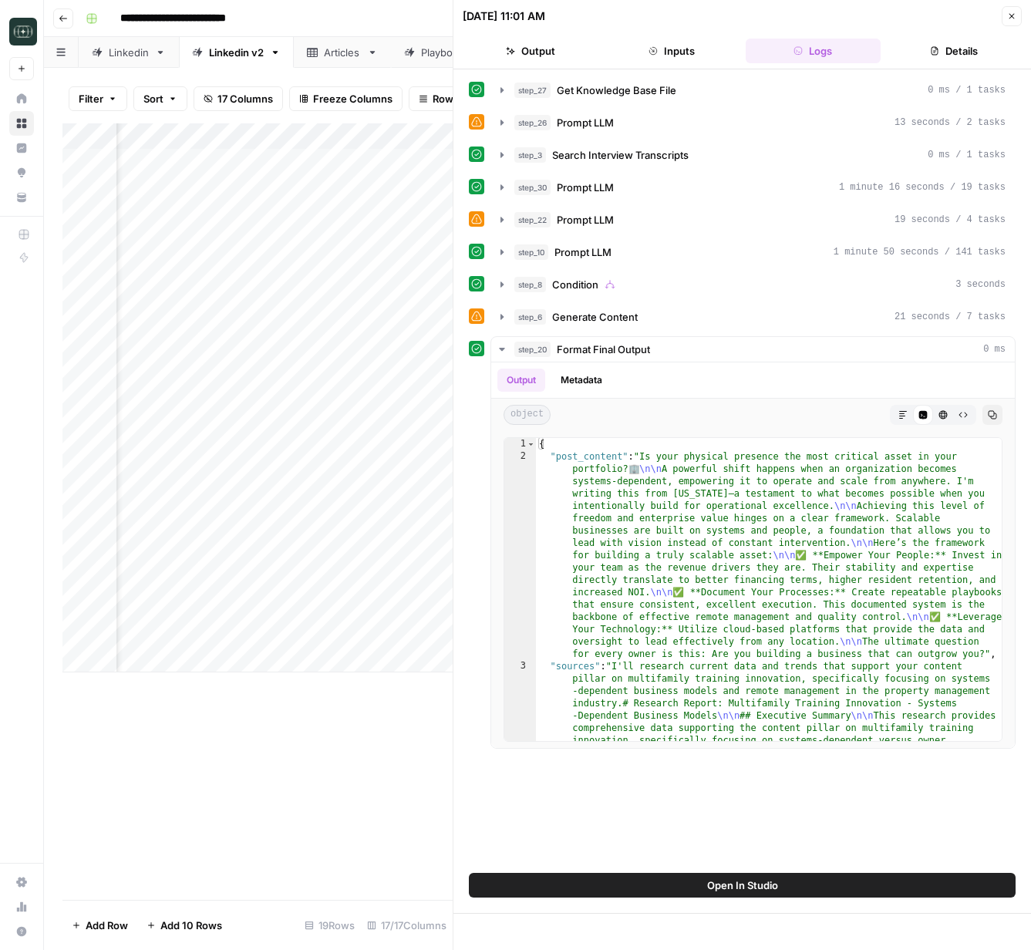
click at [1012, 16] on icon "button" at bounding box center [1011, 16] width 9 height 9
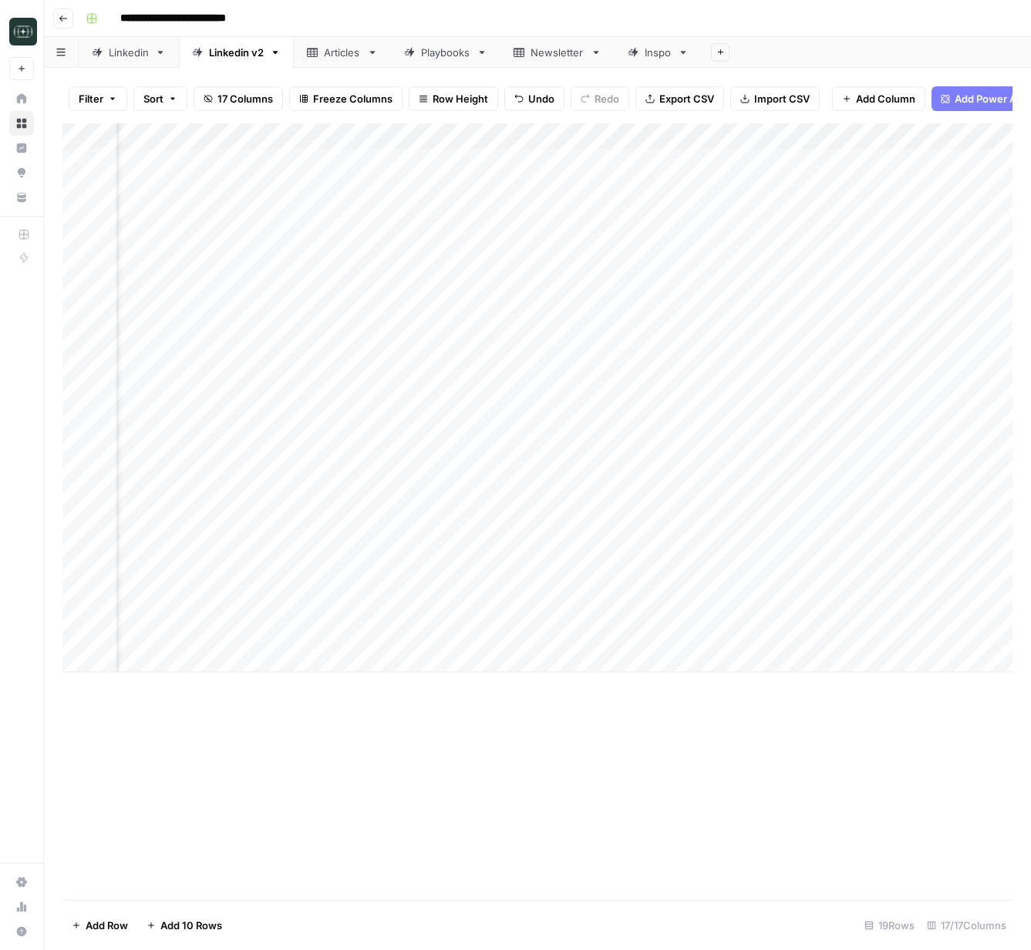
click at [958, 633] on div "Add Column" at bounding box center [537, 397] width 950 height 549
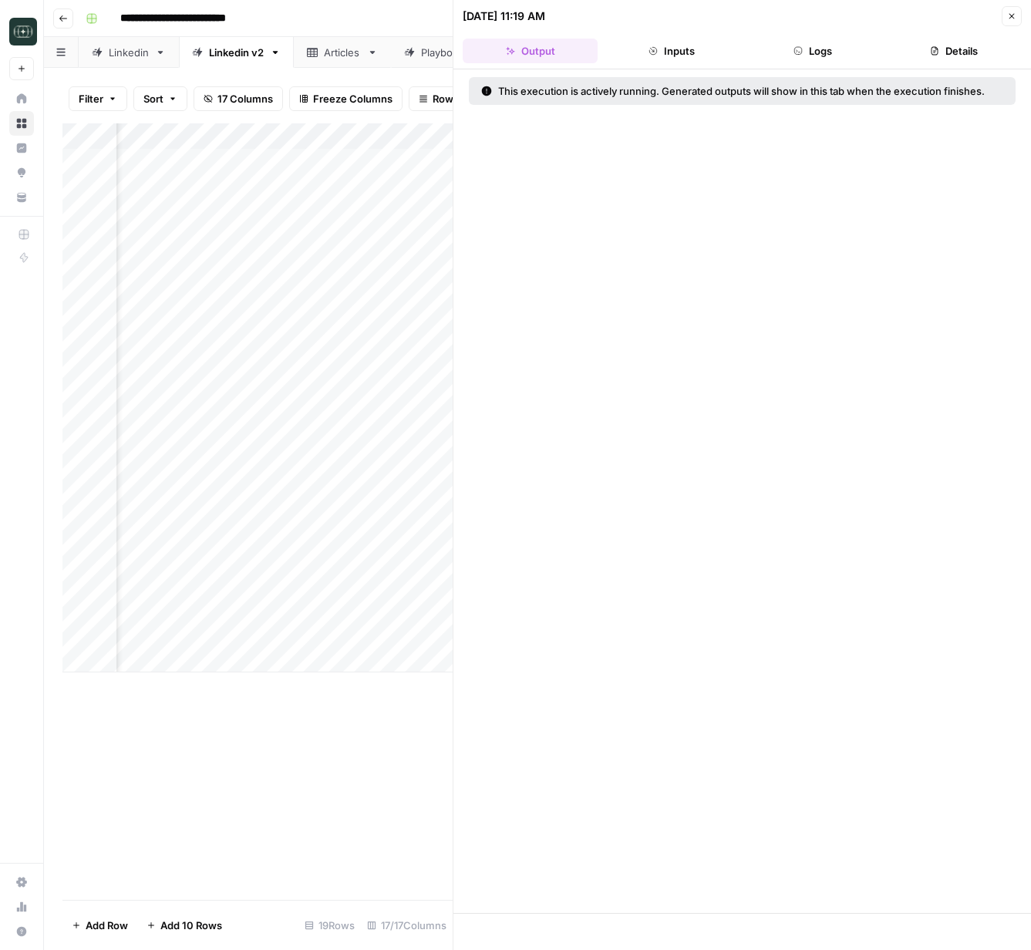
click at [811, 53] on button "Logs" at bounding box center [813, 51] width 135 height 25
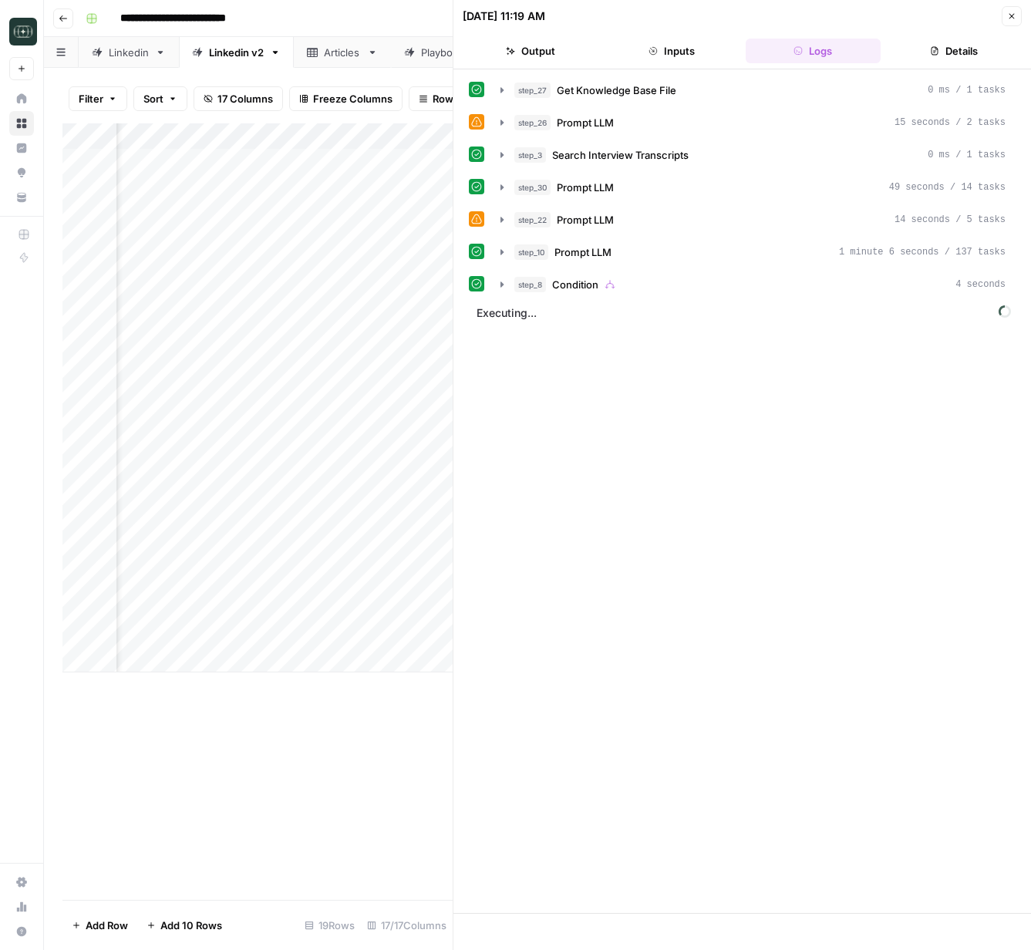
drag, startPoint x: 497, startPoint y: 136, endPoint x: 500, endPoint y: 156, distance: 19.4
click at [497, 137] on div "step_27 Get Knowledge Base File 0 ms / 1 tasks step_26 Prompt LLM 15 seconds / …" at bounding box center [742, 187] width 547 height 221
click at [500, 156] on icon "button" at bounding box center [502, 155] width 12 height 12
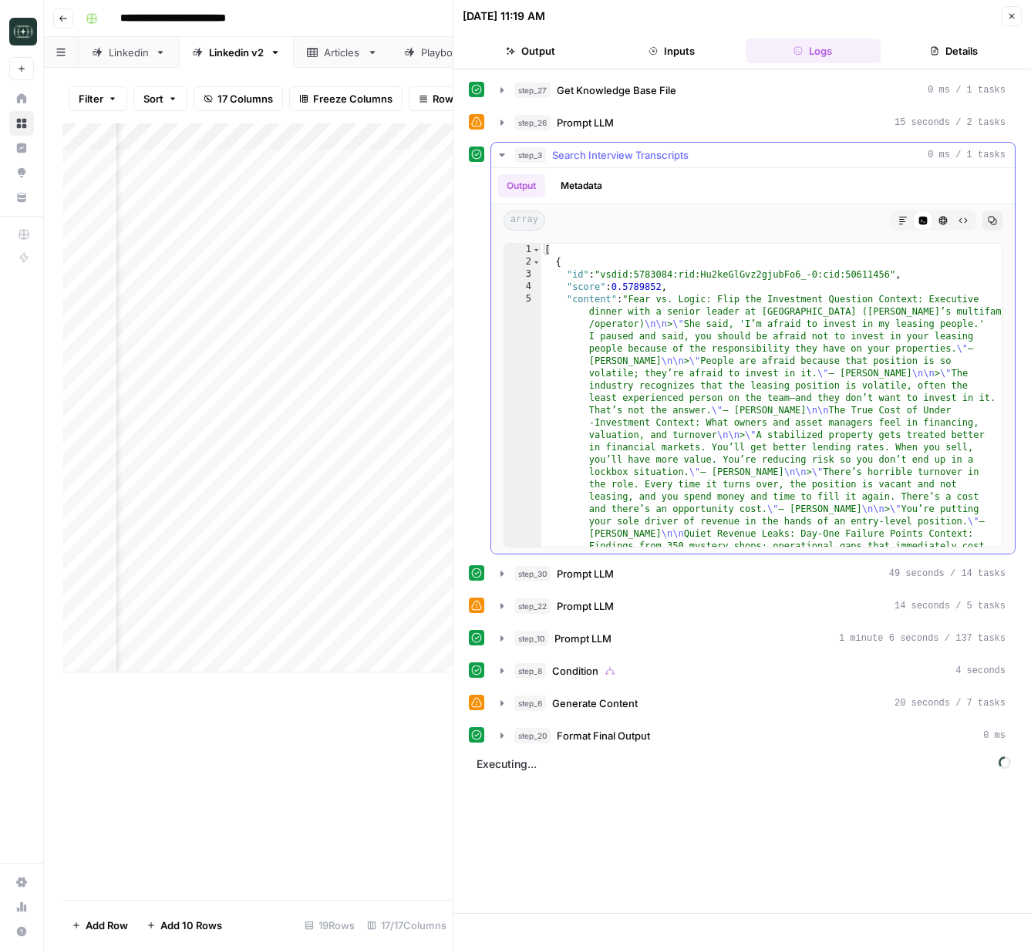
drag, startPoint x: 500, startPoint y: 156, endPoint x: 503, endPoint y: 133, distance: 23.3
click at [499, 155] on icon "button" at bounding box center [502, 155] width 12 height 12
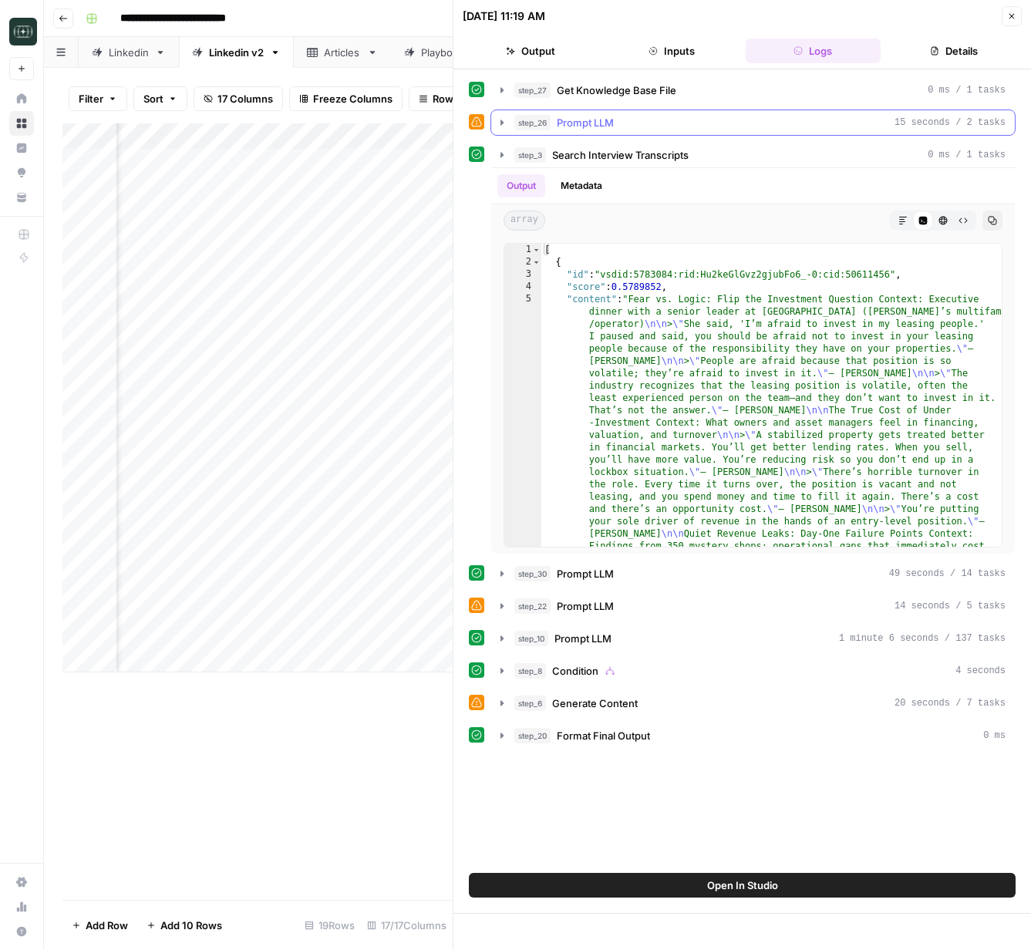
click at [503, 116] on icon "button" at bounding box center [502, 122] width 12 height 12
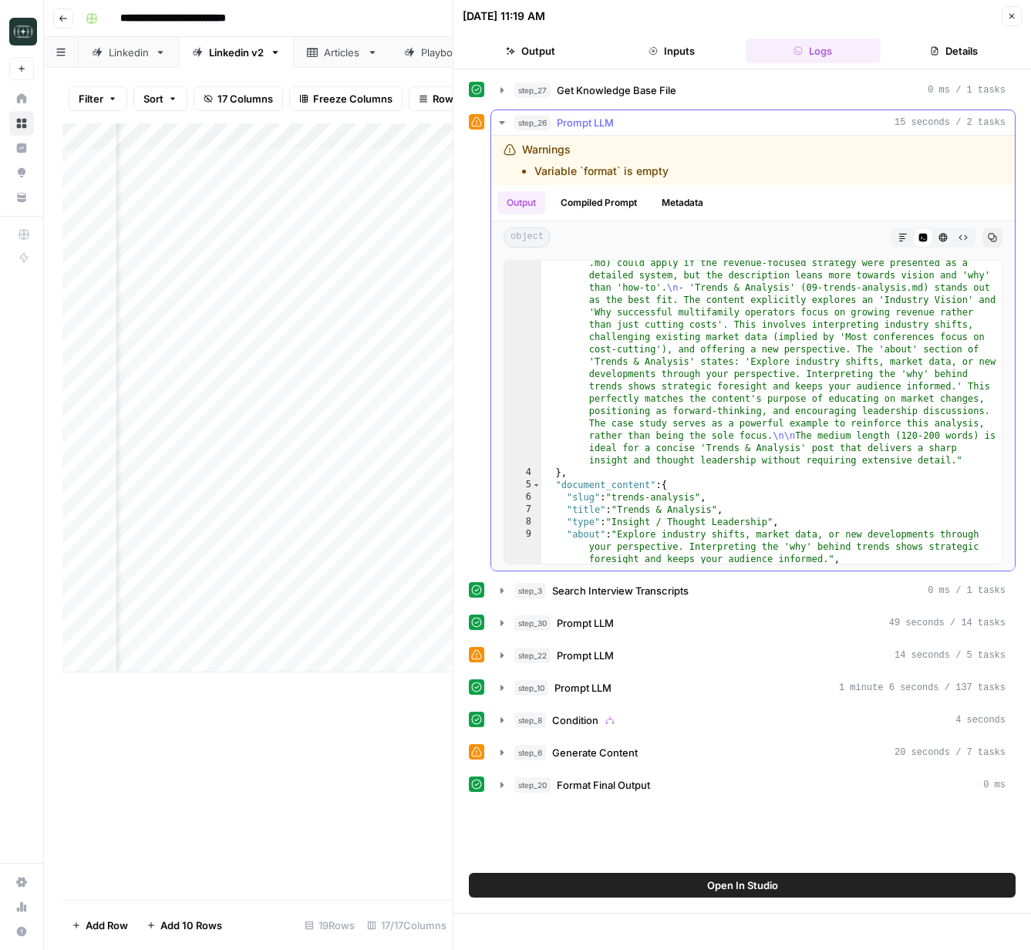
scroll to position [400, 0]
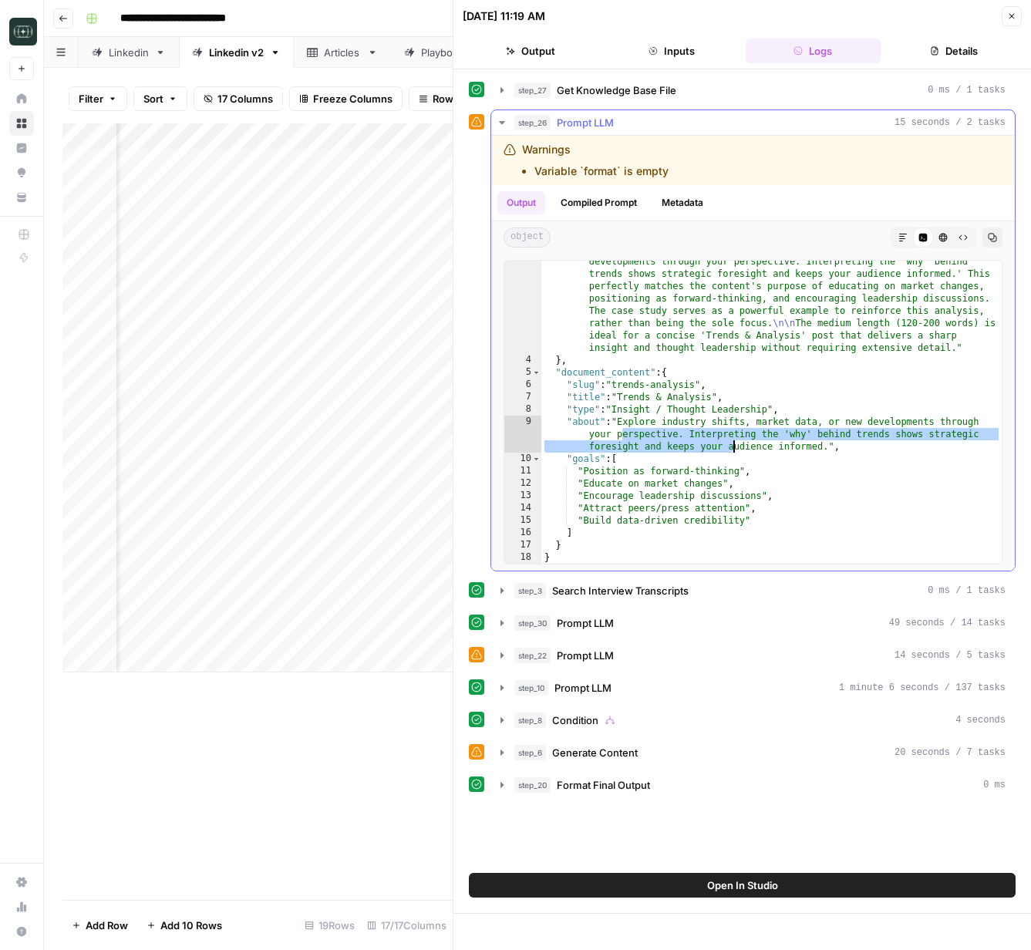
drag, startPoint x: 643, startPoint y: 433, endPoint x: 873, endPoint y: 461, distance: 231.5
click at [873, 461] on div ""rationale" : "The content describes a strategic post focused on an 'Industry V…" at bounding box center [771, 277] width 460 height 784
type textarea "**********"
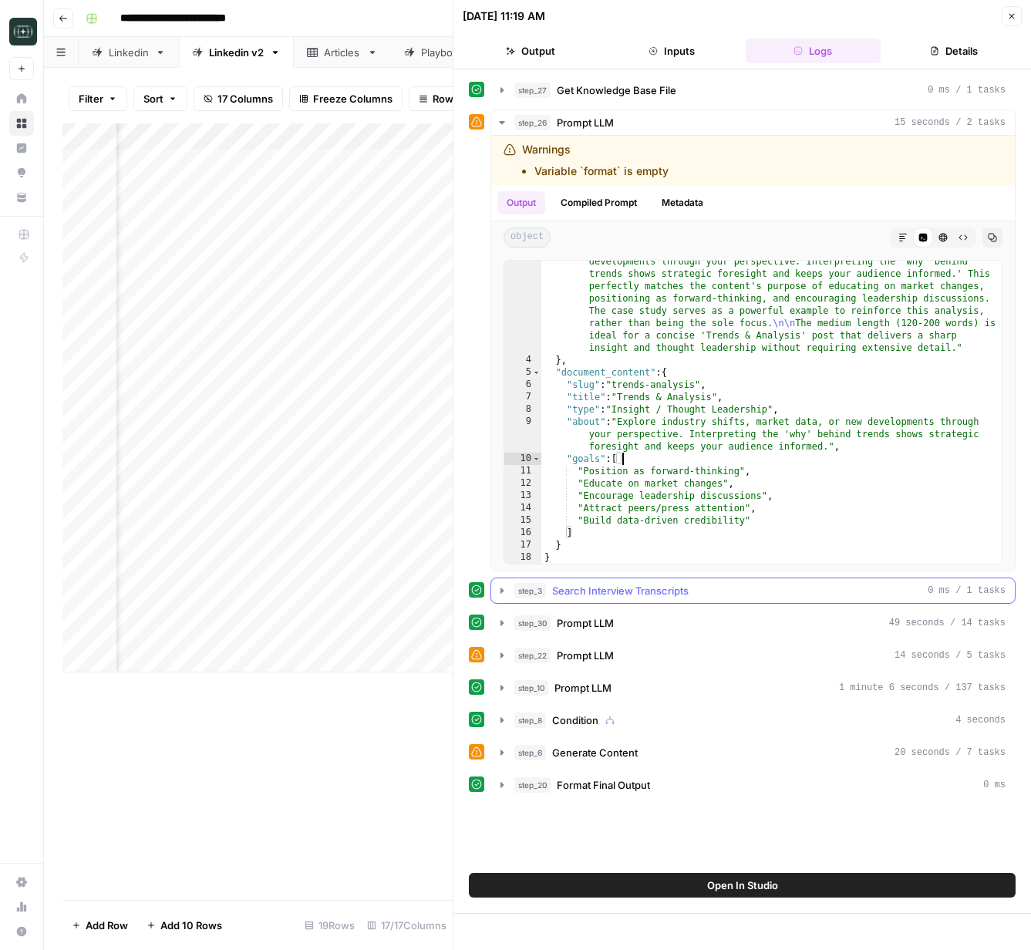
click at [500, 600] on button "step_3 Search Interview Transcripts 0 ms / 1 tasks" at bounding box center [753, 590] width 524 height 25
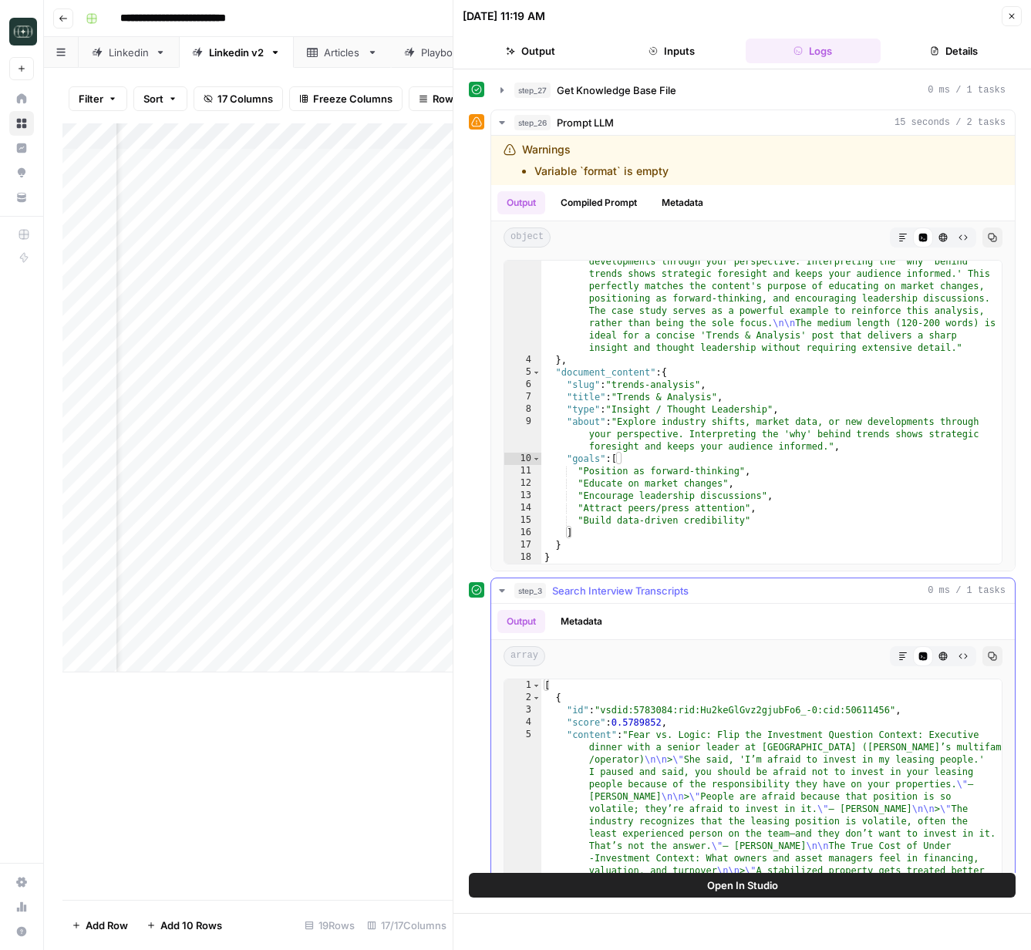
click at [500, 597] on button "step_3 Search Interview Transcripts 0 ms / 1 tasks" at bounding box center [753, 590] width 524 height 25
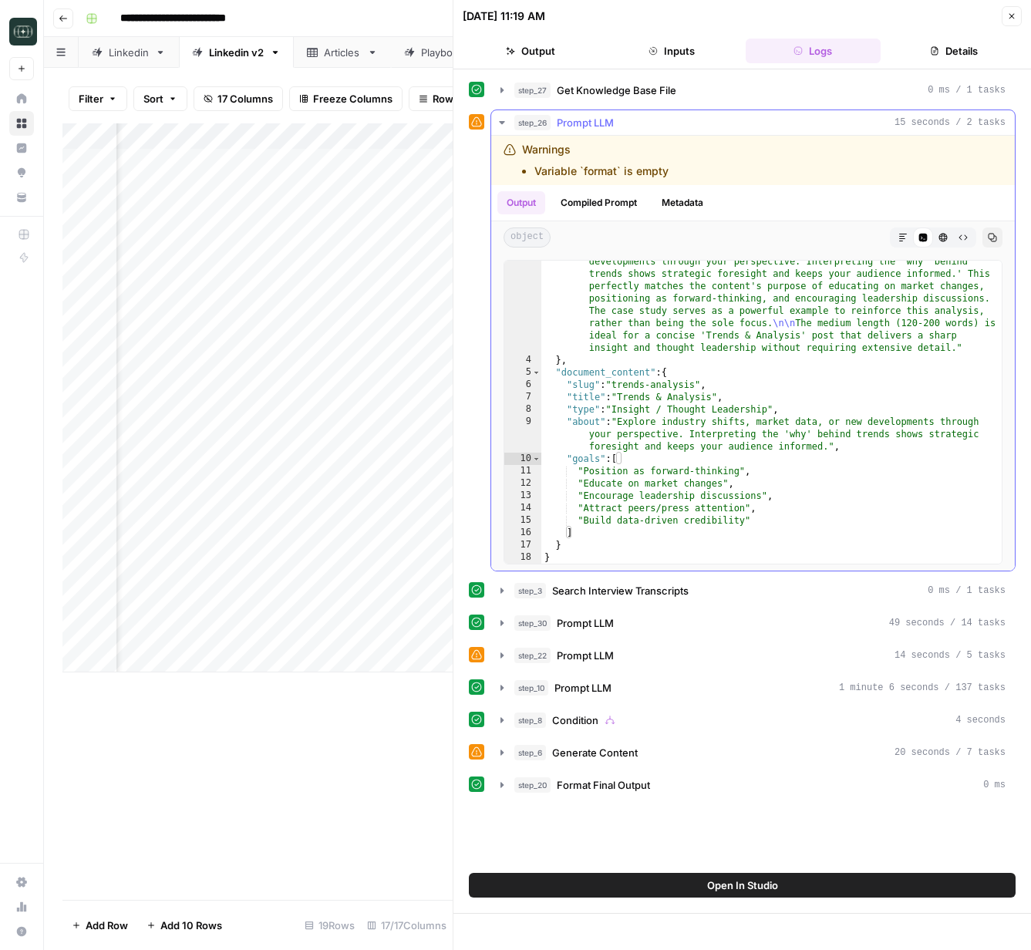
click at [504, 124] on icon "button" at bounding box center [502, 122] width 12 height 12
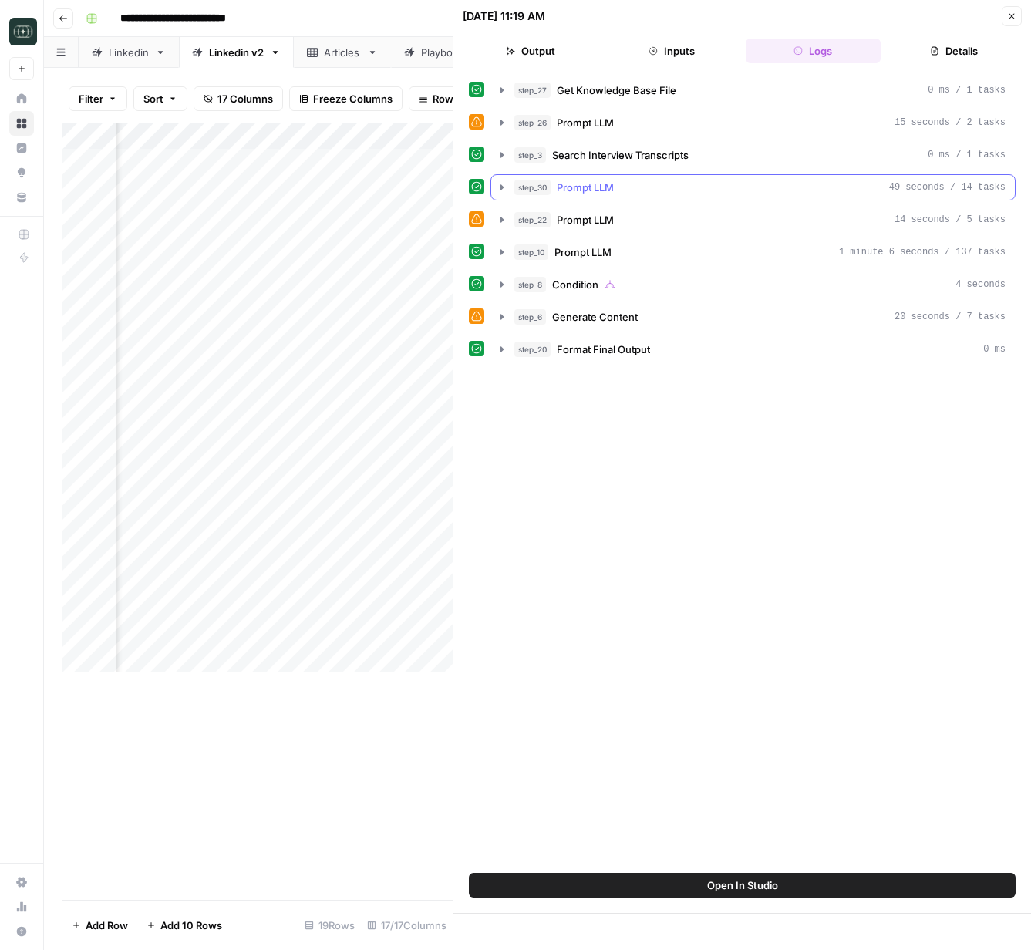
click at [503, 175] on button "step_30 Prompt LLM 49 seconds / 14 tasks" at bounding box center [753, 187] width 524 height 25
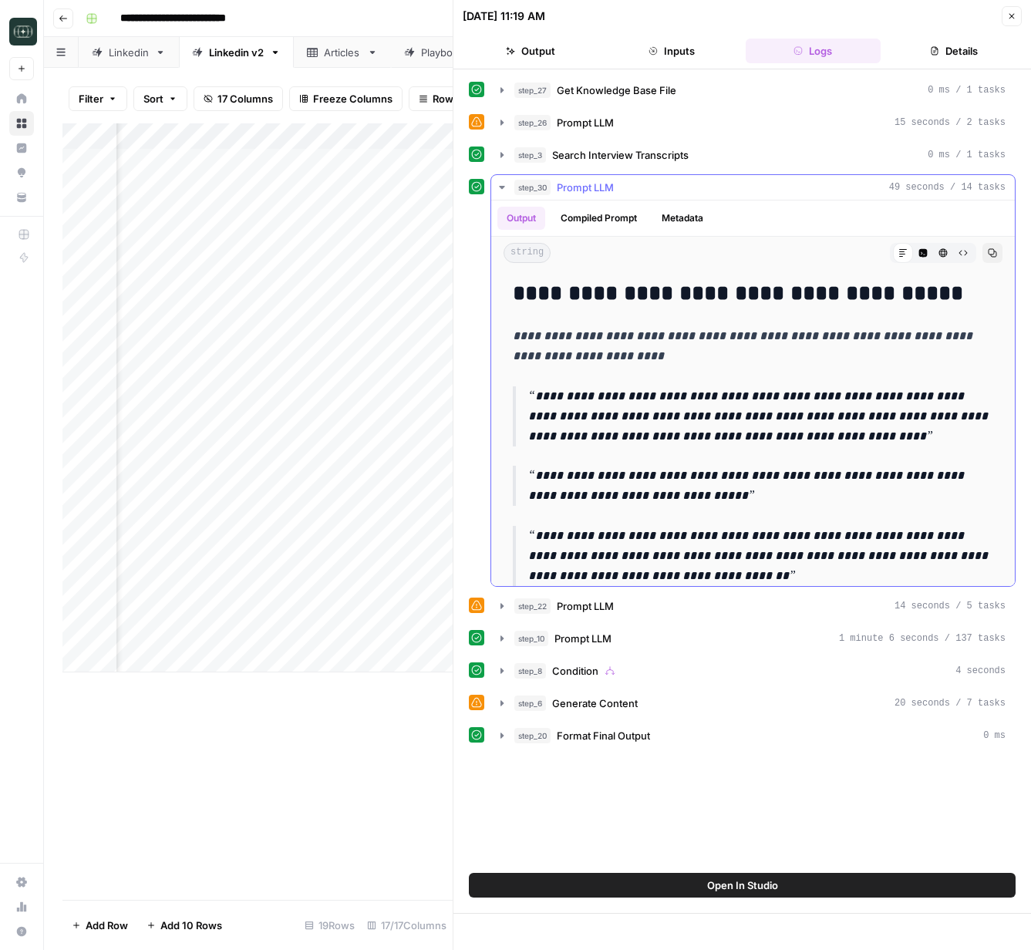
click at [503, 182] on icon "button" at bounding box center [502, 187] width 12 height 12
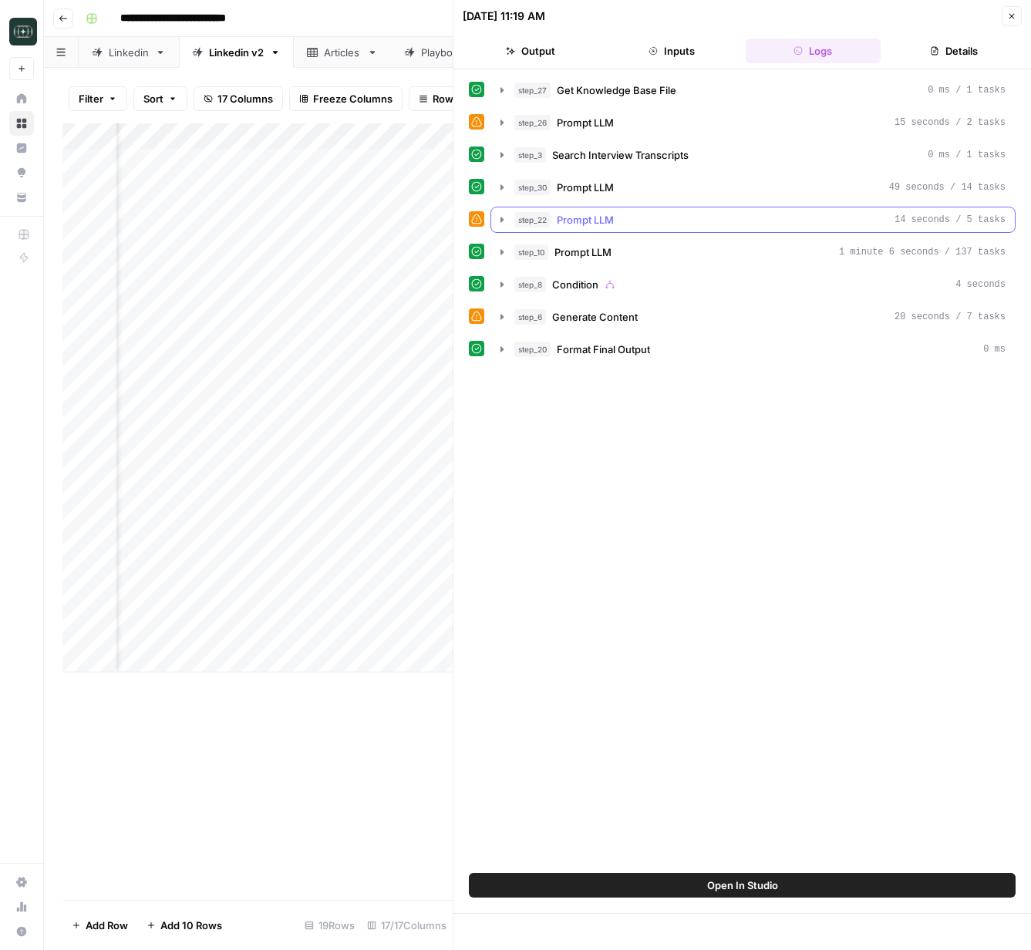
click at [507, 217] on icon "button" at bounding box center [502, 220] width 12 height 12
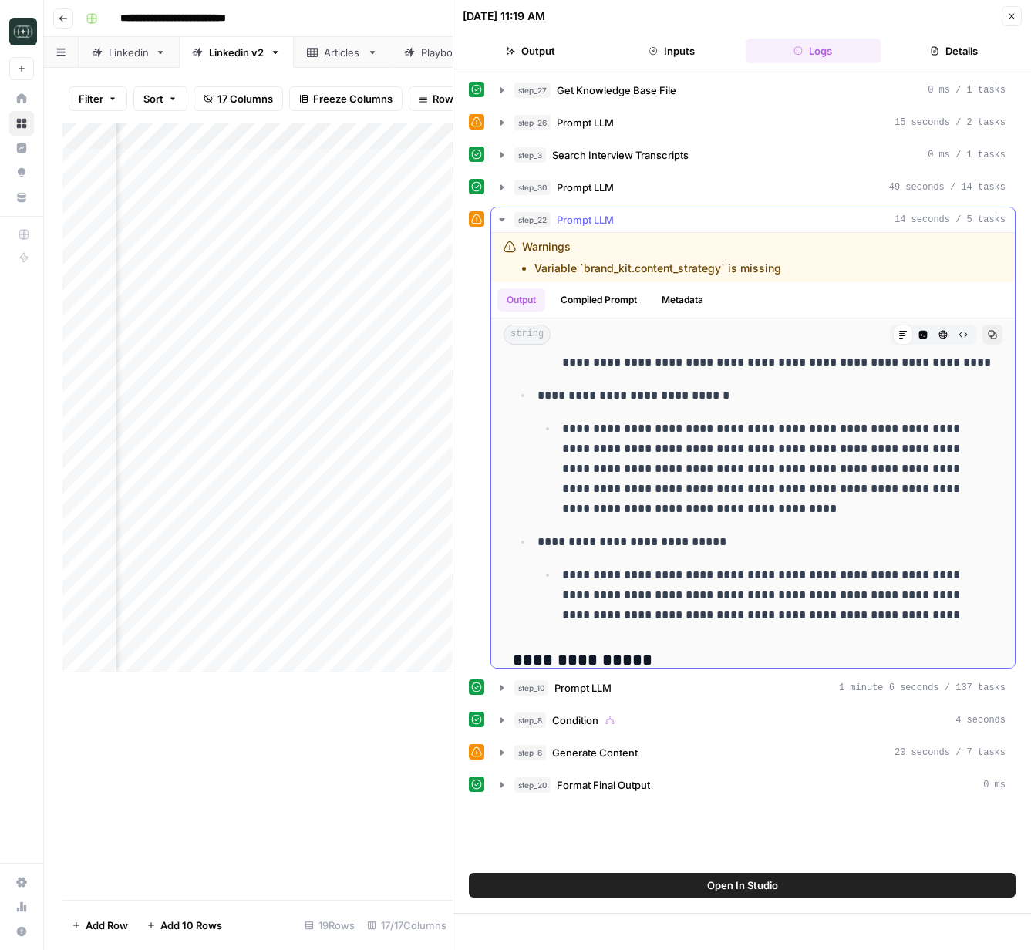
scroll to position [166, 0]
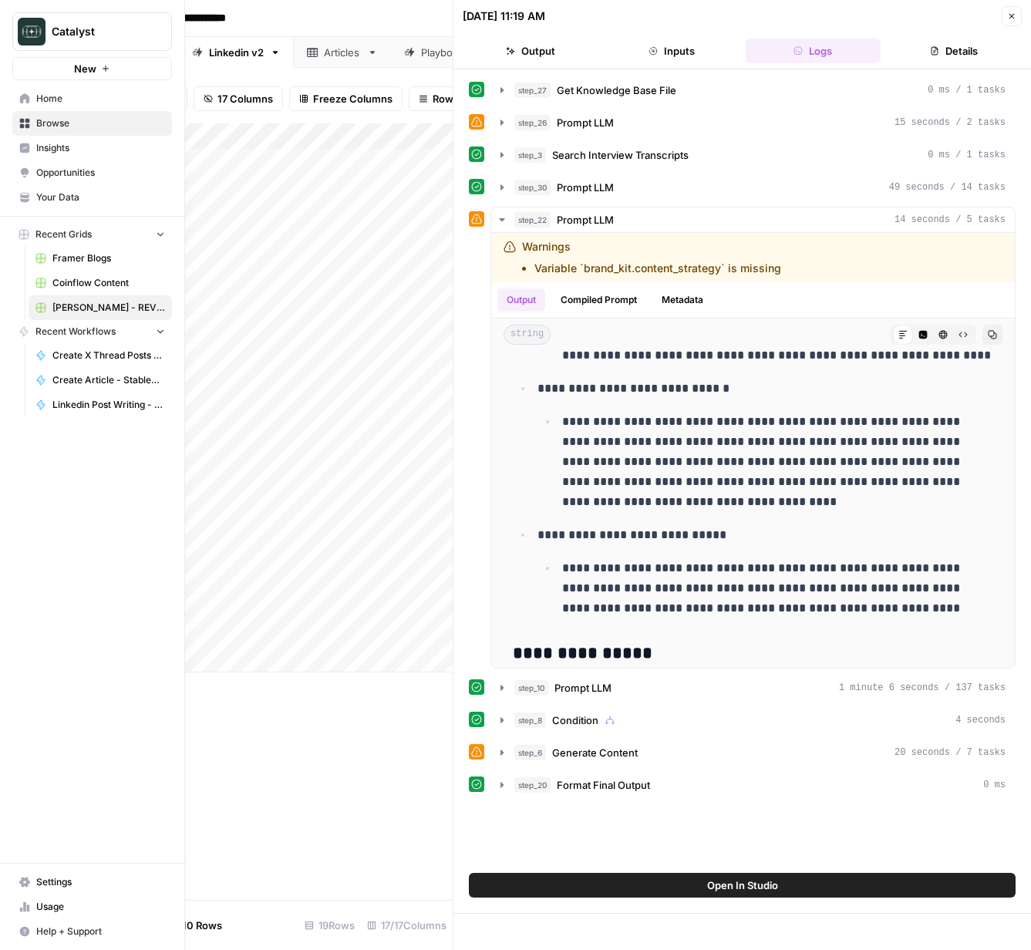
click at [52, 197] on span "Your Data" at bounding box center [100, 197] width 129 height 14
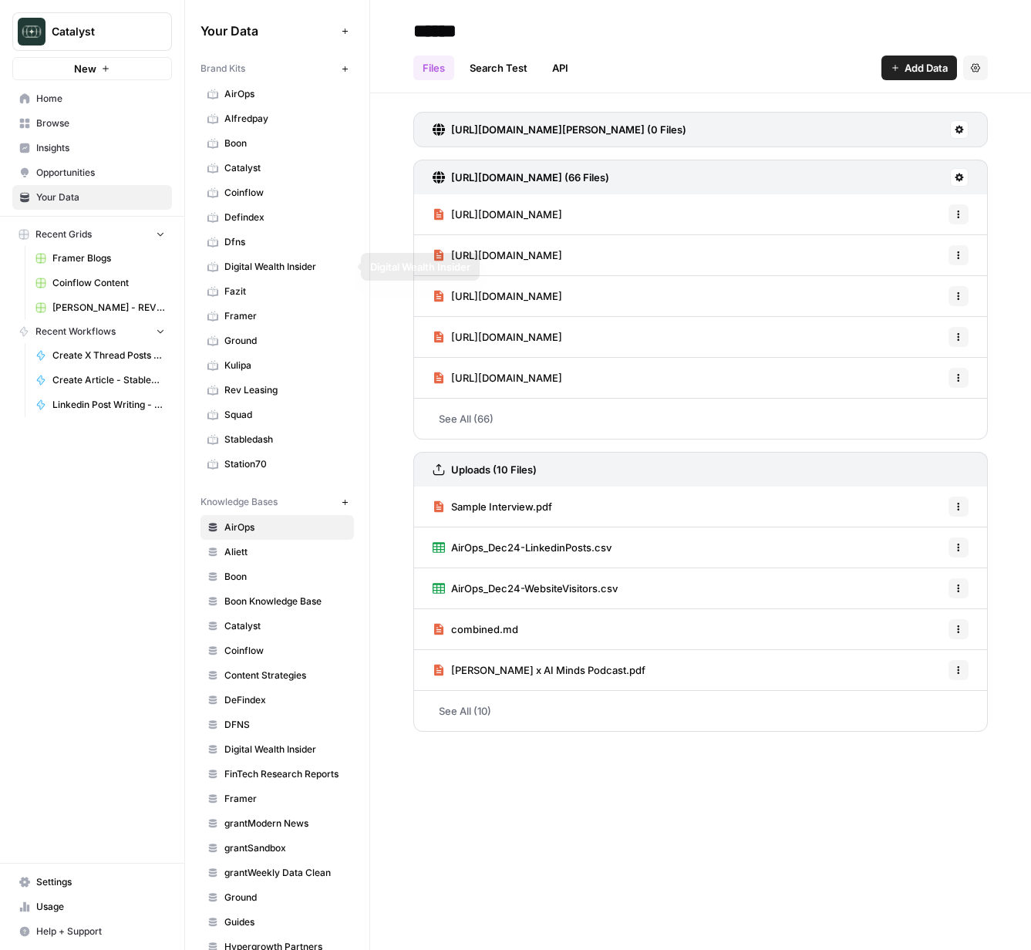
scroll to position [8, 0]
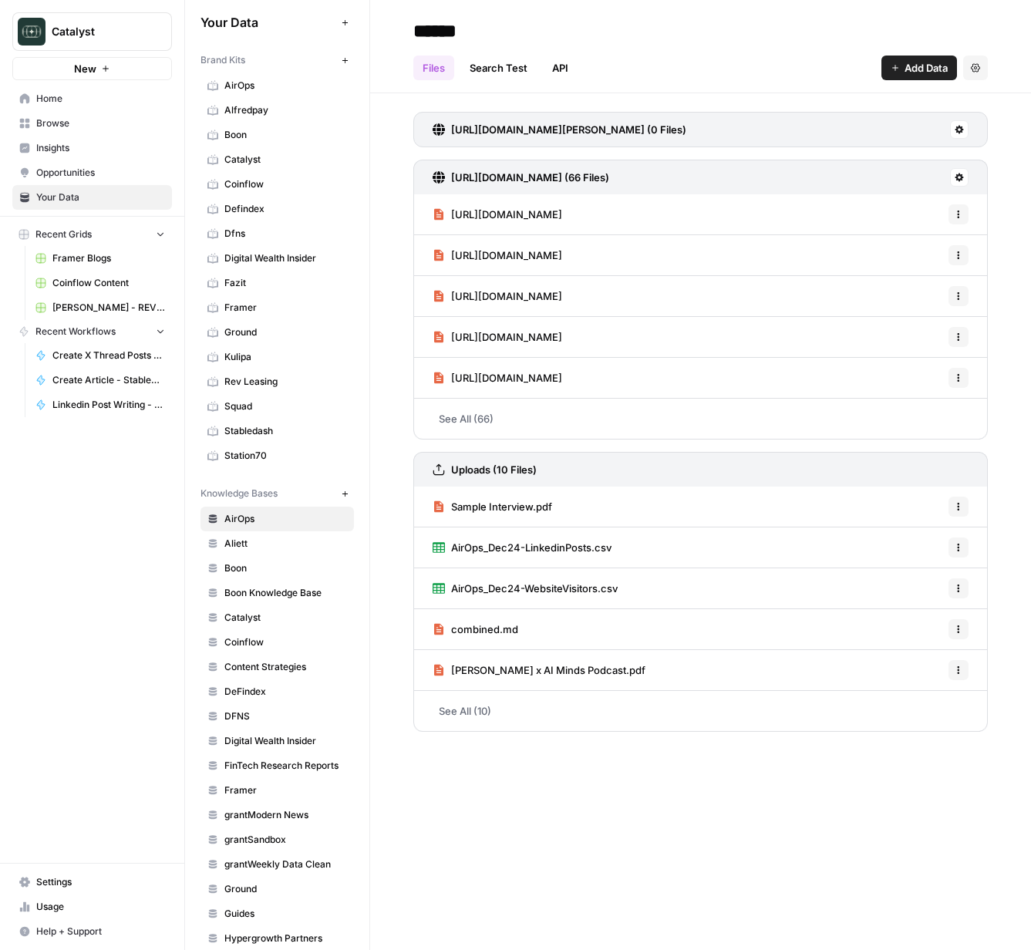
click at [240, 377] on span "Rev Leasing" at bounding box center [285, 382] width 123 height 14
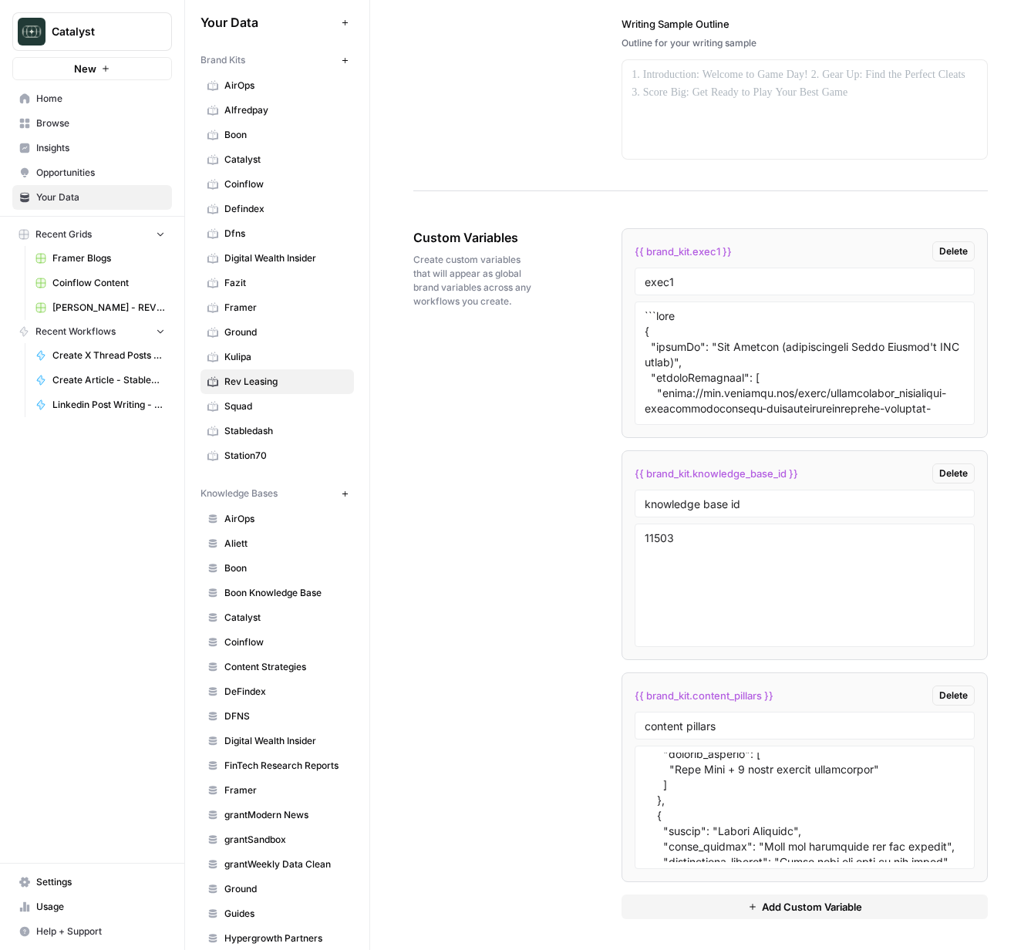
scroll to position [662, 0]
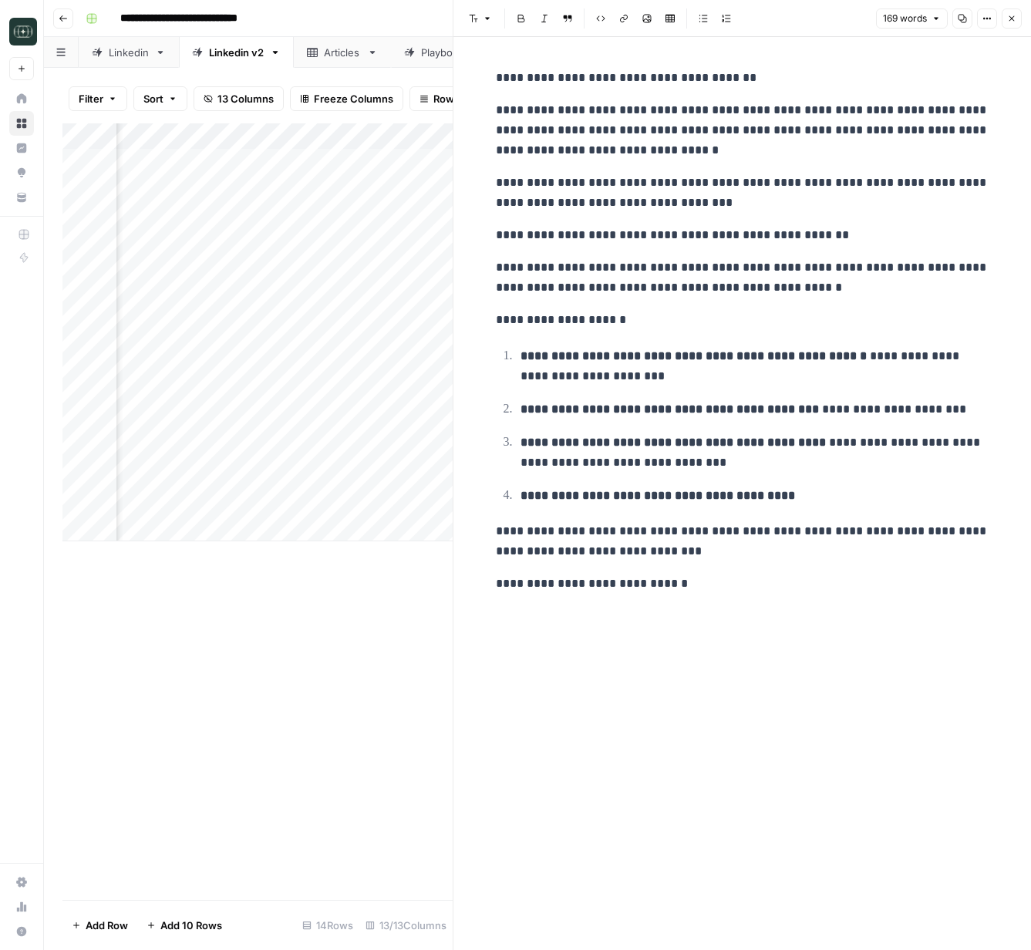
click at [1016, 22] on icon "button" at bounding box center [1011, 18] width 9 height 9
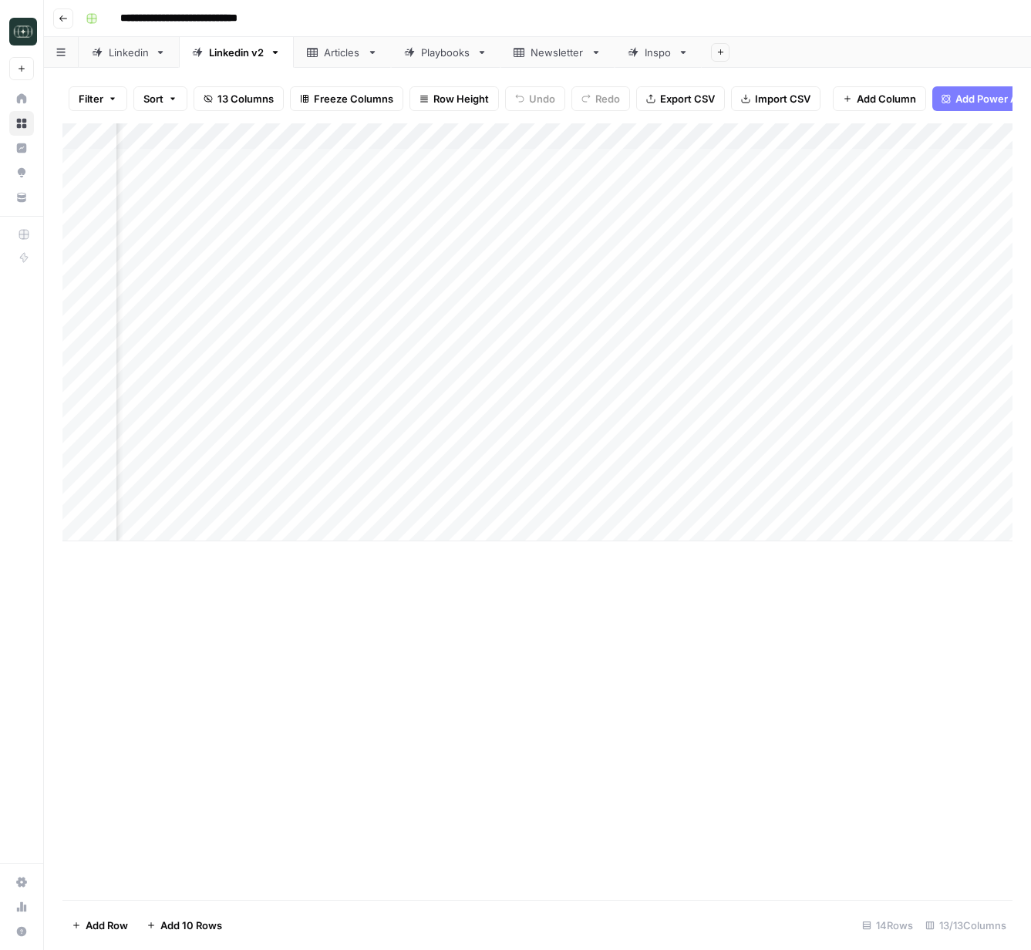
click at [61, 18] on icon "button" at bounding box center [63, 18] width 8 height 6
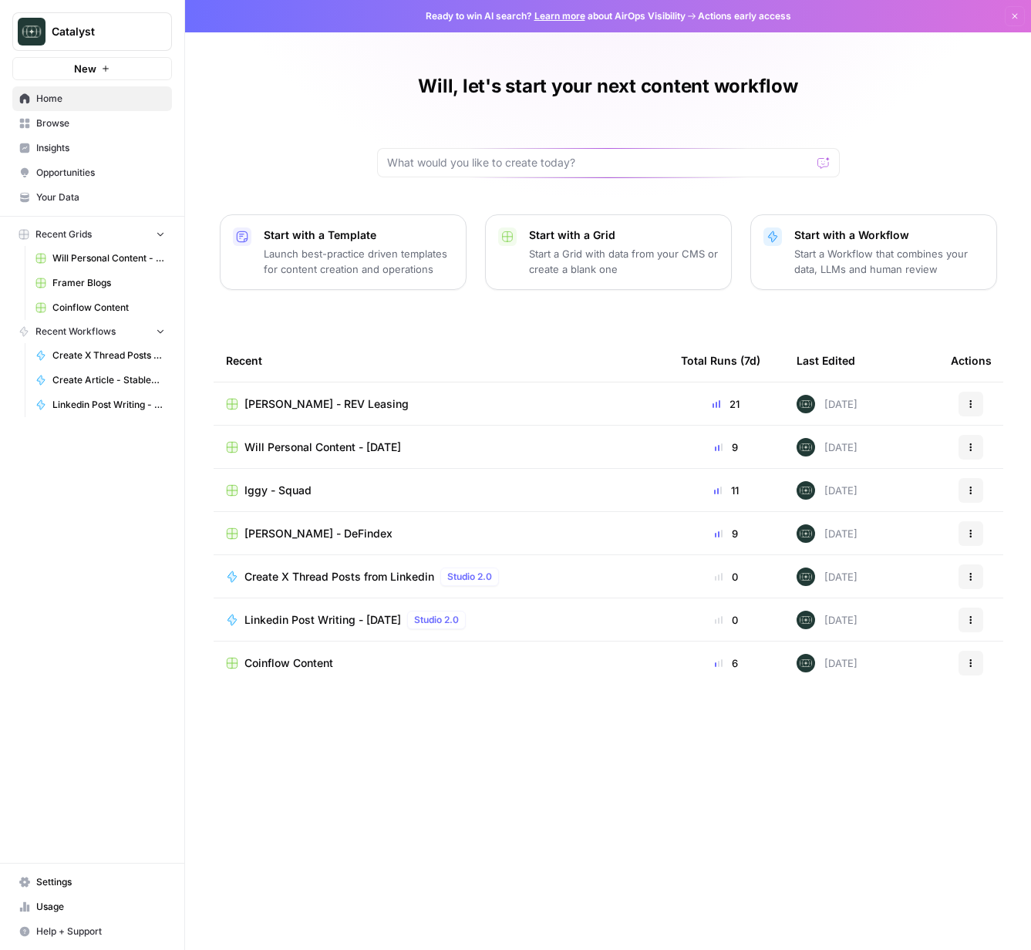
click at [352, 398] on span "[PERSON_NAME] - REV Leasing" at bounding box center [326, 403] width 164 height 15
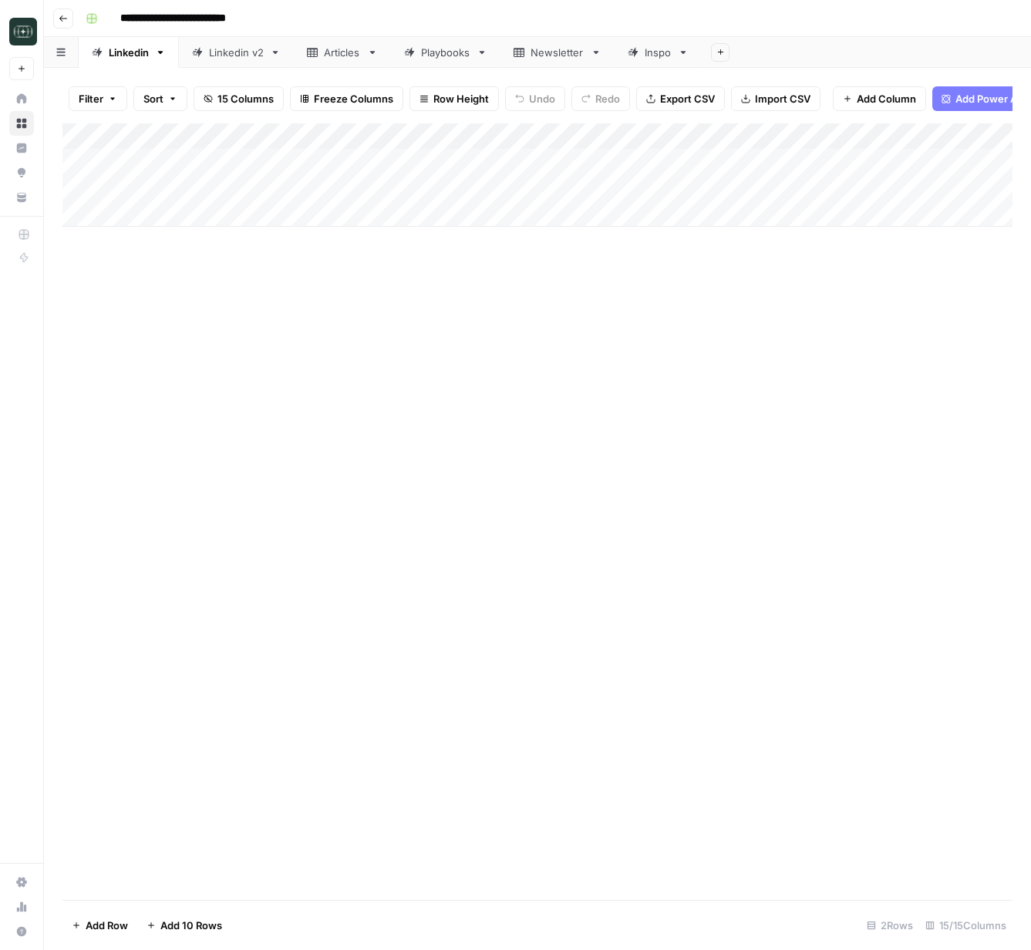
click at [217, 58] on div "Linkedin v2" at bounding box center [236, 52] width 55 height 15
click at [456, 659] on div "Add Column" at bounding box center [537, 397] width 950 height 549
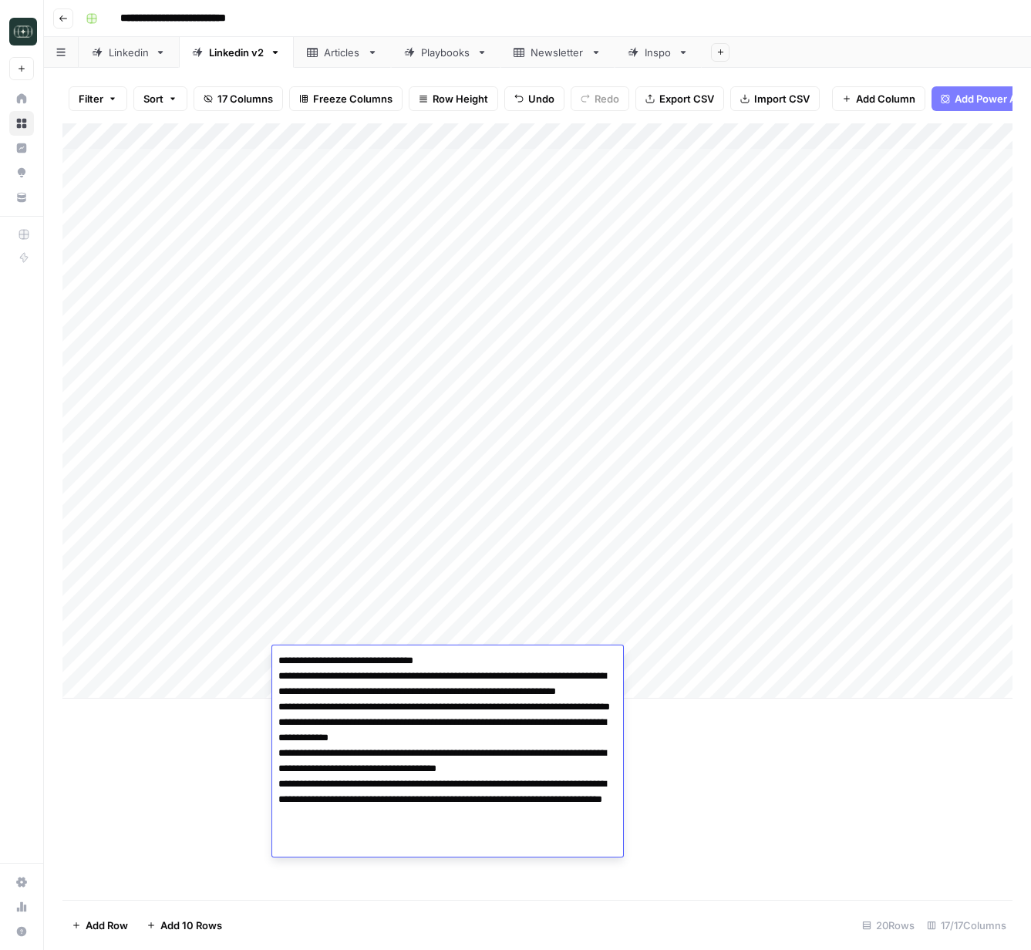
click at [846, 775] on div "Add Column" at bounding box center [537, 511] width 950 height 777
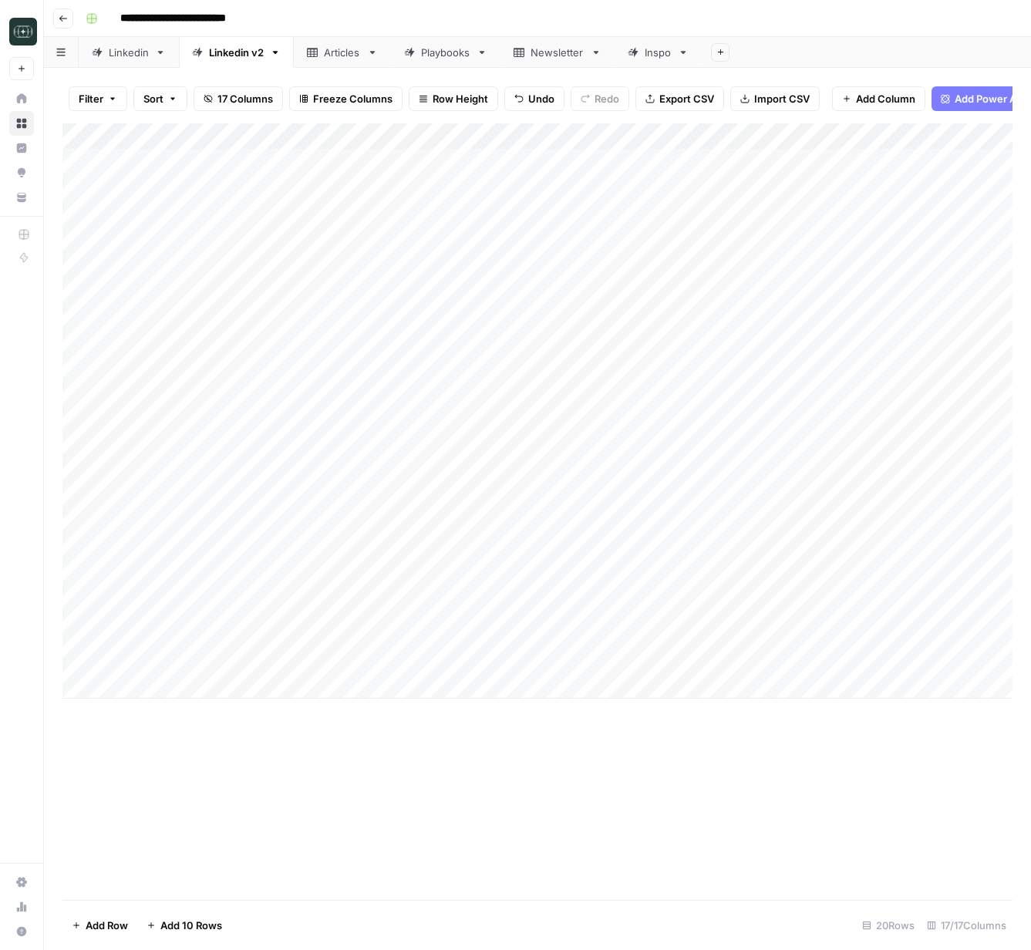
click at [799, 655] on div "Add Column" at bounding box center [537, 410] width 950 height 575
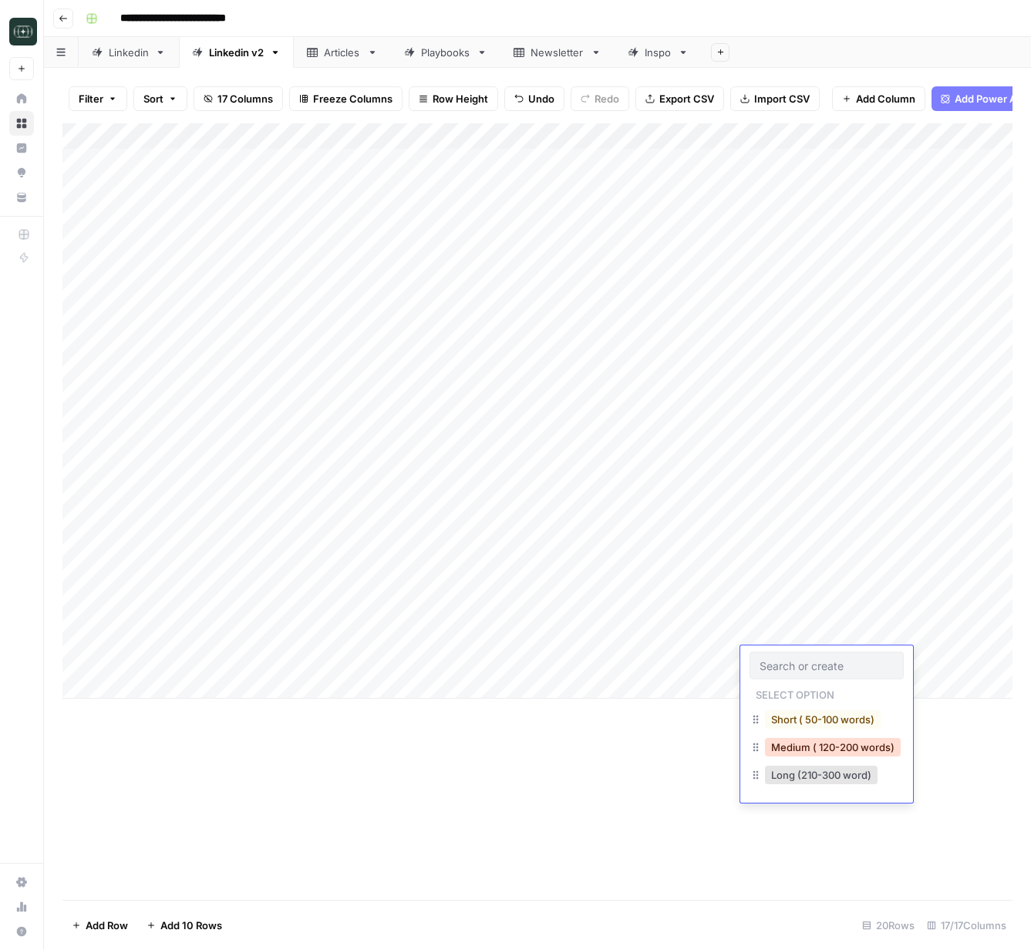
click at [817, 745] on button "Medium ( 120-200 words)" at bounding box center [833, 747] width 136 height 19
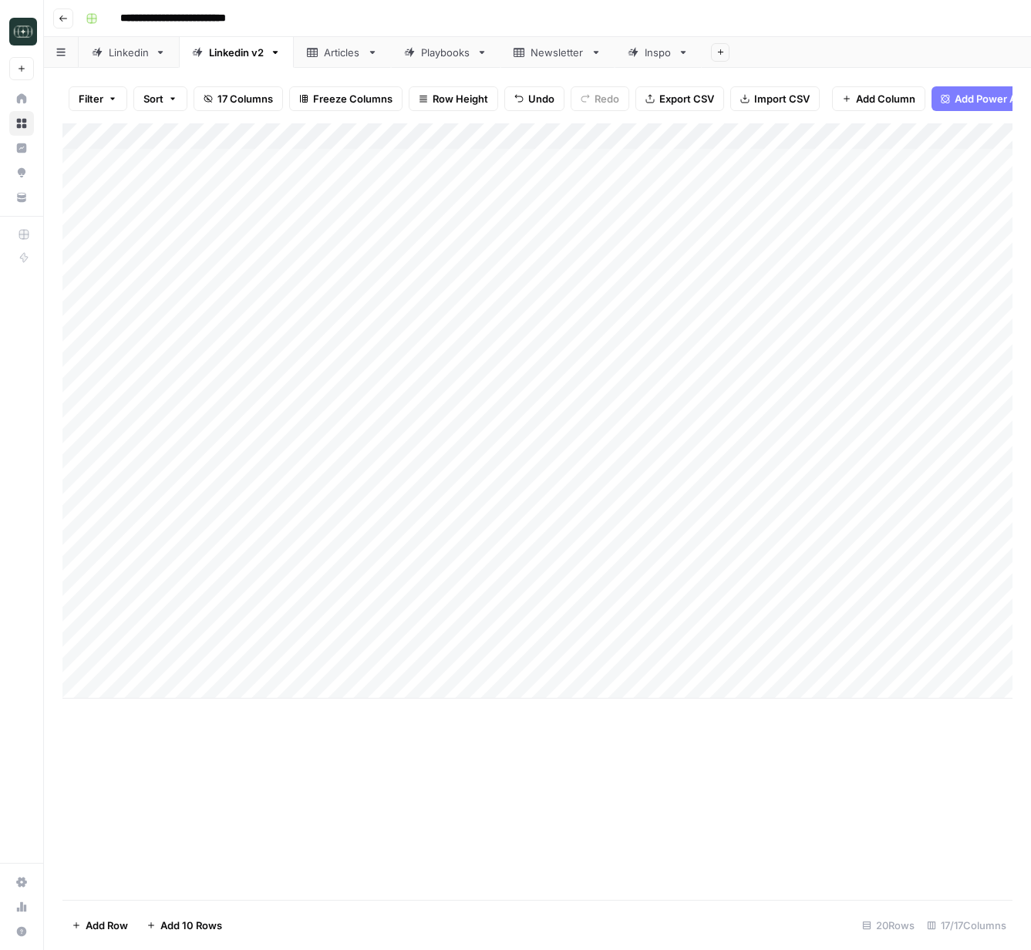
click at [921, 661] on div "Add Column" at bounding box center [537, 410] width 950 height 575
click at [345, 682] on div "Add Column" at bounding box center [537, 410] width 950 height 575
type textarea "**********"
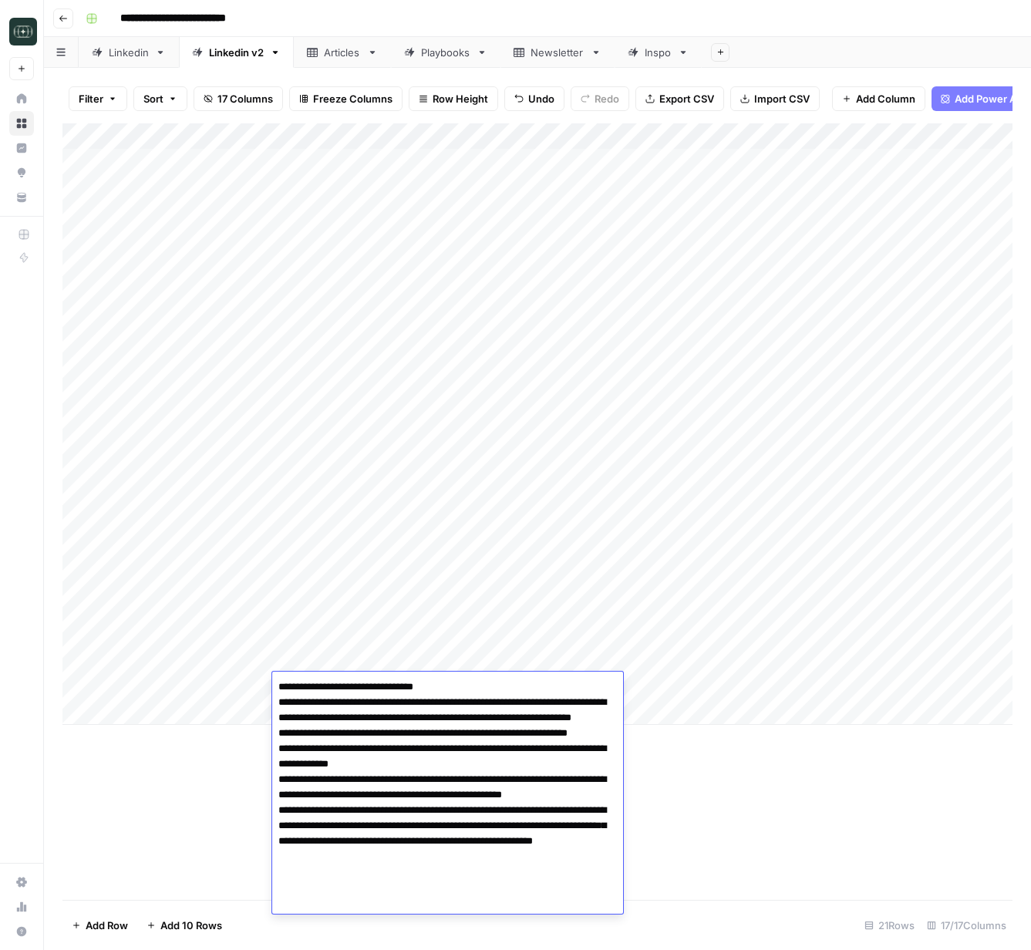
drag, startPoint x: 969, startPoint y: 869, endPoint x: 960, endPoint y: 859, distance: 13.6
click at [969, 869] on div "Add Column" at bounding box center [537, 511] width 950 height 777
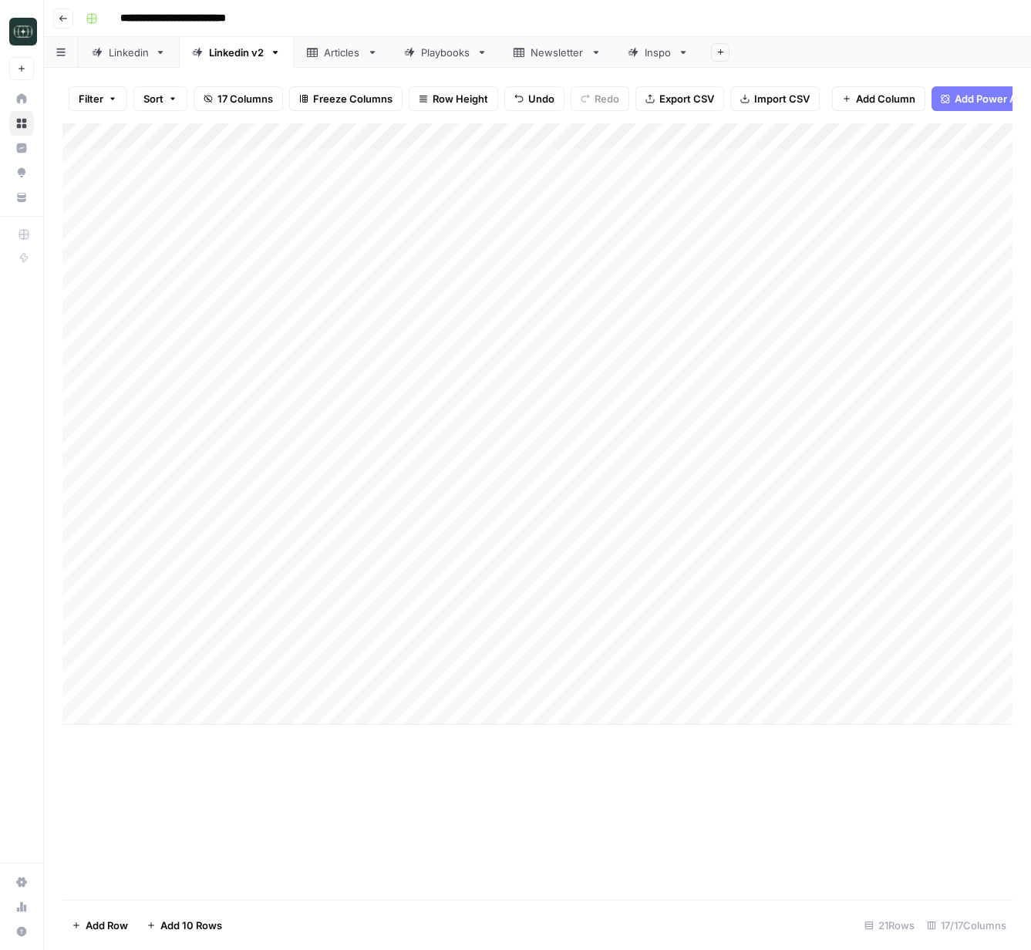
click at [817, 682] on div "Add Column" at bounding box center [537, 423] width 950 height 601
click at [786, 696] on div "Add Column" at bounding box center [537, 423] width 950 height 601
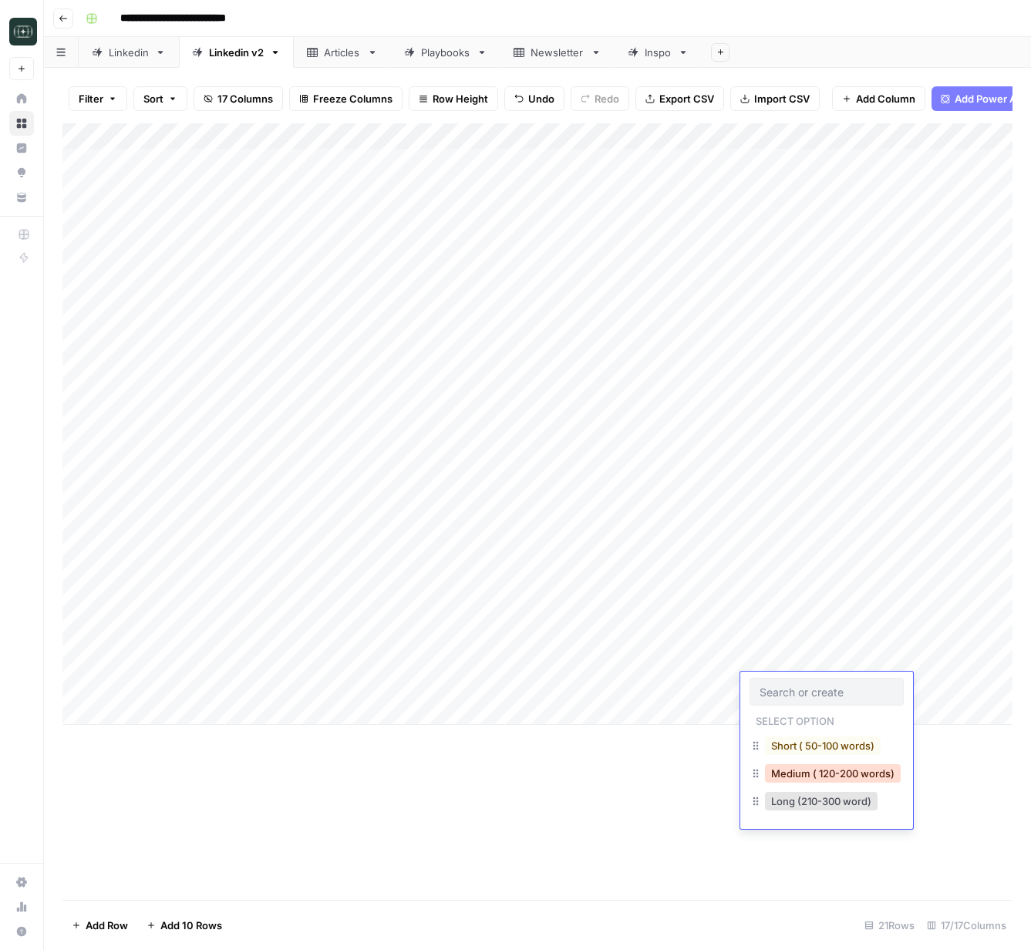
click at [800, 766] on button "Medium ( 120-200 words)" at bounding box center [833, 773] width 136 height 19
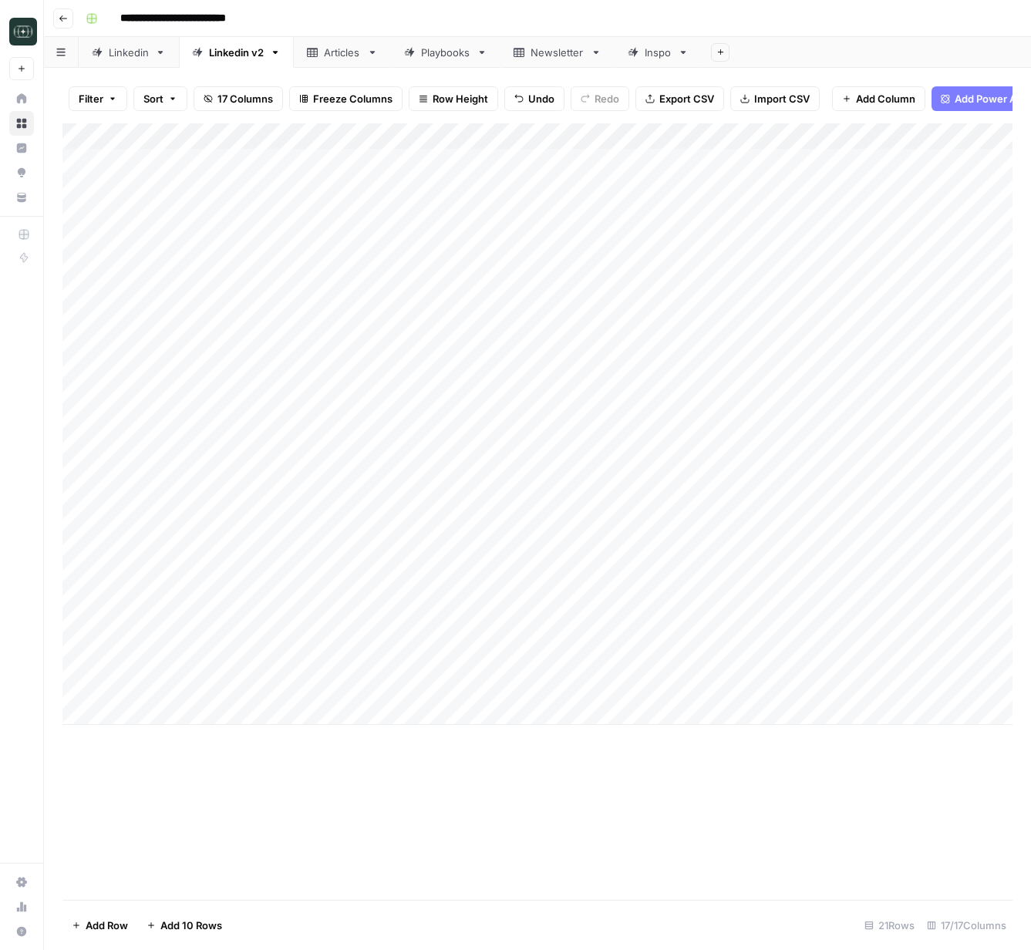
click at [972, 686] on div "Add Column" at bounding box center [537, 423] width 950 height 601
click at [359, 708] on div "Add Column" at bounding box center [537, 423] width 950 height 601
type textarea "**********"
click at [790, 839] on div "Add Column" at bounding box center [537, 511] width 950 height 777
click at [787, 708] on div "Add Column" at bounding box center [537, 437] width 950 height 628
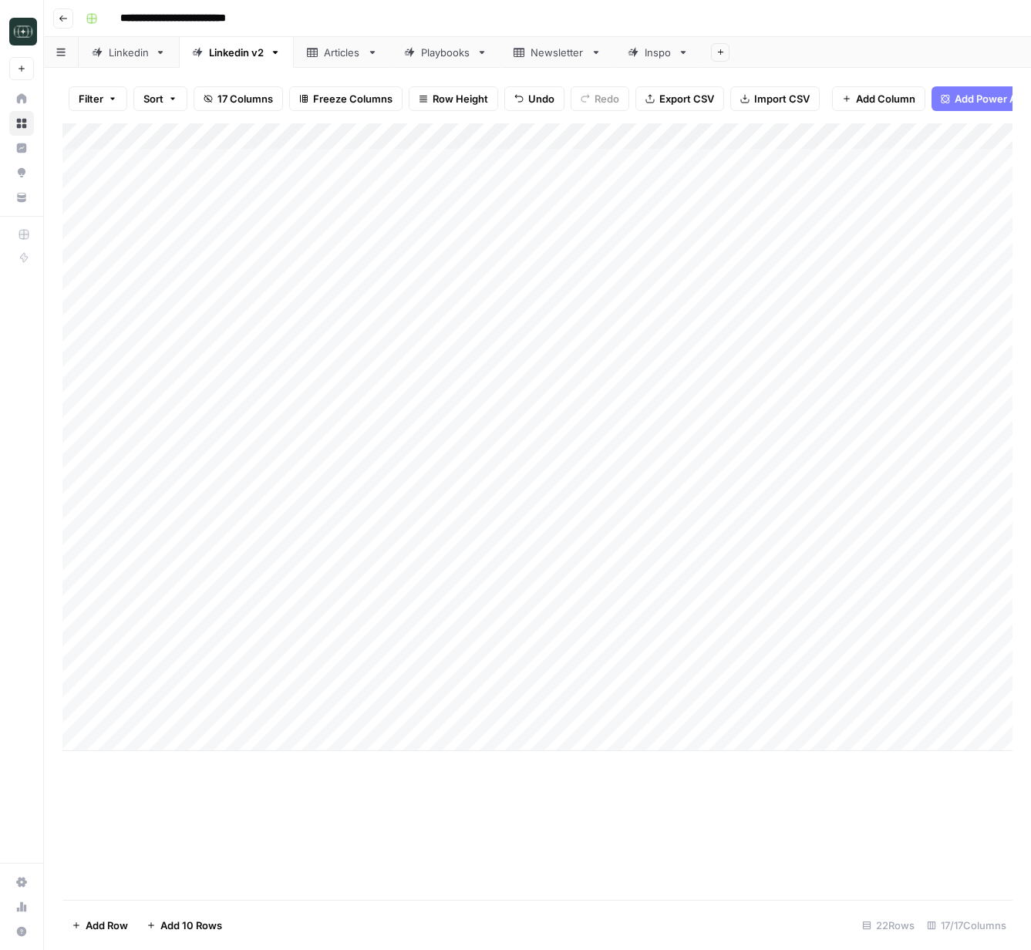
click at [787, 708] on div "Add Column" at bounding box center [537, 437] width 950 height 628
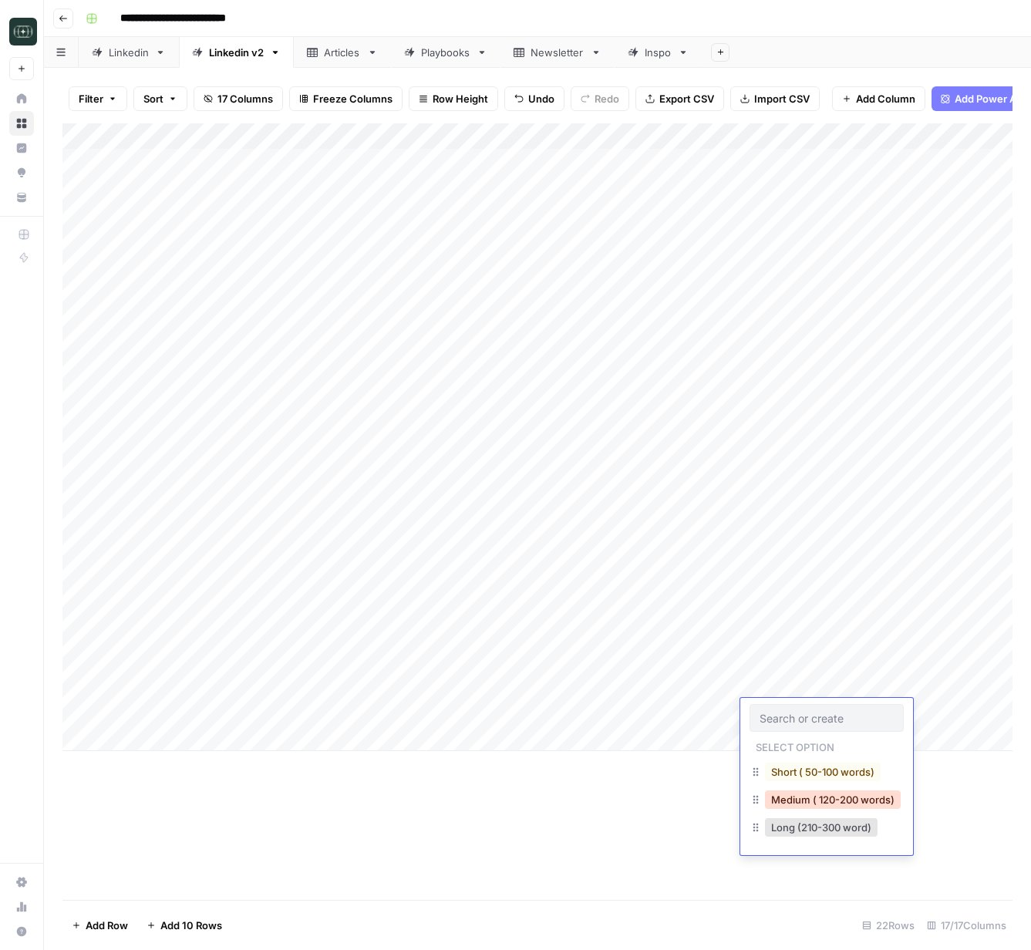
click at [810, 807] on button "Medium ( 120-200 words)" at bounding box center [833, 799] width 136 height 19
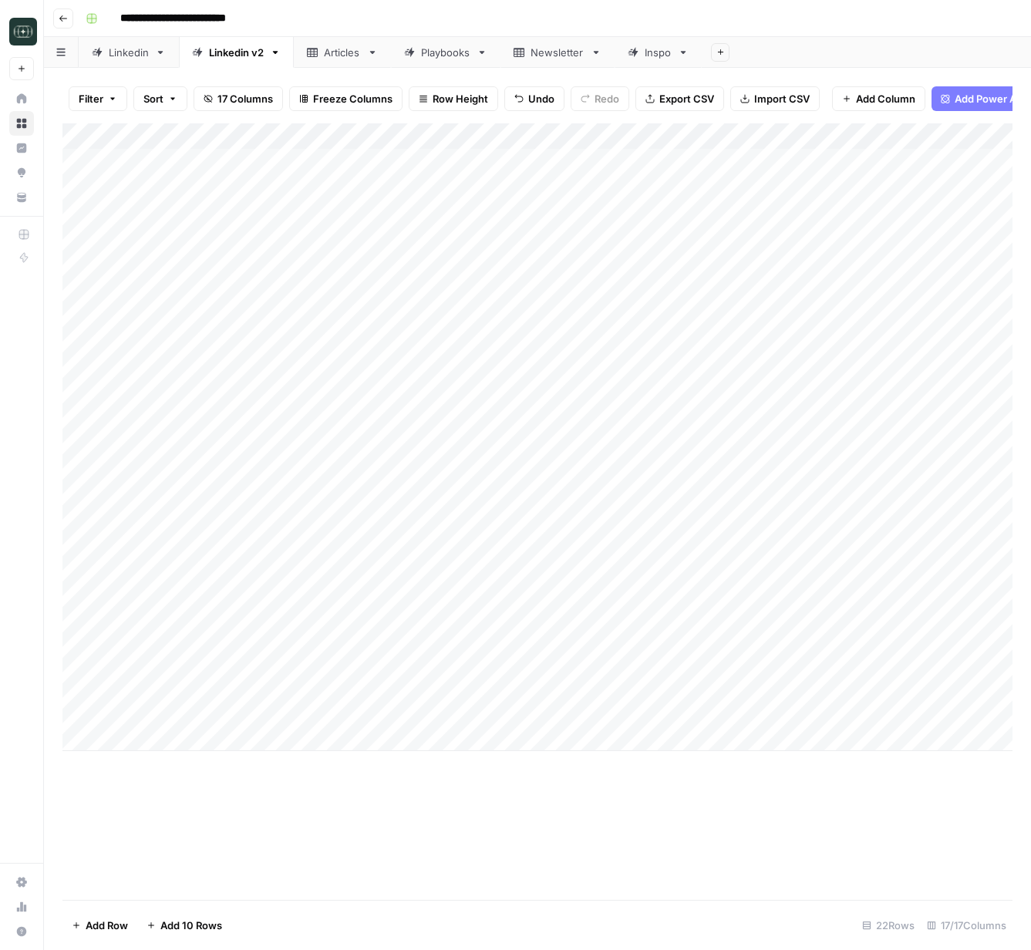
click at [924, 707] on div "Add Column" at bounding box center [537, 437] width 950 height 628
click at [454, 742] on div "Add Column" at bounding box center [537, 437] width 950 height 628
click at [406, 740] on textarea at bounding box center [447, 740] width 351 height 22
paste textarea "**********"
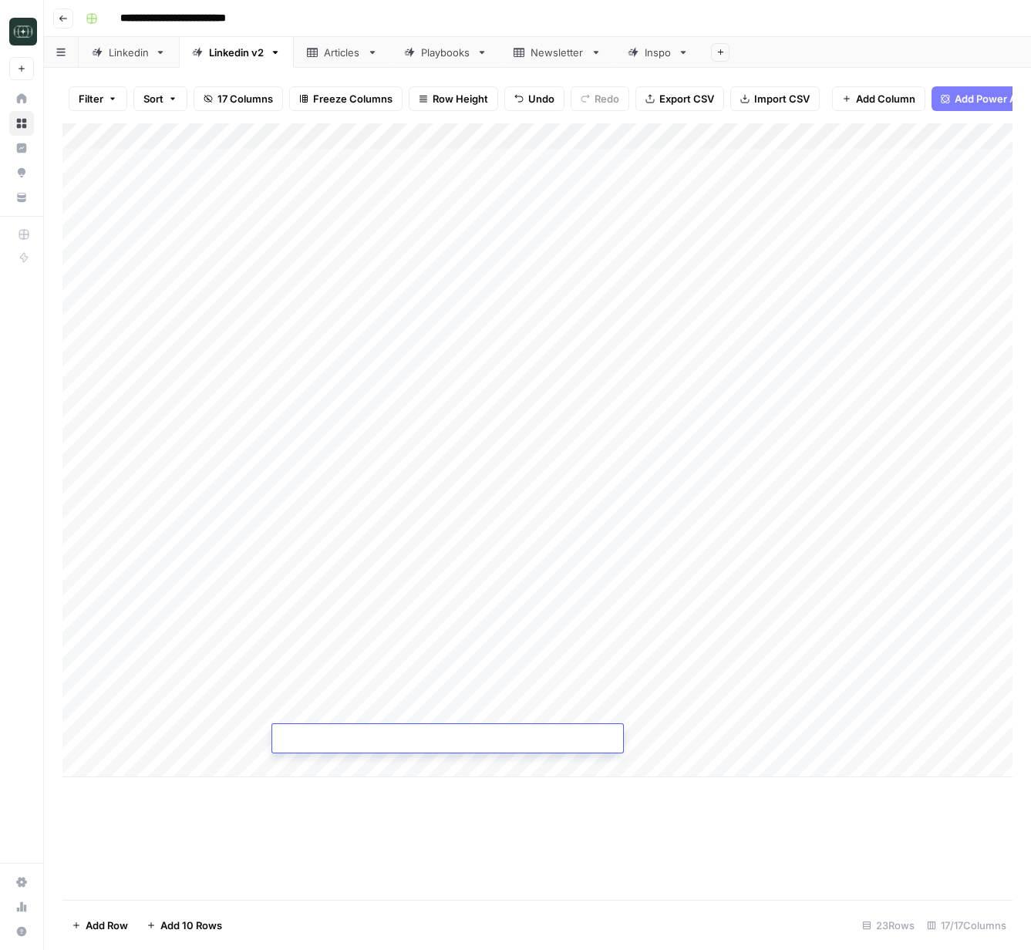
type textarea "**********"
click at [848, 881] on div "Add Column" at bounding box center [537, 511] width 950 height 777
click at [948, 742] on div "Add Column" at bounding box center [537, 450] width 950 height 654
click at [862, 740] on div "Add Column" at bounding box center [537, 450] width 950 height 654
click at [1000, 740] on div "Add Column" at bounding box center [537, 450] width 950 height 654
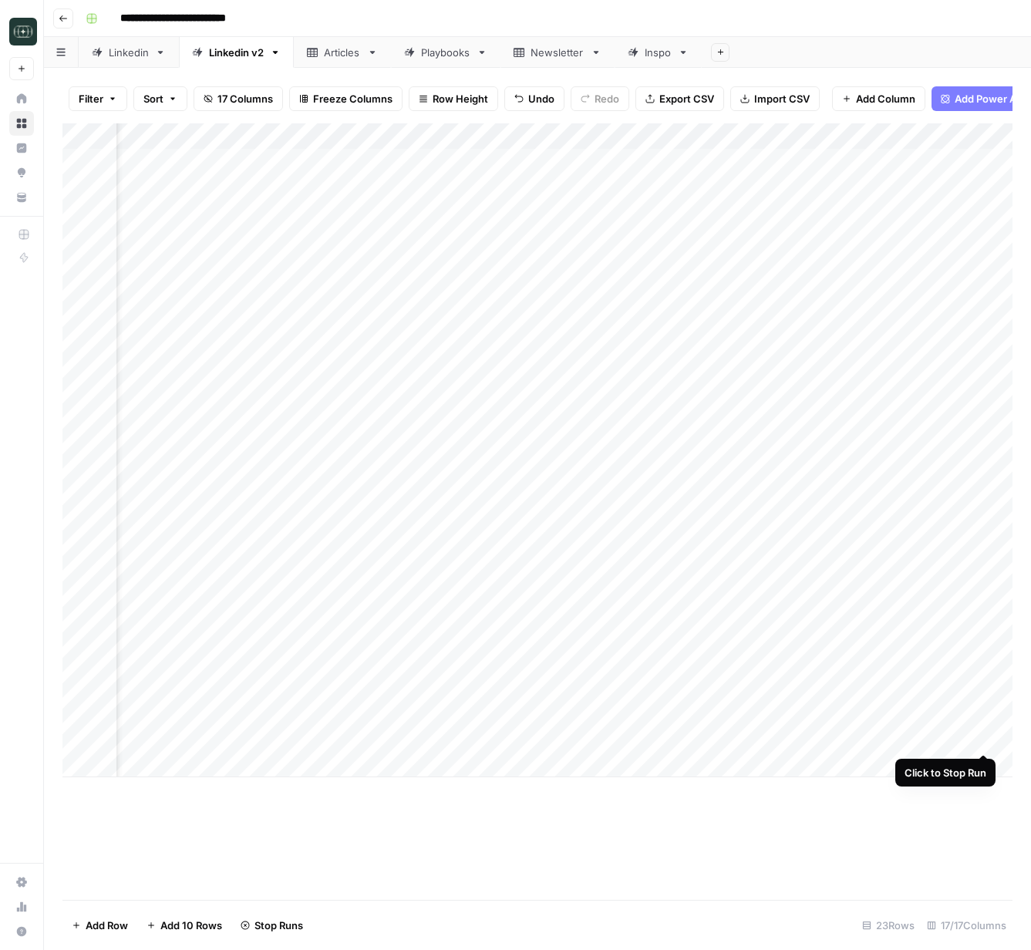
click at [979, 740] on div "Add Column" at bounding box center [537, 450] width 950 height 654
click at [758, 735] on div "Add Column" at bounding box center [537, 450] width 950 height 654
click at [750, 740] on div "Add Column" at bounding box center [537, 450] width 950 height 654
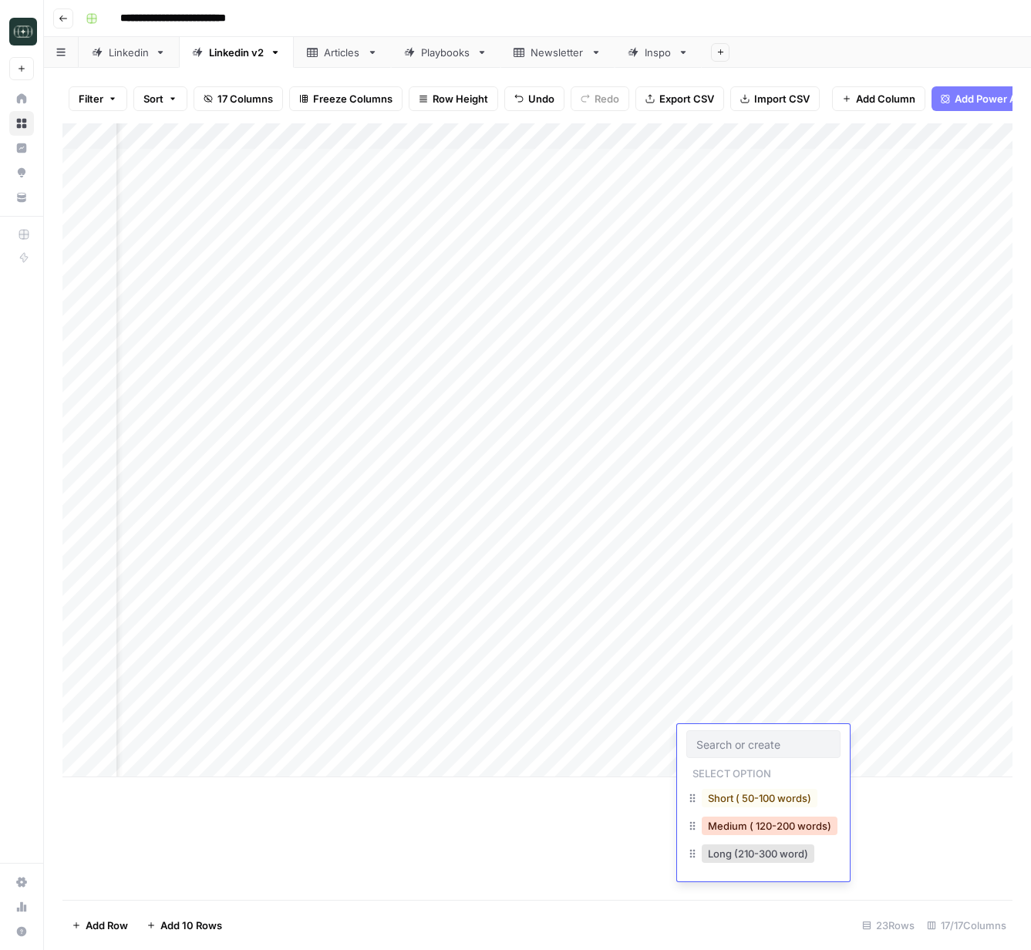
click at [767, 820] on button "Medium ( 120-200 words)" at bounding box center [770, 826] width 136 height 19
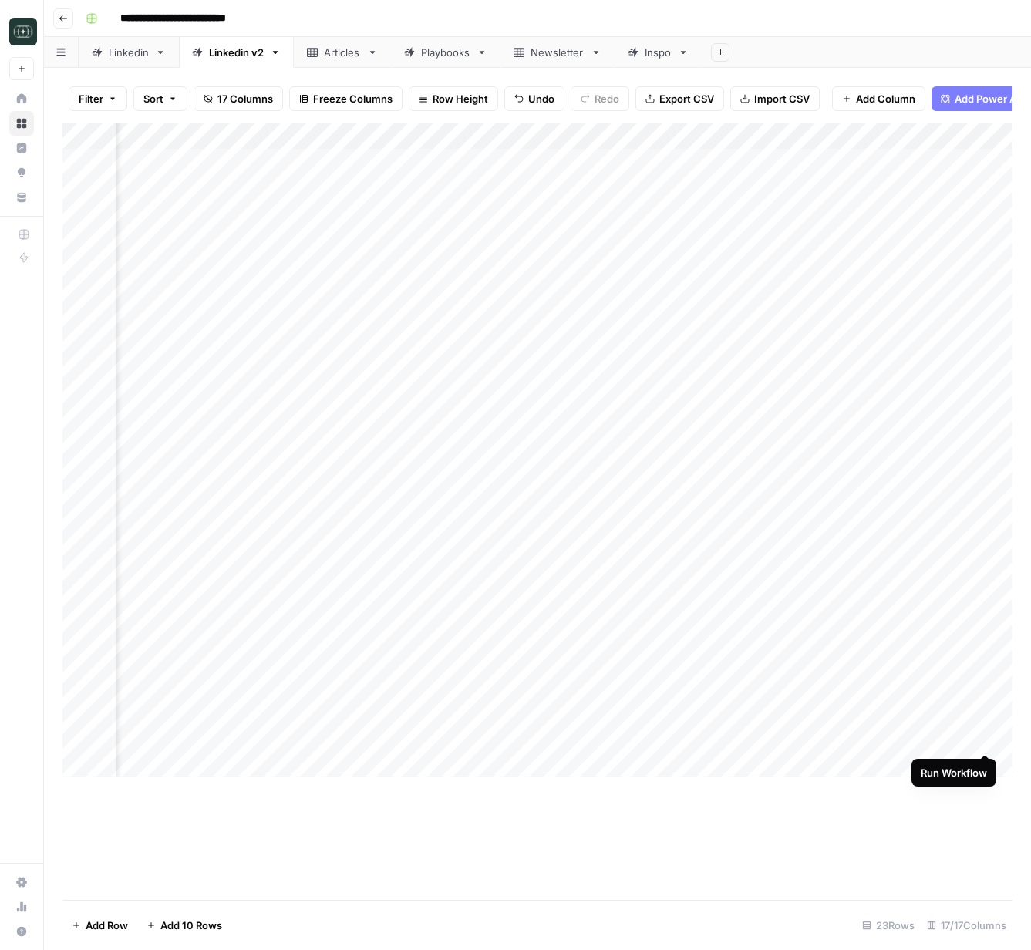
click at [987, 739] on div "Add Column" at bounding box center [537, 450] width 950 height 654
click at [889, 817] on div "Add Column" at bounding box center [537, 511] width 950 height 777
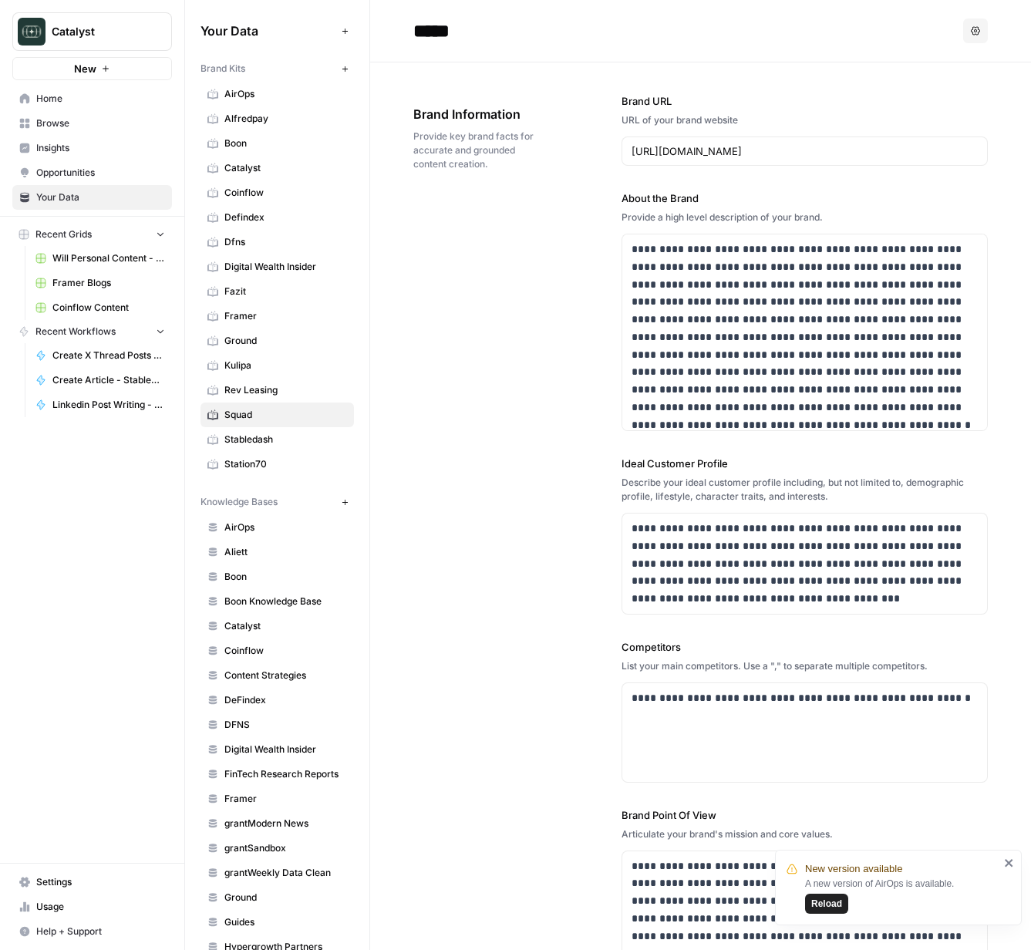
scroll to position [394, 0]
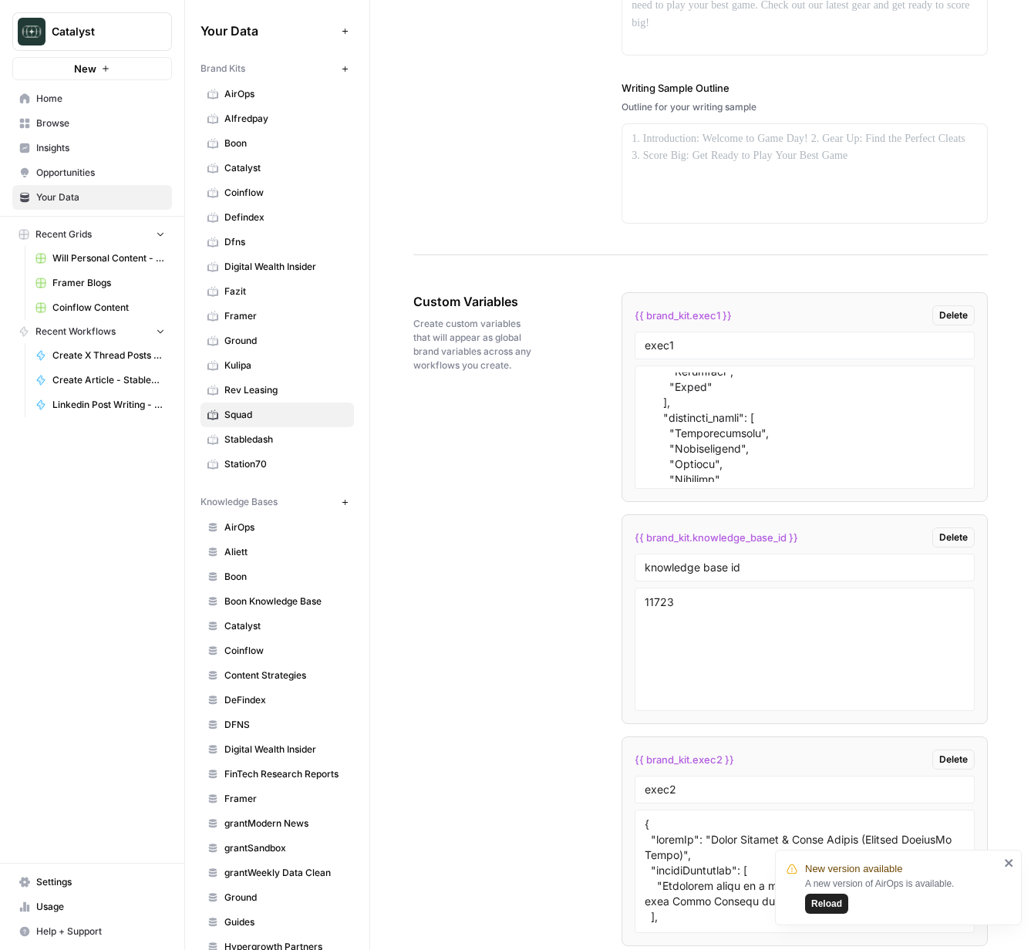
click at [113, 258] on span "Will Personal Content - [DATE]" at bounding box center [108, 258] width 113 height 14
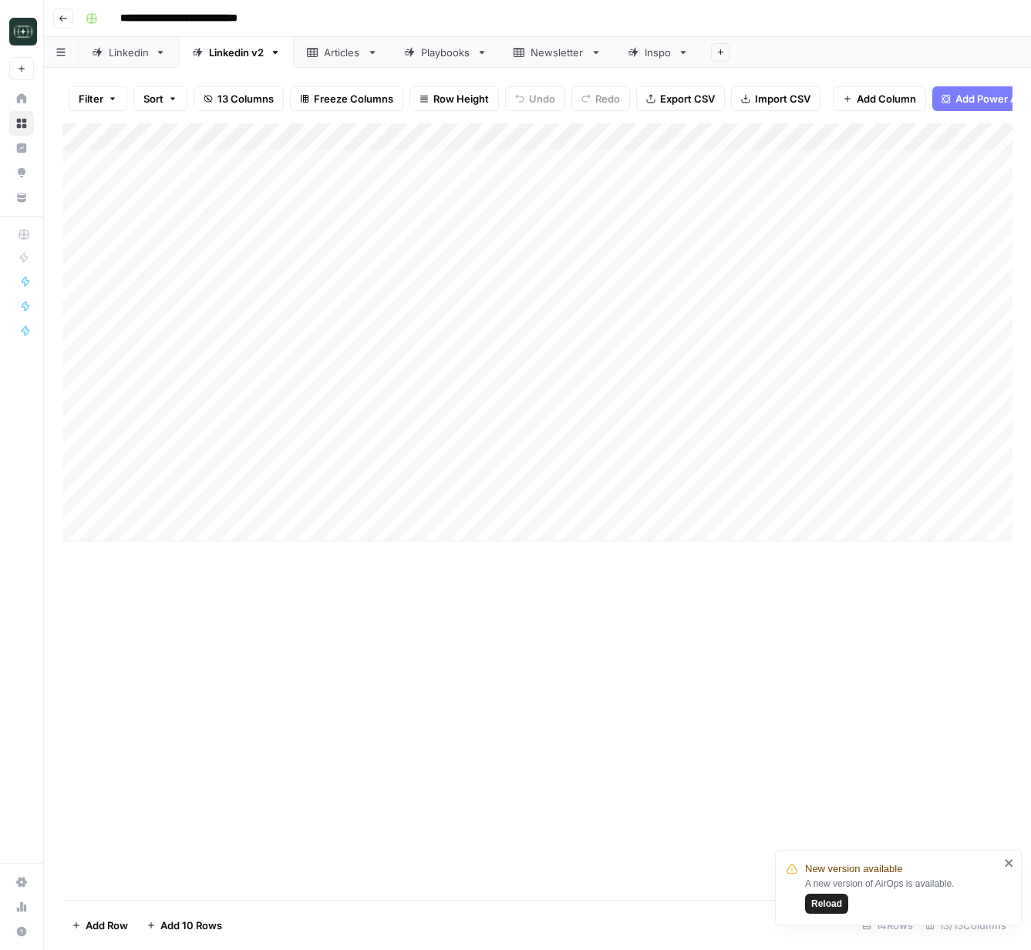
click at [385, 526] on div "Add Column" at bounding box center [537, 332] width 950 height 418
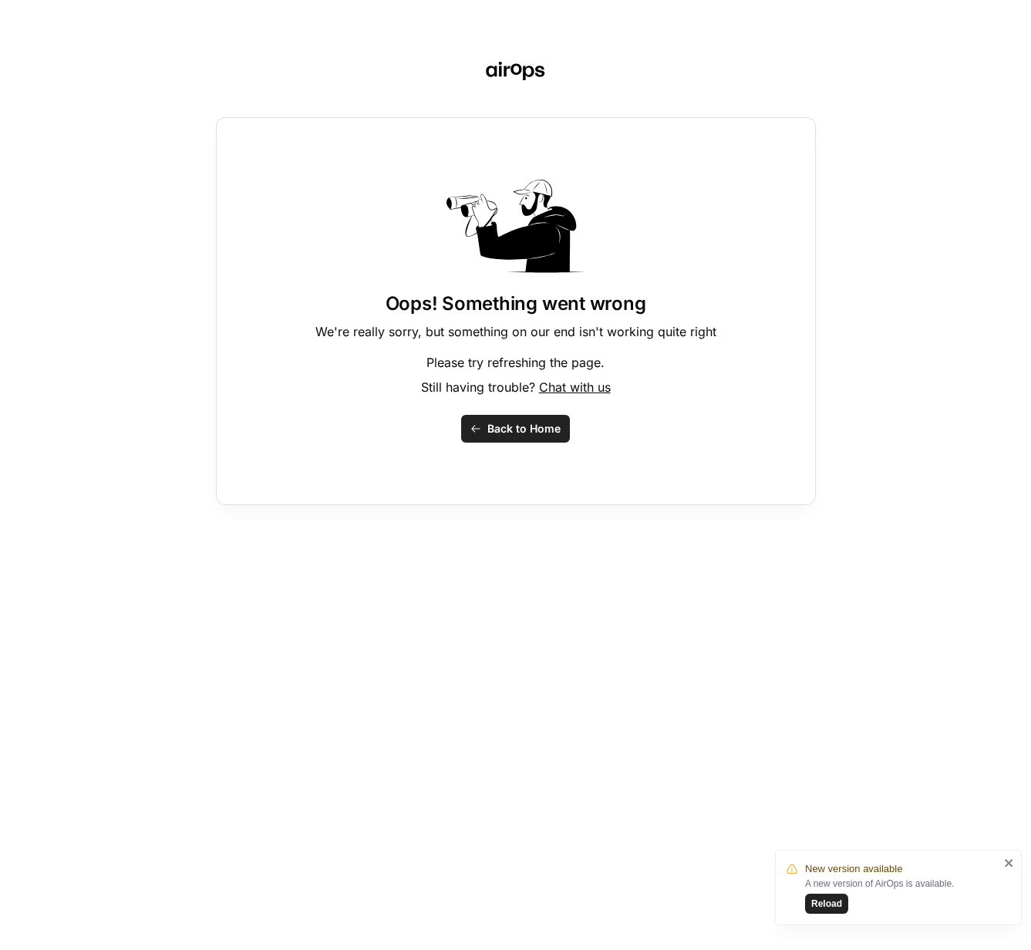
click at [508, 422] on span "Back to Home" at bounding box center [523, 428] width 73 height 15
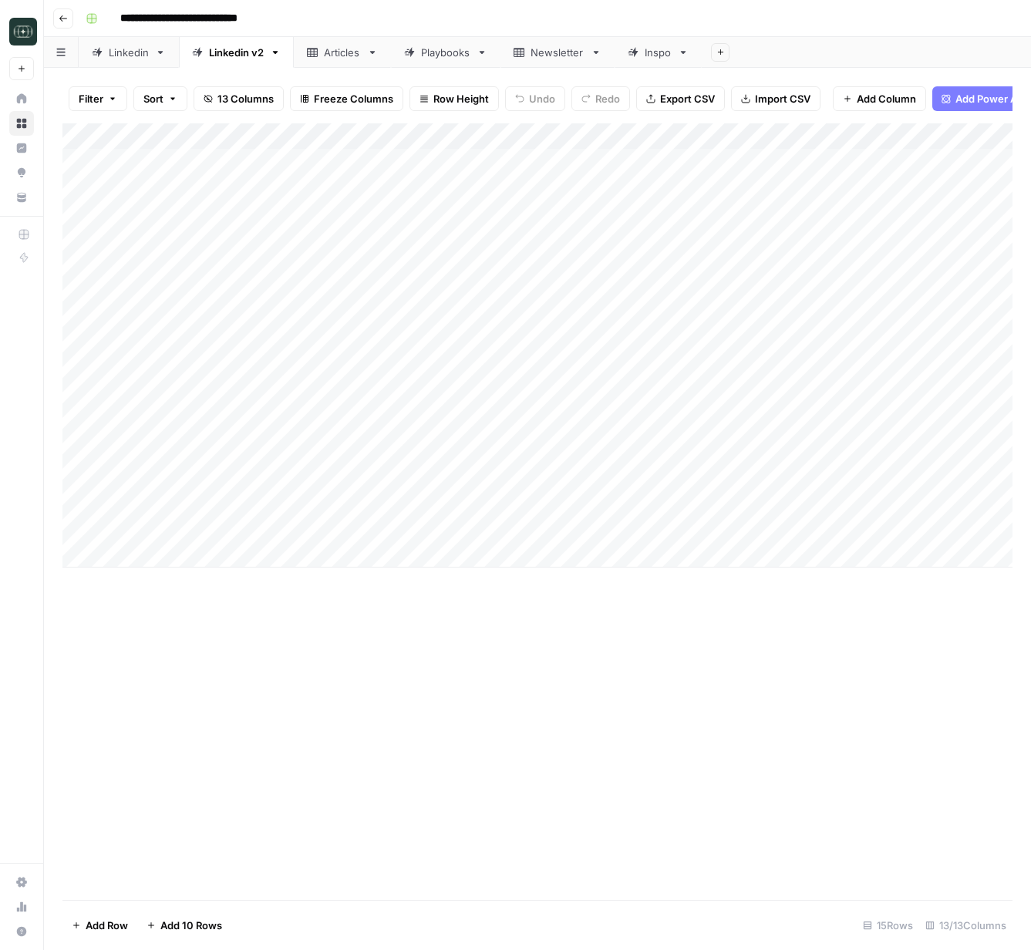
click at [407, 527] on div "Add Column" at bounding box center [537, 345] width 950 height 444
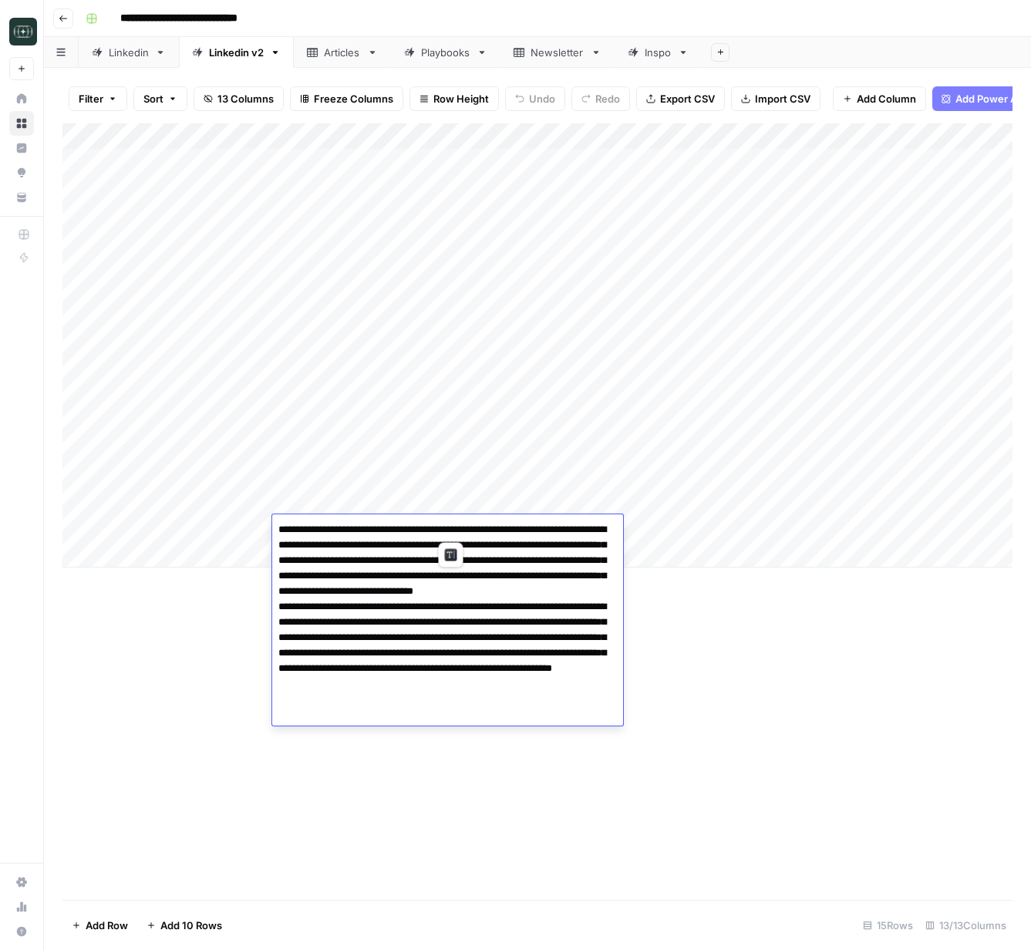
drag, startPoint x: 448, startPoint y: 529, endPoint x: 433, endPoint y: 531, distance: 14.8
click at [433, 531] on textarea "**********" at bounding box center [447, 614] width 351 height 191
type textarea "**********"
click at [682, 625] on div "Add Column" at bounding box center [537, 511] width 950 height 777
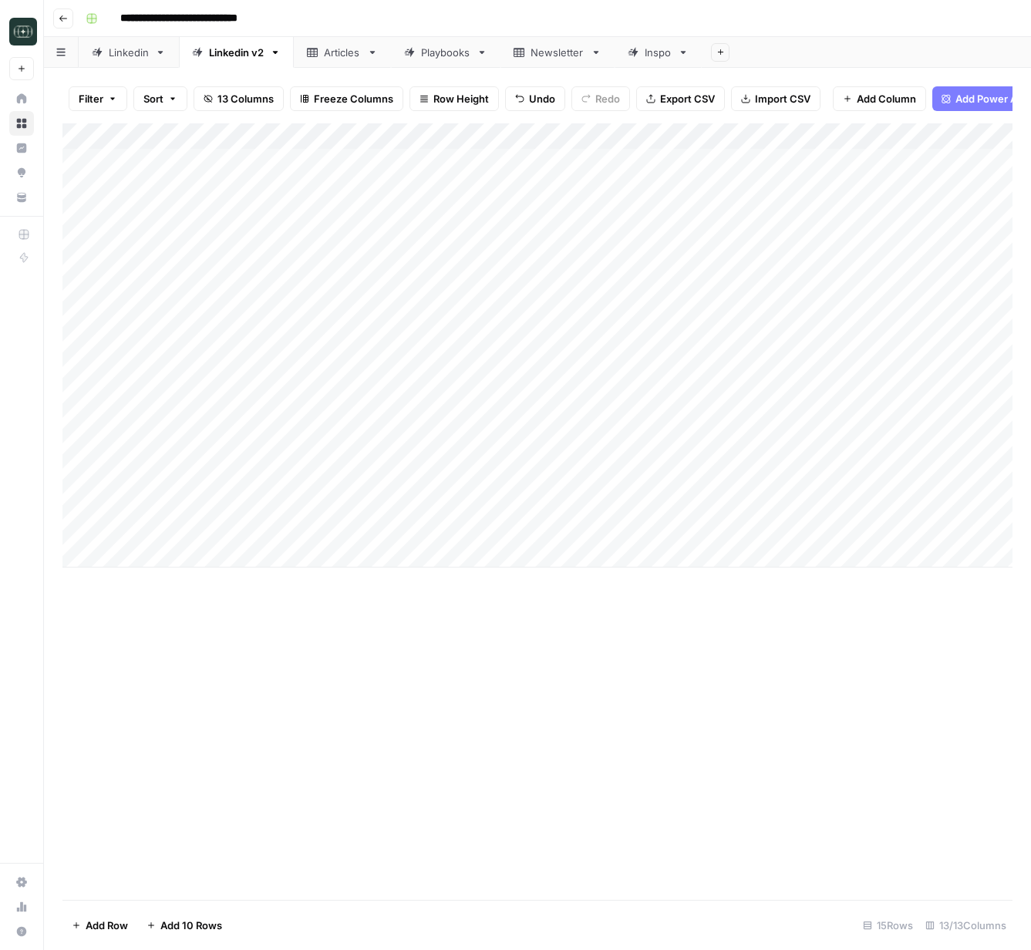
click at [799, 530] on div "Add Column" at bounding box center [537, 345] width 950 height 444
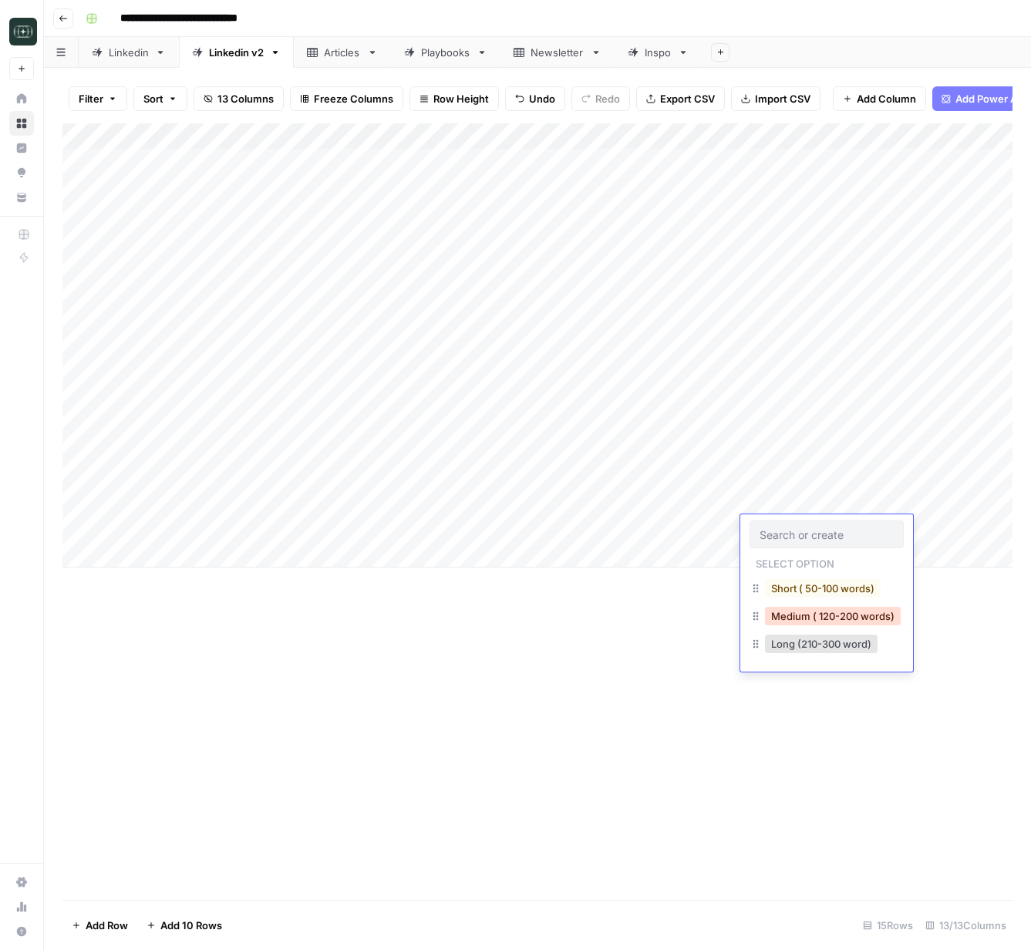
click at [825, 611] on button "Medium ( 120-200 words)" at bounding box center [833, 616] width 136 height 19
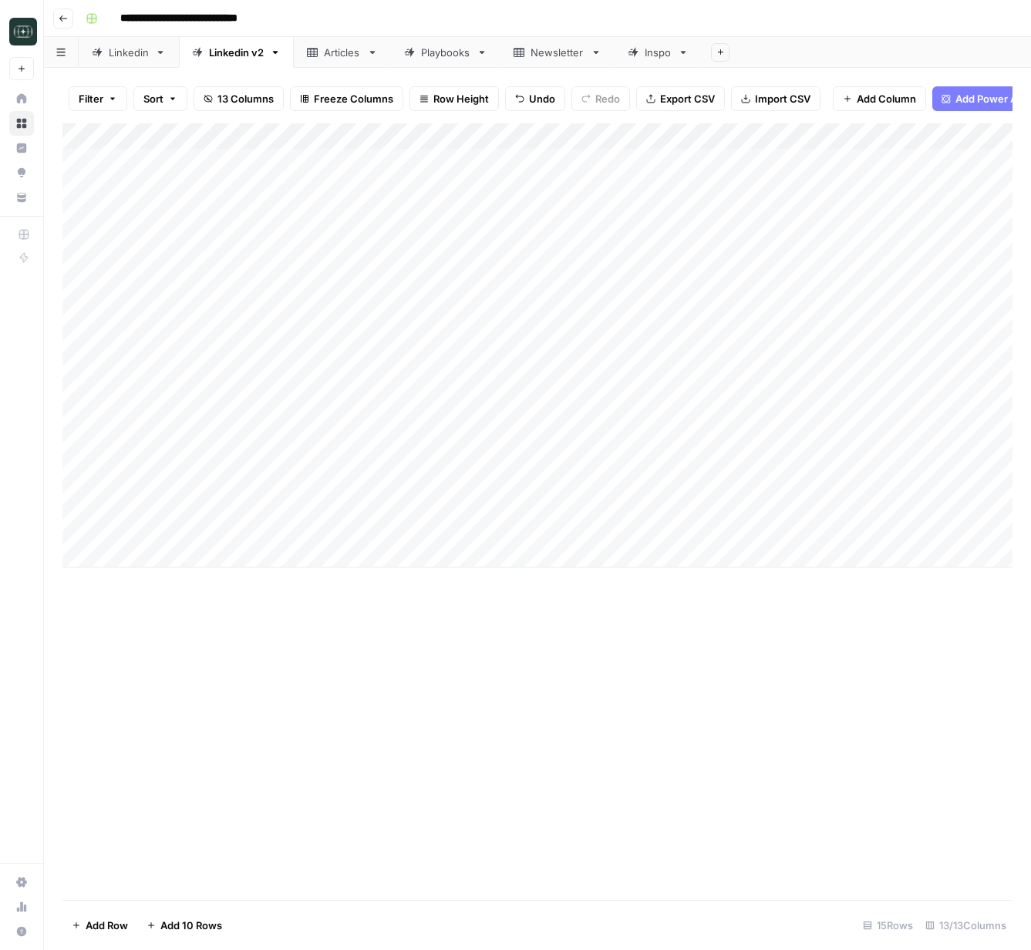
click at [948, 524] on div "Add Column" at bounding box center [537, 345] width 950 height 444
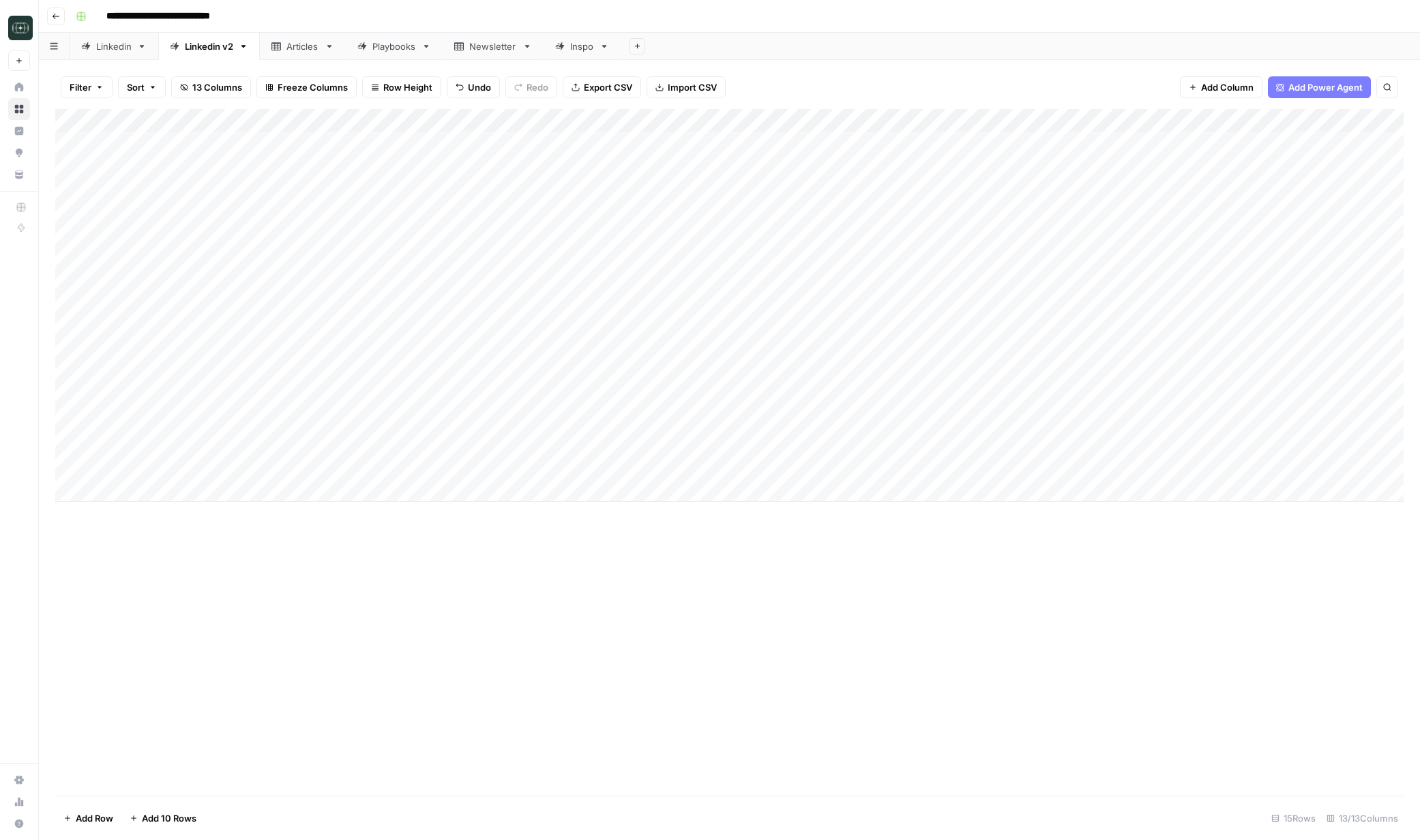
click at [911, 469] on div "Add Column" at bounding box center [729, 305] width 1348 height 393
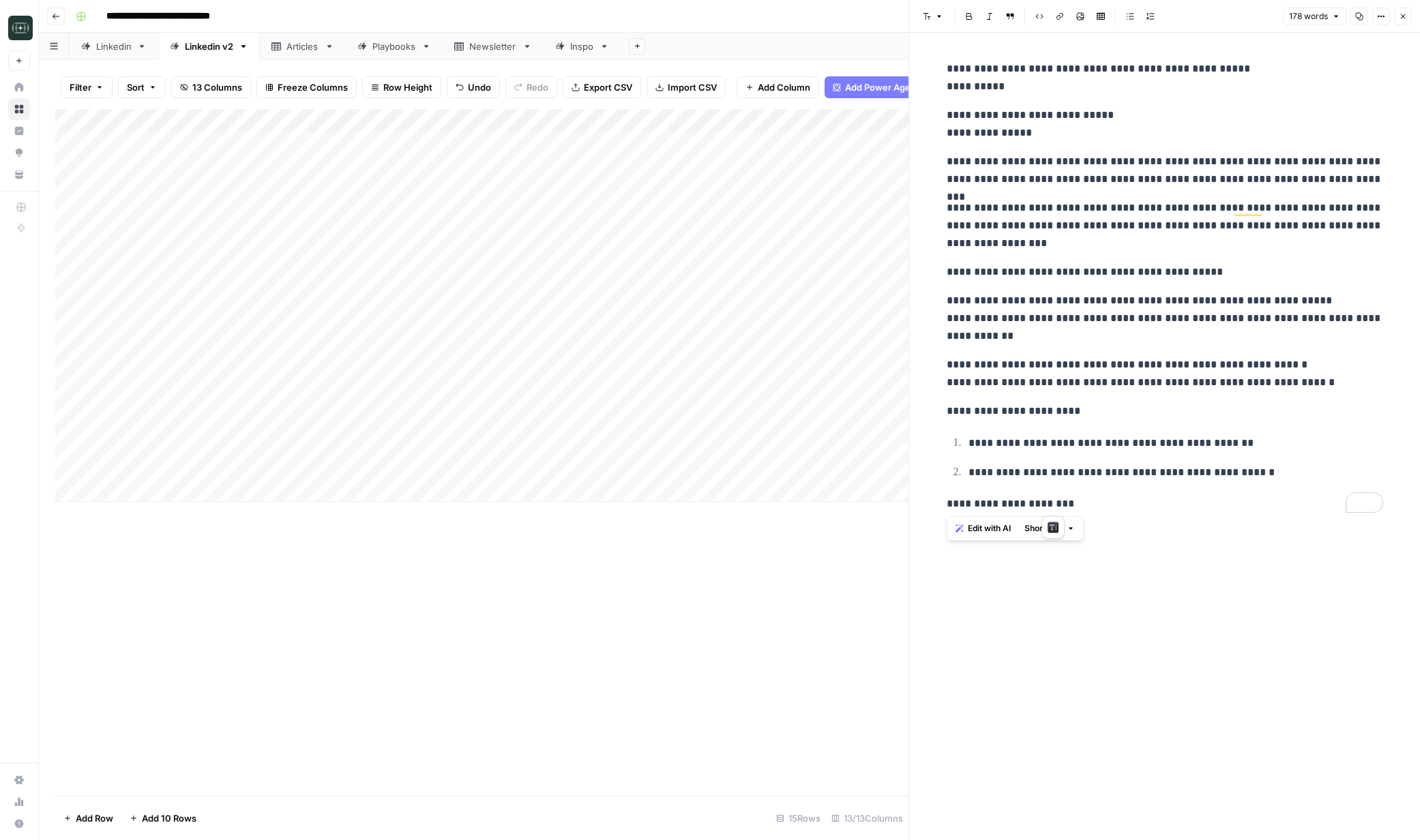
drag, startPoint x: 944, startPoint y: 70, endPoint x: 1186, endPoint y: 523, distance: 513.6
click at [911, 523] on div "**********" at bounding box center [1165, 436] width 453 height 807
click at [330, 490] on div "Add Column" at bounding box center [481, 305] width 854 height 393
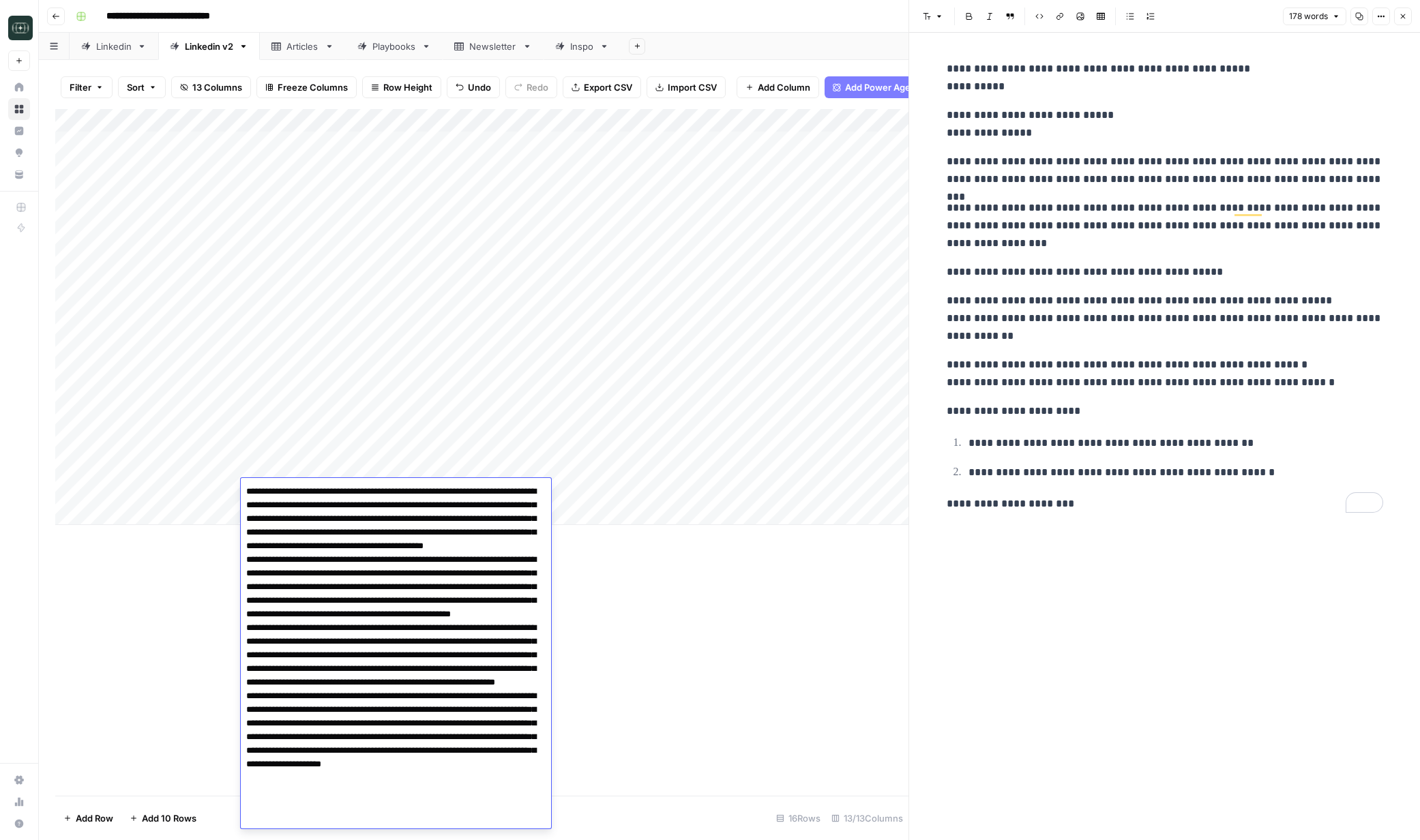
click at [670, 594] on div "Add Column" at bounding box center [481, 452] width 854 height 687
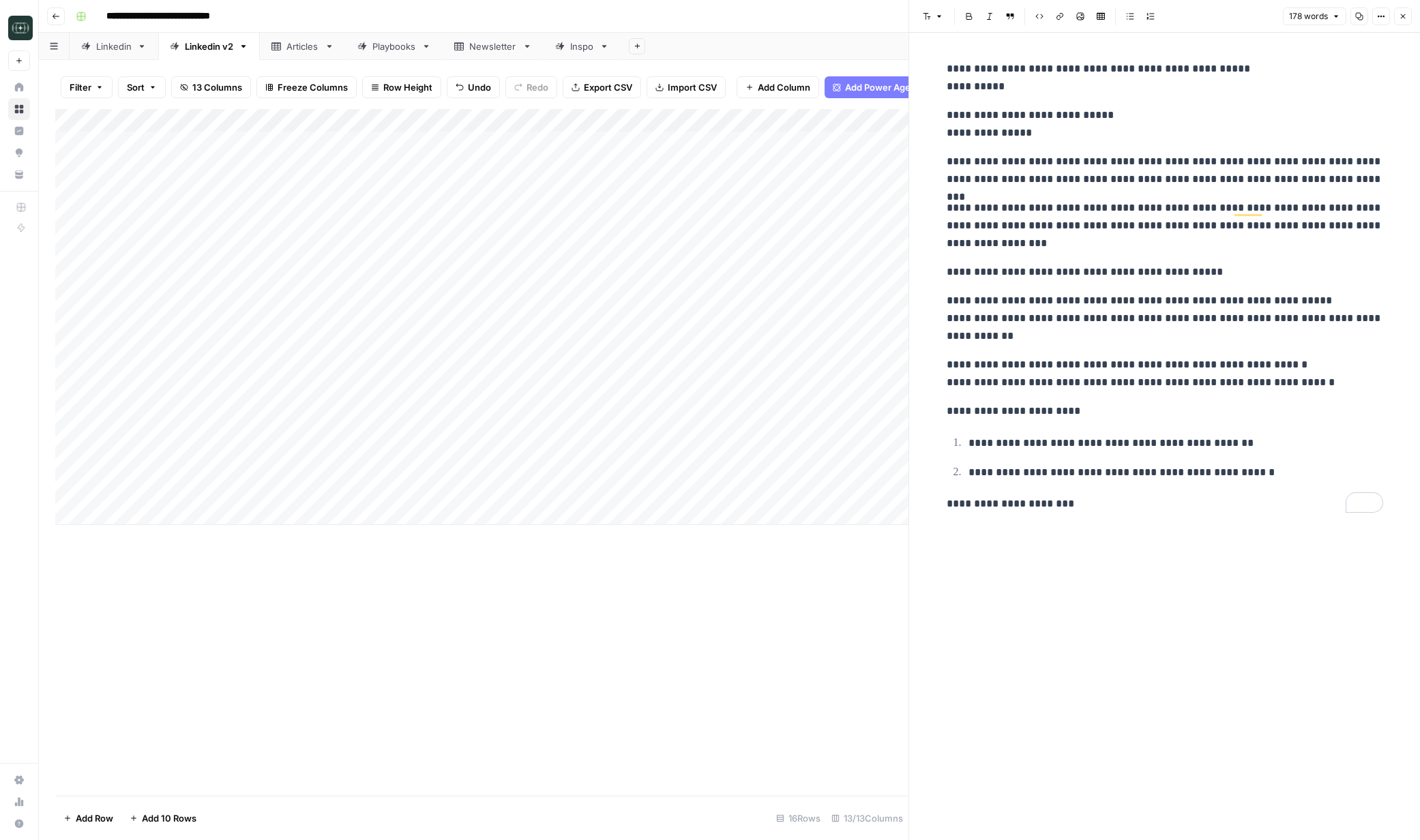
click at [711, 499] on div "Add Column" at bounding box center [481, 317] width 854 height 416
click at [720, 496] on div "Add Column" at bounding box center [481, 317] width 854 height 416
click at [731, 567] on button "Medium ( 120-200 words)" at bounding box center [737, 568] width 120 height 17
click at [836, 485] on div "Add Column" at bounding box center [481, 317] width 854 height 416
